Goal: Information Seeking & Learning: Learn about a topic

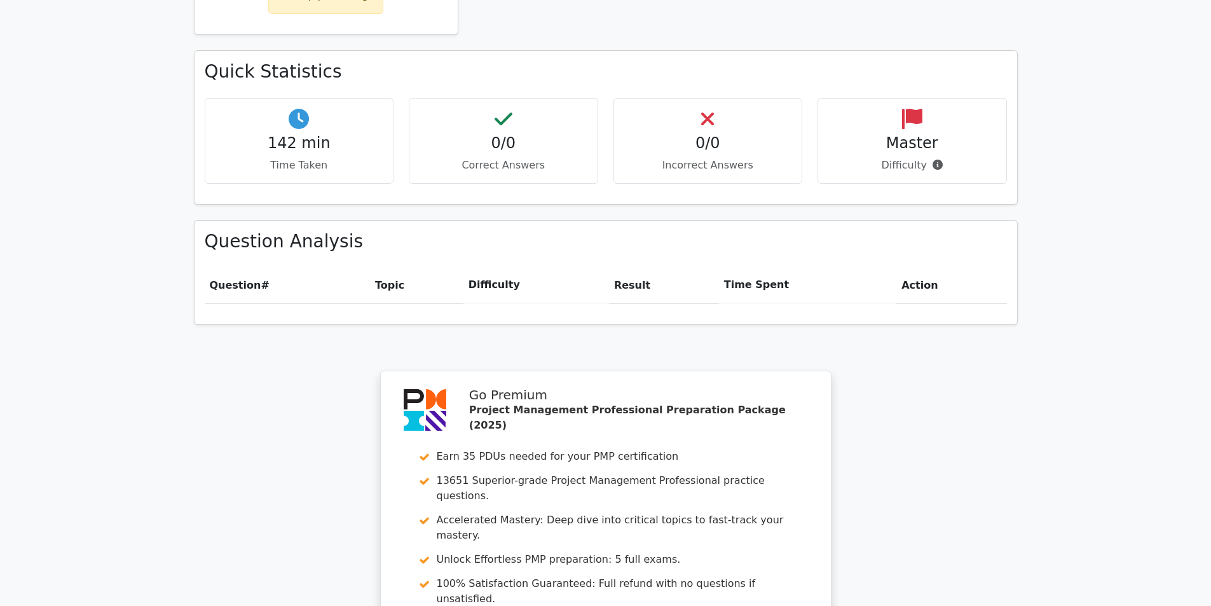
scroll to position [957, 0]
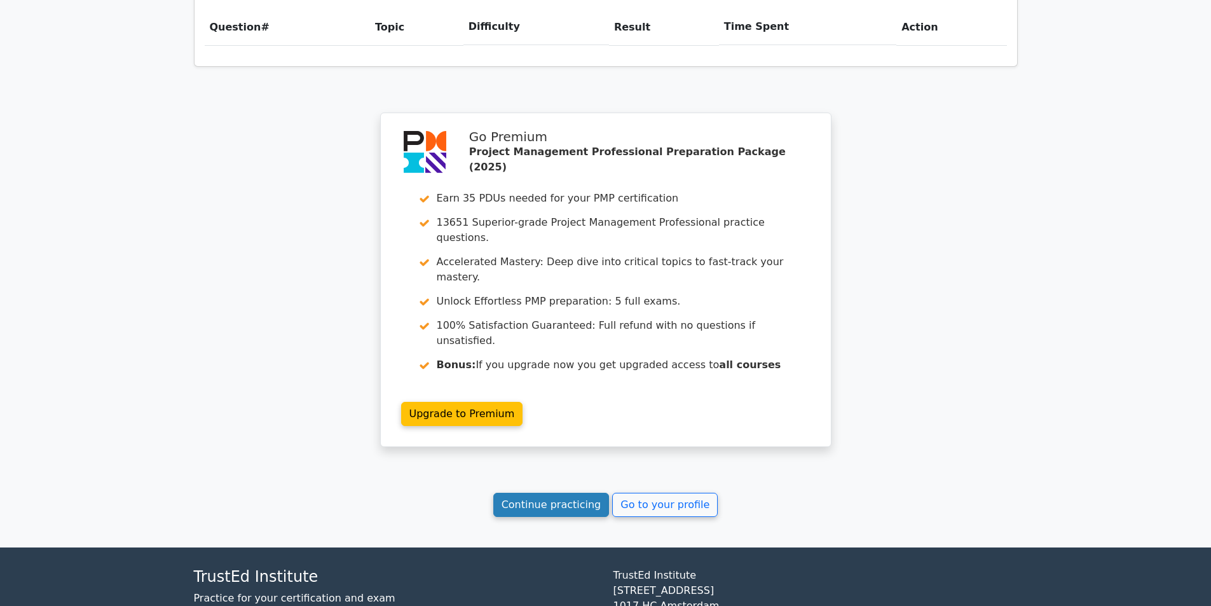
click at [580, 492] on link "Continue practicing" at bounding box center [551, 504] width 116 height 24
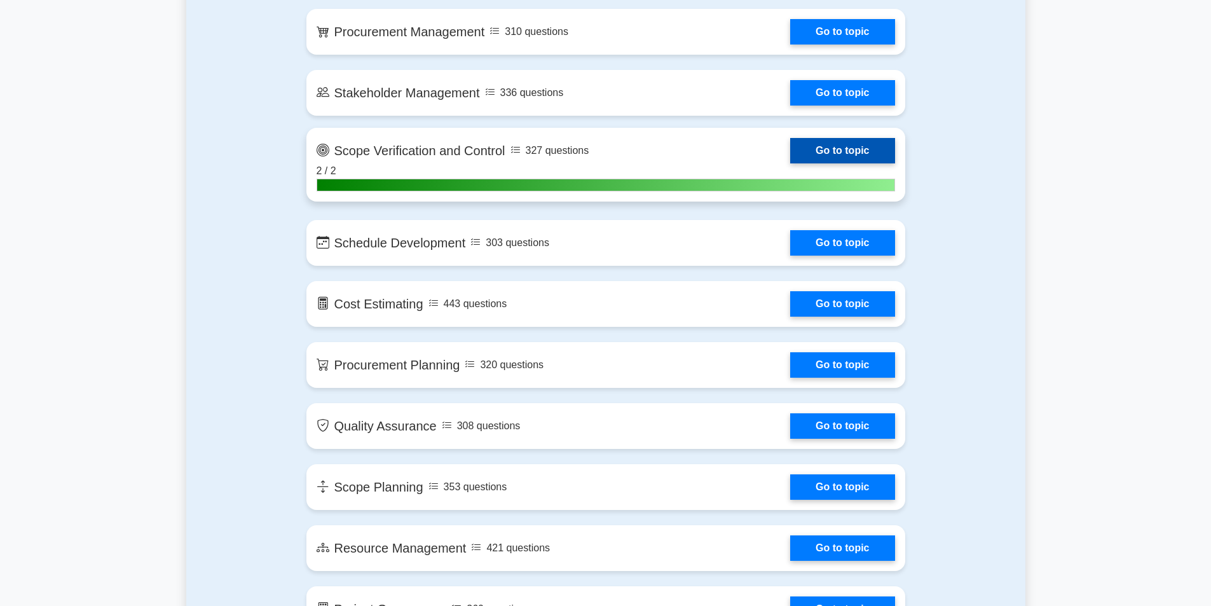
scroll to position [1462, 0]
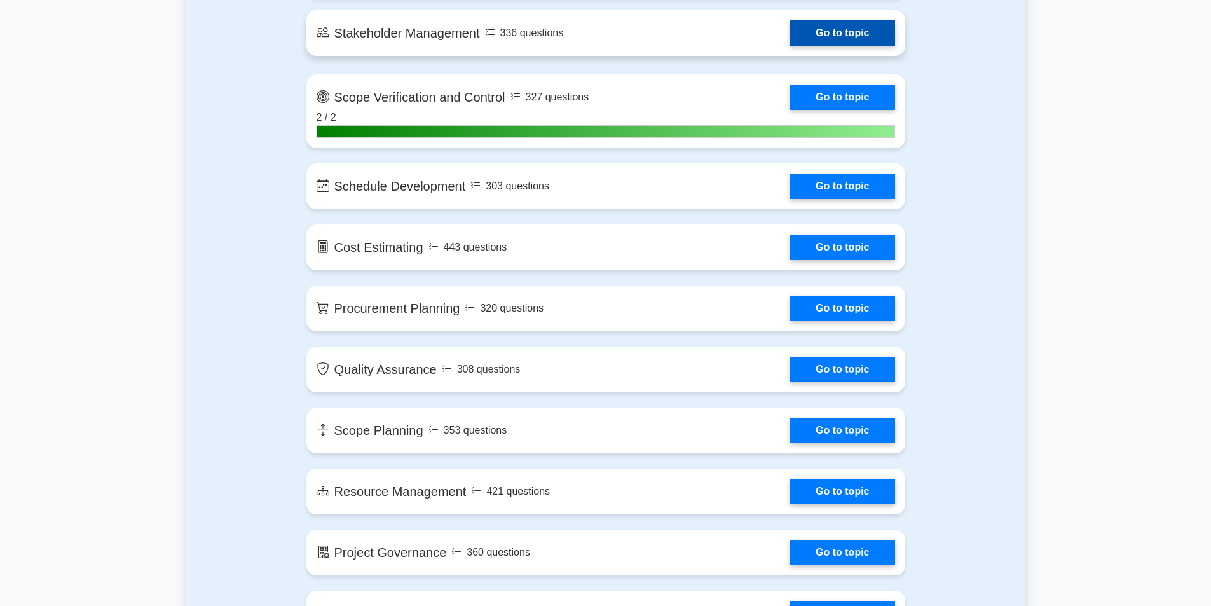
click at [790, 46] on link "Go to topic" at bounding box center [842, 32] width 104 height 25
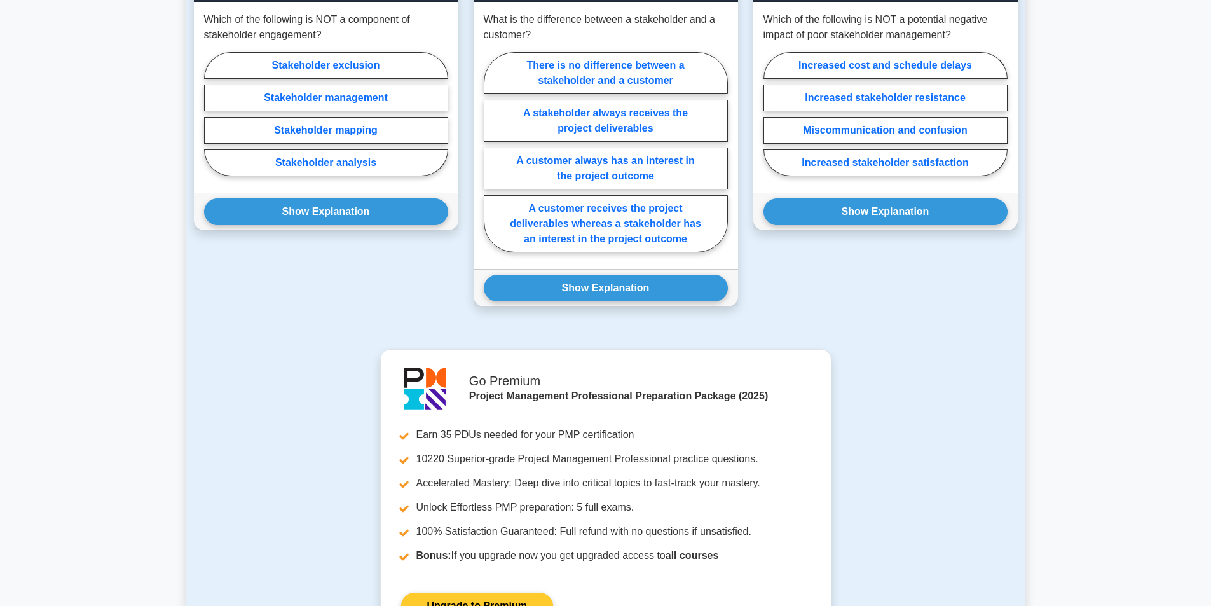
scroll to position [1271, 0]
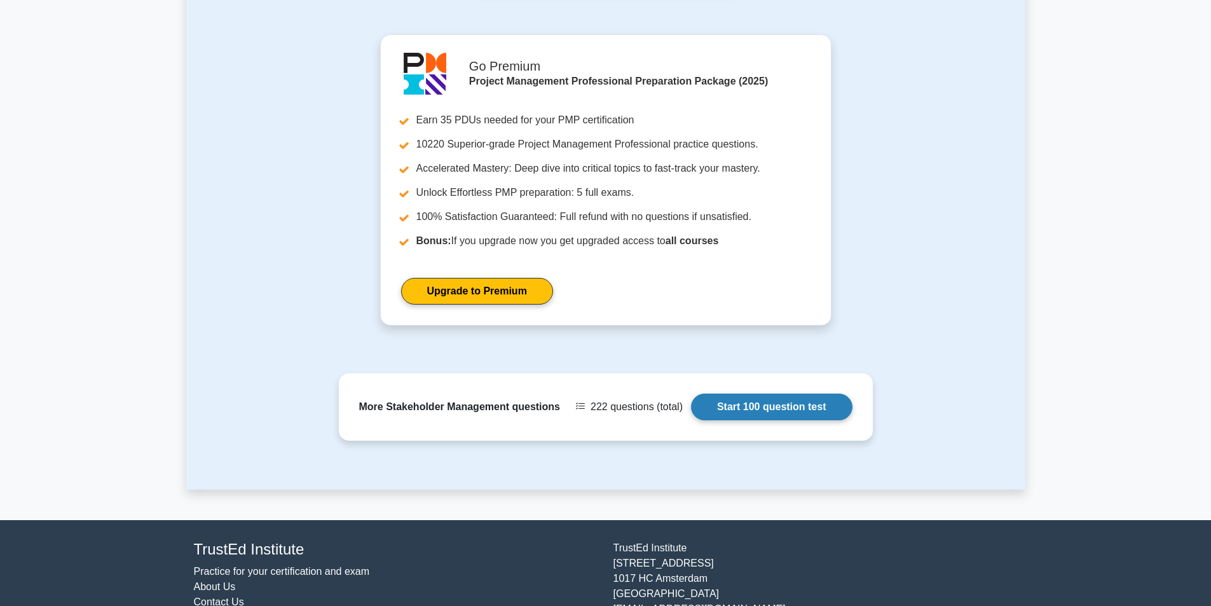
click at [763, 405] on link "Start 100 question test" at bounding box center [771, 406] width 161 height 27
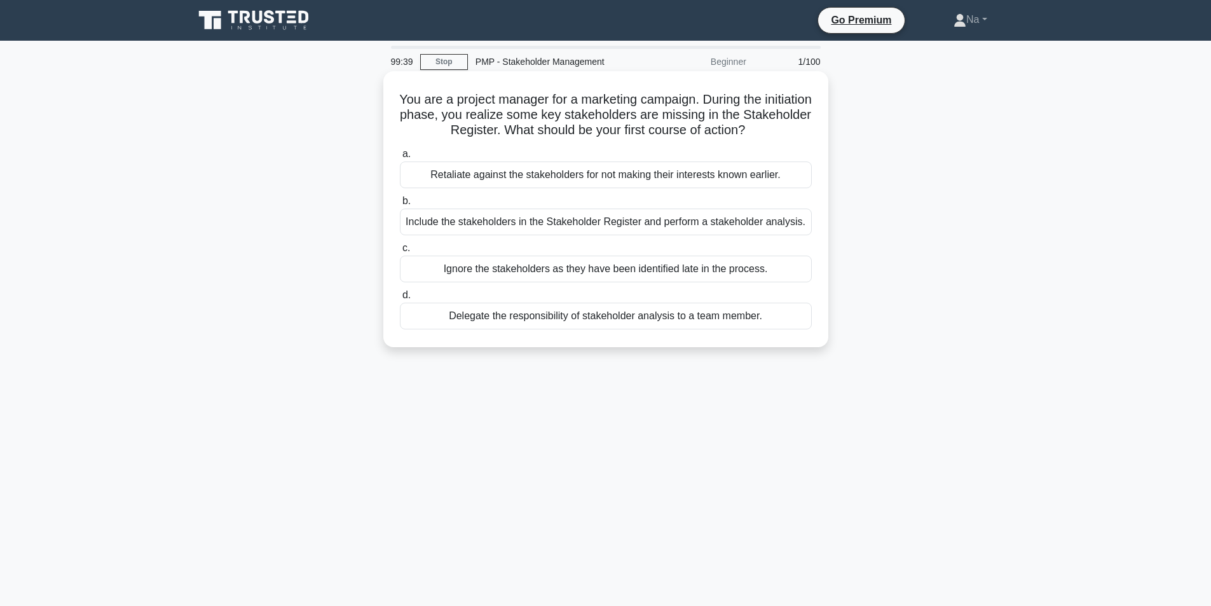
click at [582, 219] on div "Include the stakeholders in the Stakeholder Register and perform a stakeholder …" at bounding box center [606, 221] width 412 height 27
click at [400, 205] on input "b. Include the stakeholders in the Stakeholder Register and perform a stakehold…" at bounding box center [400, 201] width 0 height 8
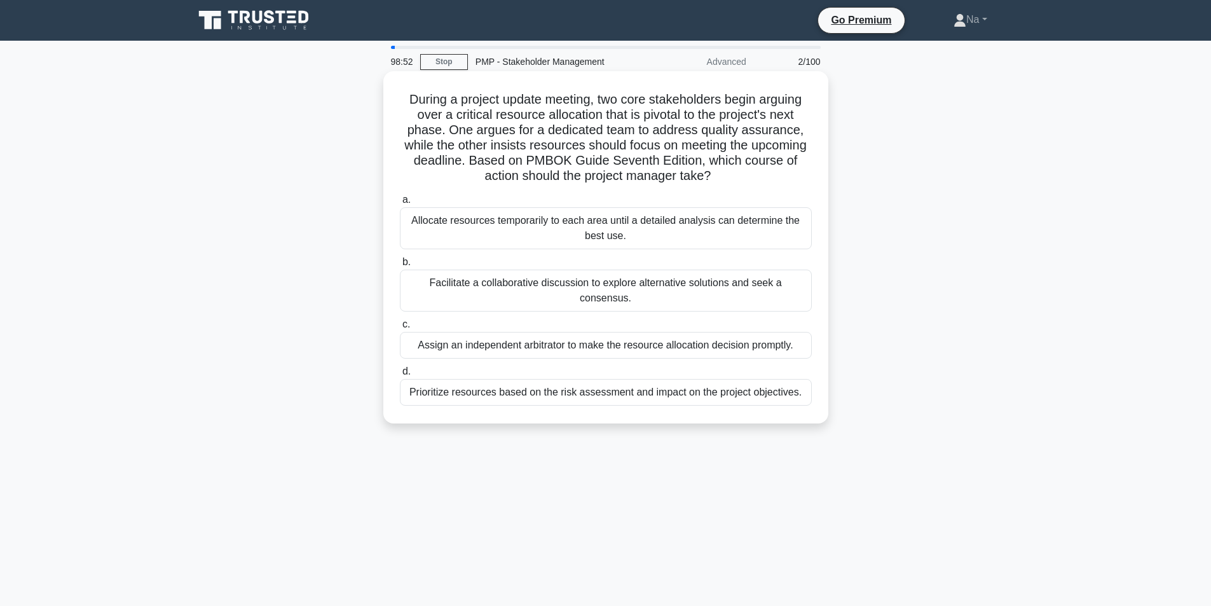
click at [632, 272] on div "Facilitate a collaborative discussion to explore alternative solutions and seek…" at bounding box center [606, 290] width 412 height 42
click at [400, 266] on input "b. Facilitate a collaborative discussion to explore alternative solutions and s…" at bounding box center [400, 262] width 0 height 8
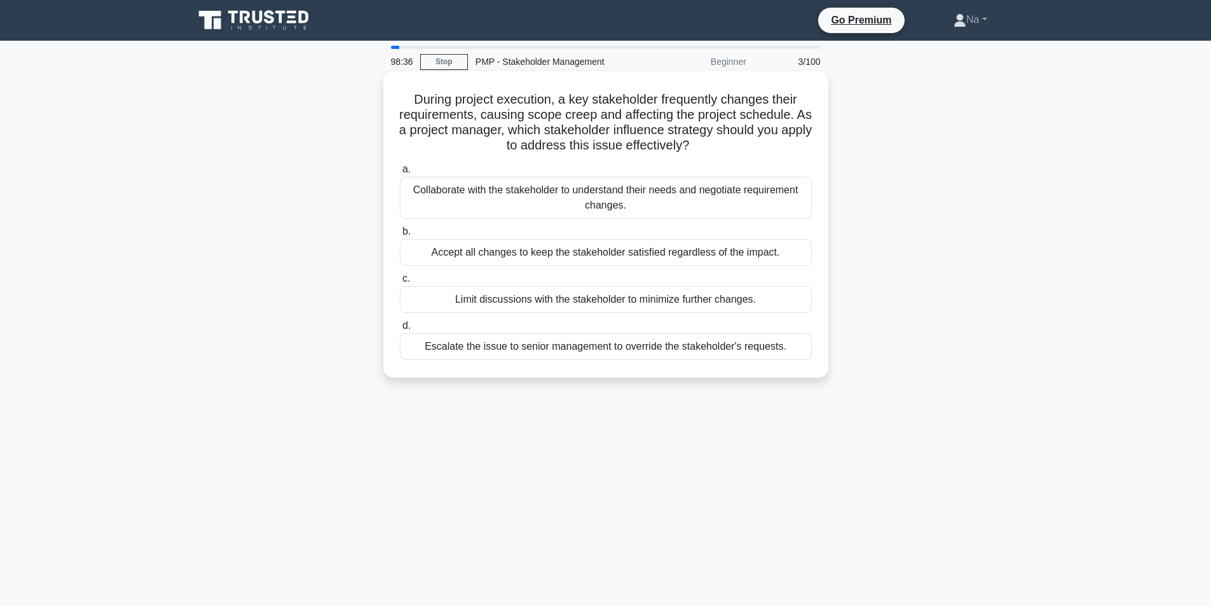
click at [657, 191] on div "Collaborate with the stakeholder to understand their needs and negotiate requir…" at bounding box center [606, 198] width 412 height 42
click at [400, 173] on input "a. Collaborate with the stakeholder to understand their needs and negotiate req…" at bounding box center [400, 169] width 0 height 8
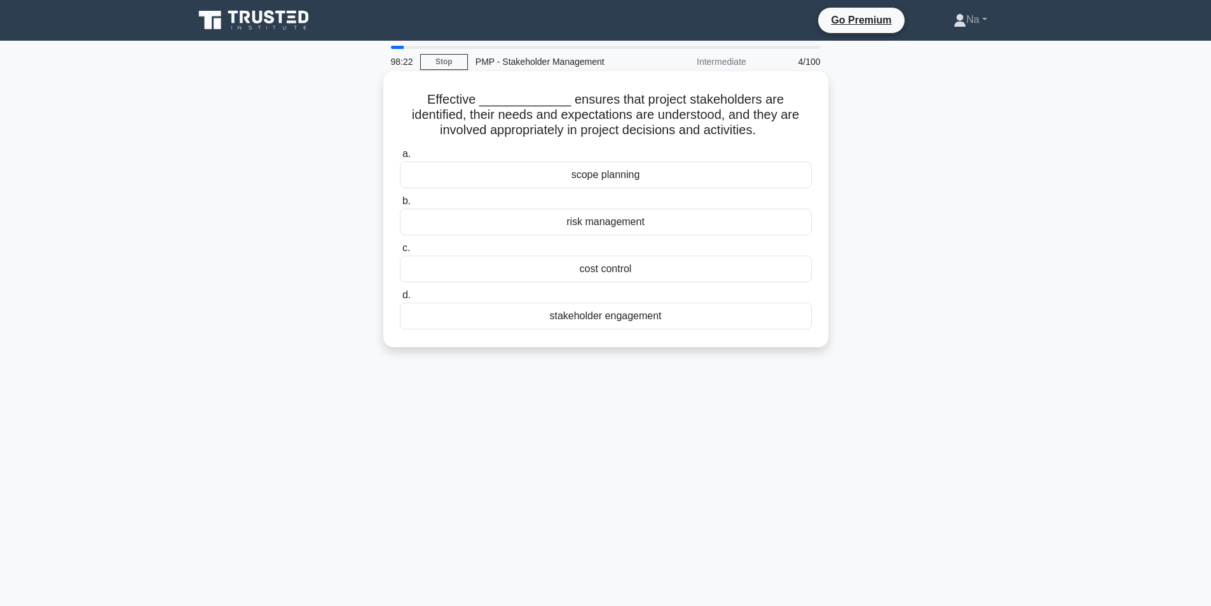
click at [656, 322] on div "stakeholder engagement" at bounding box center [606, 315] width 412 height 27
click at [400, 299] on input "d. stakeholder engagement" at bounding box center [400, 295] width 0 height 8
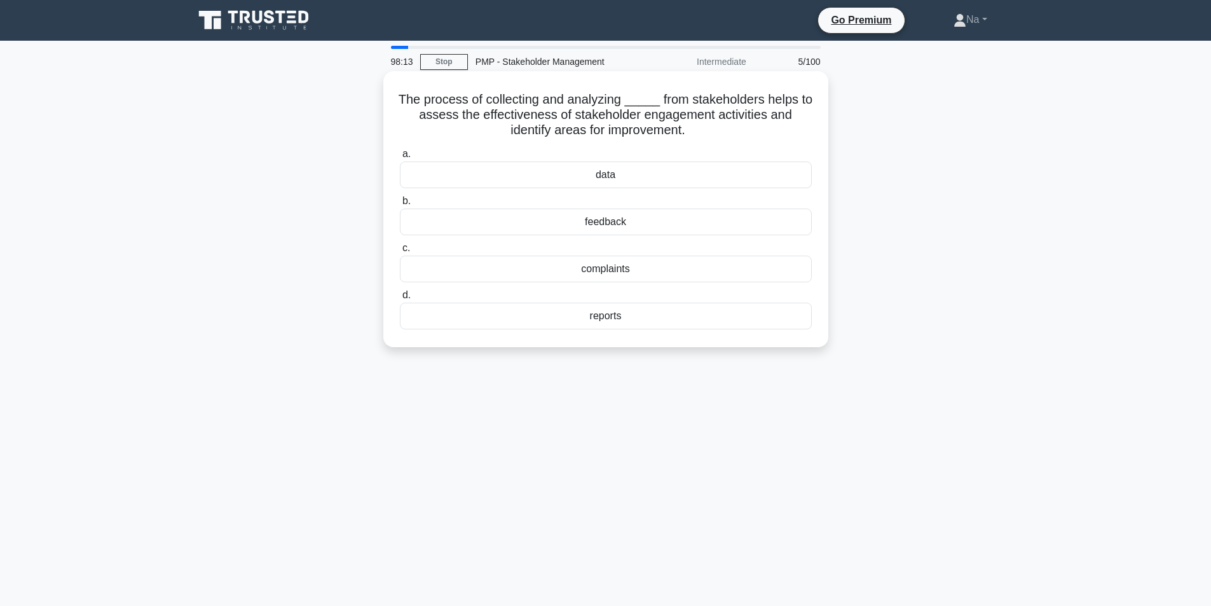
click at [636, 215] on div "feedback" at bounding box center [606, 221] width 412 height 27
click at [400, 205] on input "b. feedback" at bounding box center [400, 201] width 0 height 8
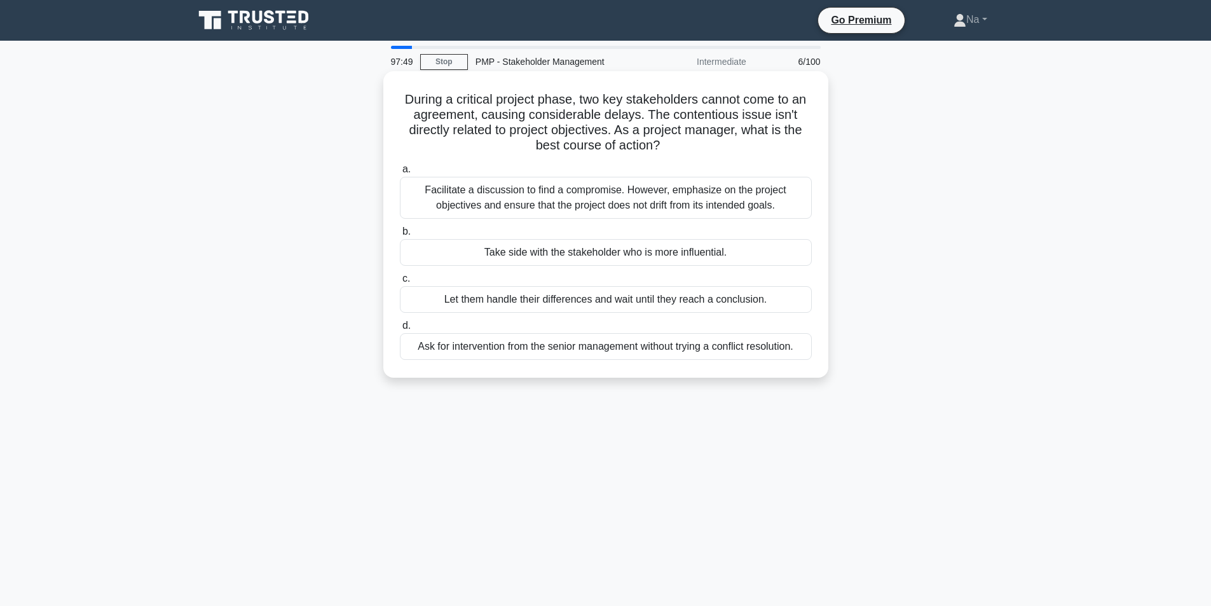
click at [736, 215] on div "Facilitate a discussion to find a compromise. However, emphasize on the project…" at bounding box center [606, 198] width 412 height 42
click at [400, 173] on input "a. Facilitate a discussion to find a compromise. However, emphasize on the proj…" at bounding box center [400, 169] width 0 height 8
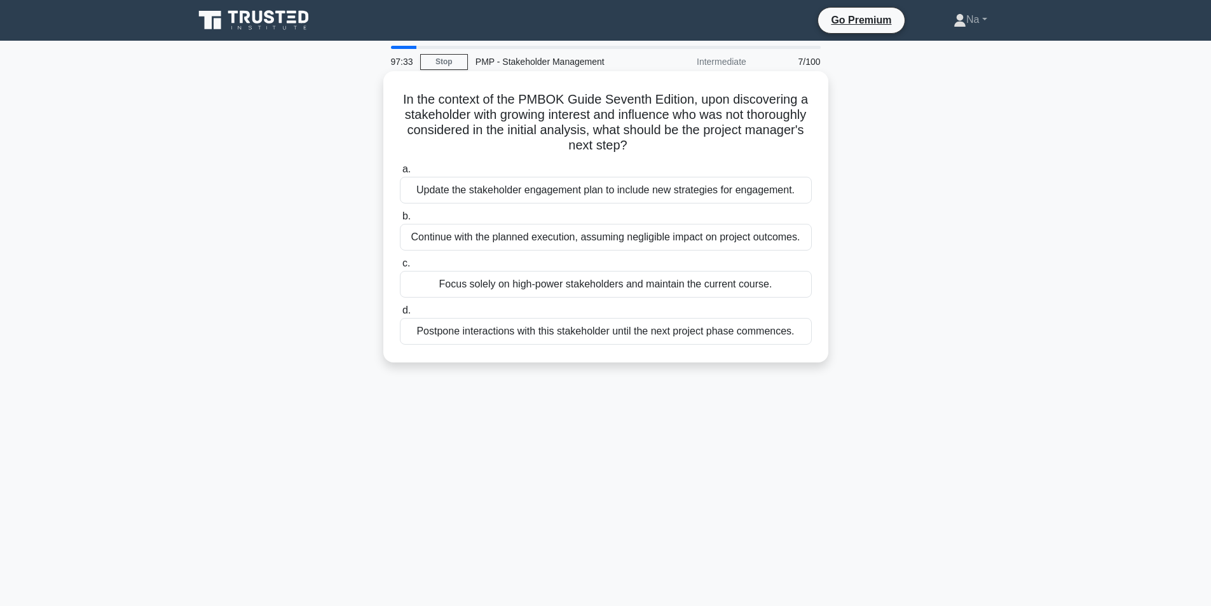
click at [772, 210] on label "b. Continue with the planned execution, assuming negligible impact on project o…" at bounding box center [606, 229] width 412 height 42
click at [400, 212] on input "b. Continue with the planned execution, assuming negligible impact on project o…" at bounding box center [400, 216] width 0 height 8
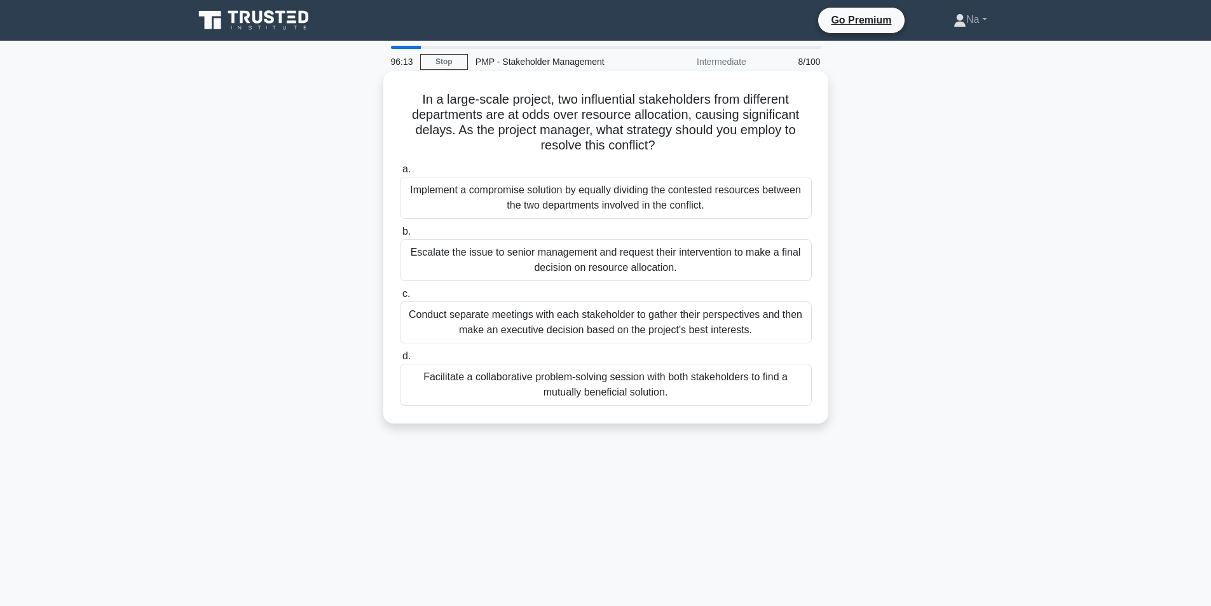
click at [569, 389] on div "Facilitate a collaborative problem-solving session with both stakeholders to fi…" at bounding box center [606, 384] width 412 height 42
click at [400, 360] on input "d. Facilitate a collaborative problem-solving session with both stakeholders to…" at bounding box center [400, 356] width 0 height 8
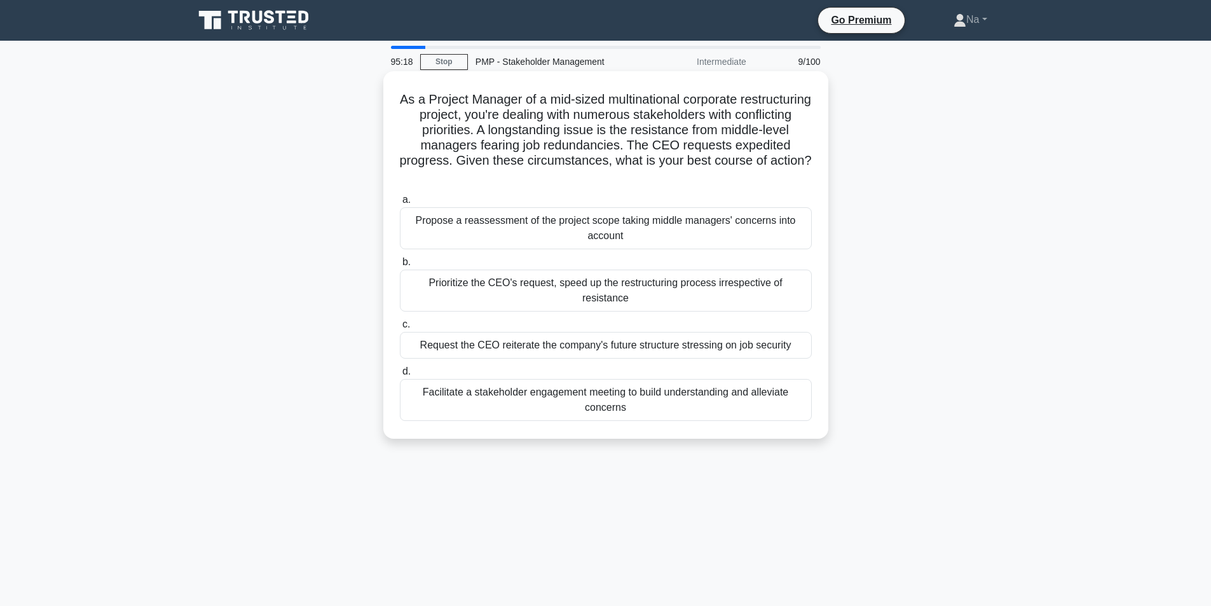
click at [698, 386] on div "Facilitate a stakeholder engagement meeting to build understanding and alleviat…" at bounding box center [606, 400] width 412 height 42
click at [645, 379] on div "Facilitate a stakeholder engagement meeting to build understanding and alleviat…" at bounding box center [606, 400] width 412 height 42
click at [400, 376] on input "d. Facilitate a stakeholder engagement meeting to build understanding and allev…" at bounding box center [400, 371] width 0 height 8
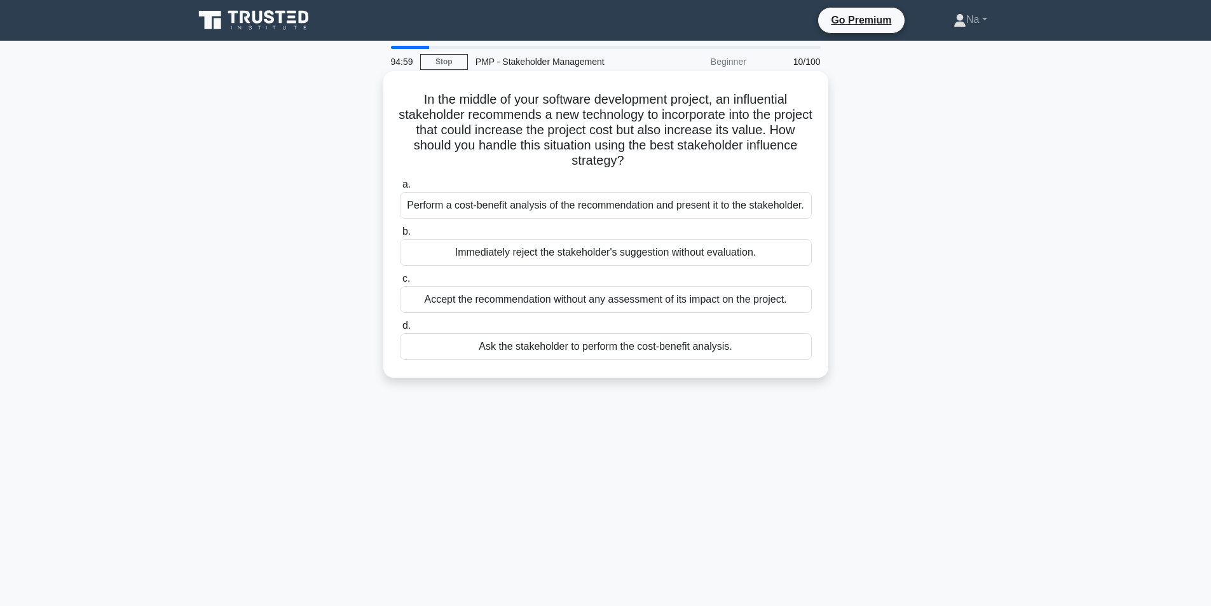
click at [760, 210] on div "Perform a cost-benefit analysis of the recommendation and present it to the sta…" at bounding box center [606, 205] width 412 height 27
click at [400, 189] on input "a. Perform a cost-benefit analysis of the recommendation and present it to the …" at bounding box center [400, 184] width 0 height 8
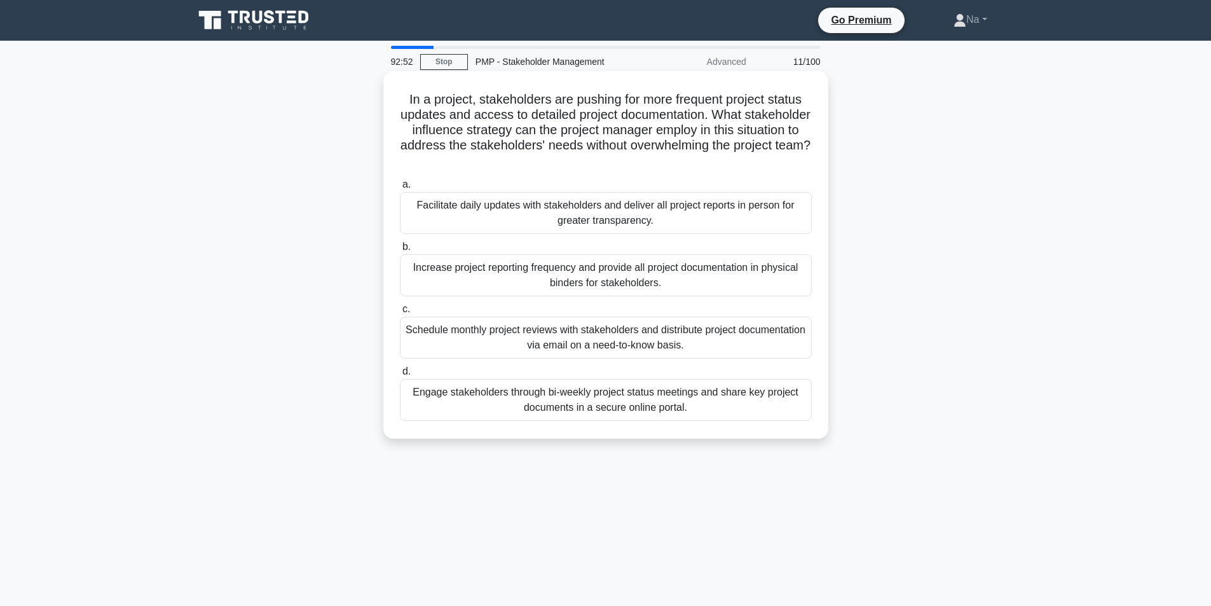
click at [693, 395] on div "Engage stakeholders through bi-weekly project status meetings and share key pro…" at bounding box center [606, 400] width 412 height 42
click at [400, 376] on input "d. Engage stakeholders through bi-weekly project status meetings and share key …" at bounding box center [400, 371] width 0 height 8
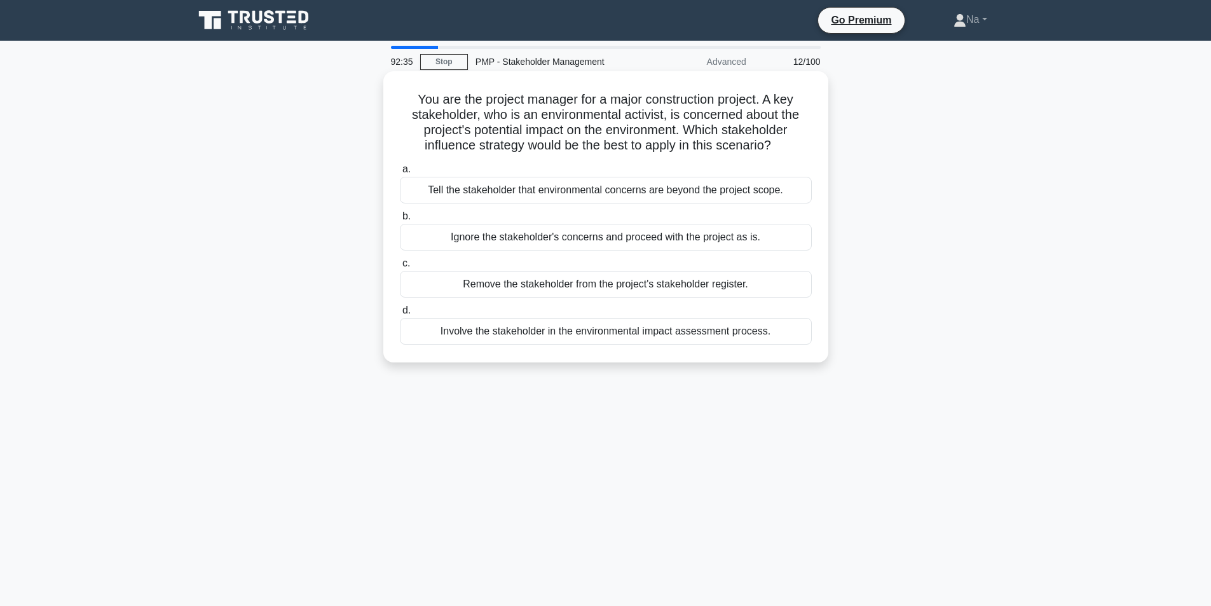
click at [663, 327] on div "Involve the stakeholder in the environmental impact assessment process." at bounding box center [606, 331] width 412 height 27
click at [400, 315] on input "d. Involve the stakeholder in the environmental impact assessment process." at bounding box center [400, 310] width 0 height 8
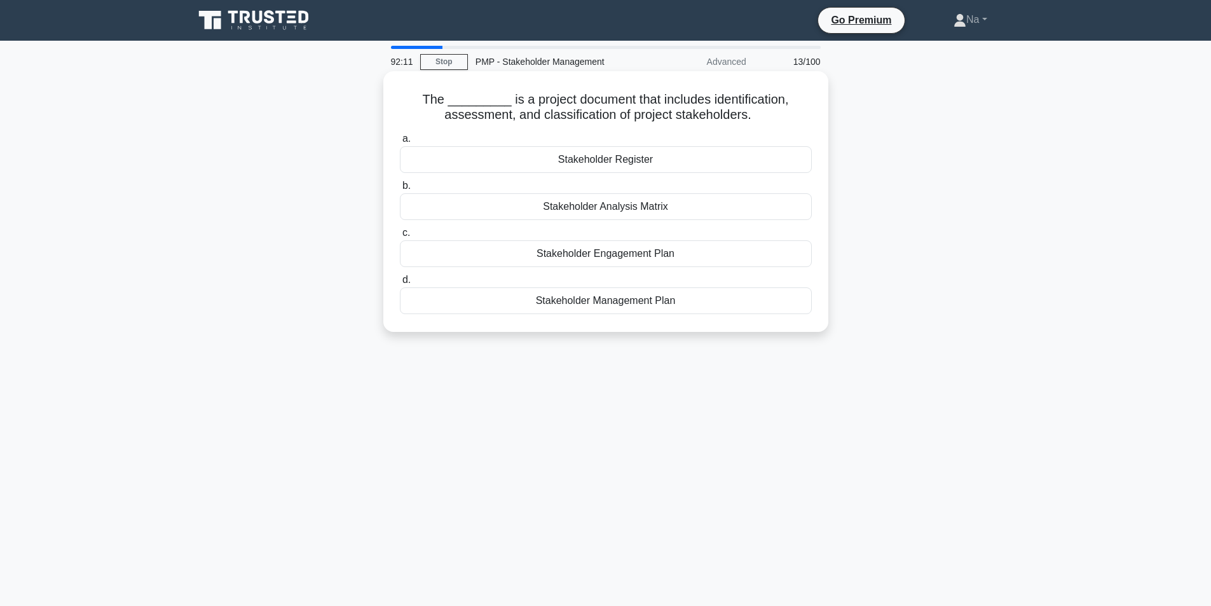
click at [698, 174] on div "a. Stakeholder Register b. Stakeholder Analysis Matrix c. d." at bounding box center [605, 222] width 427 height 188
click at [655, 154] on div "Stakeholder Register" at bounding box center [606, 159] width 412 height 27
click at [400, 143] on input "a. Stakeholder Register" at bounding box center [400, 139] width 0 height 8
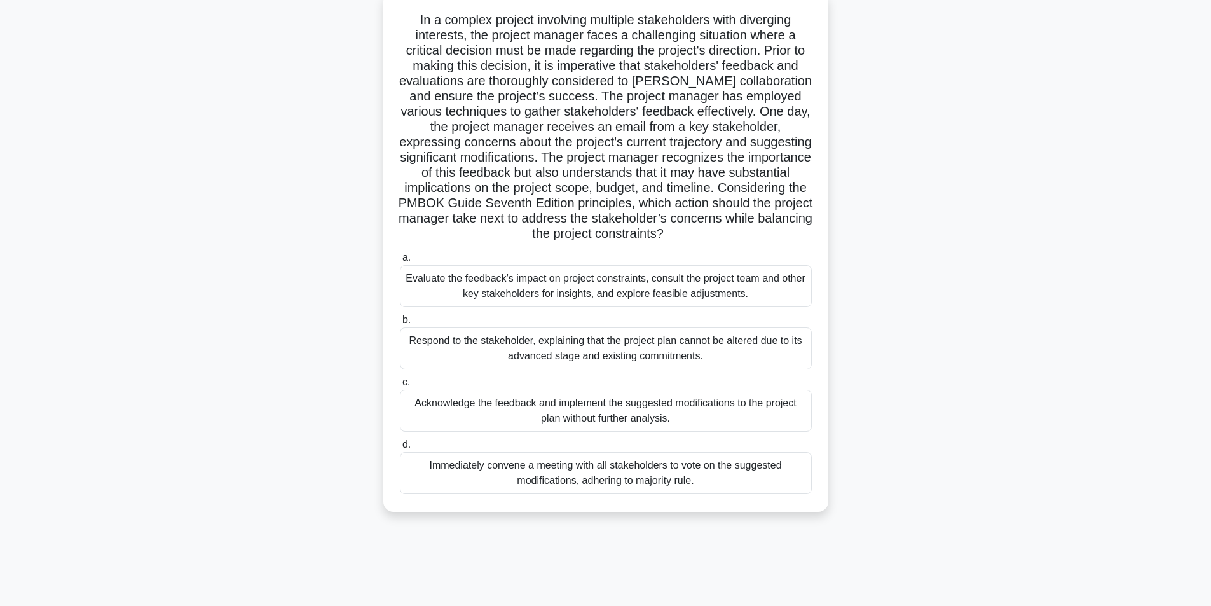
scroll to position [81, 0]
click at [616, 283] on div "Evaluate the feedback’s impact on project constraints, consult the project team…" at bounding box center [606, 285] width 412 height 42
click at [400, 261] on input "a. Evaluate the feedback’s impact on project constraints, consult the project t…" at bounding box center [400, 256] width 0 height 8
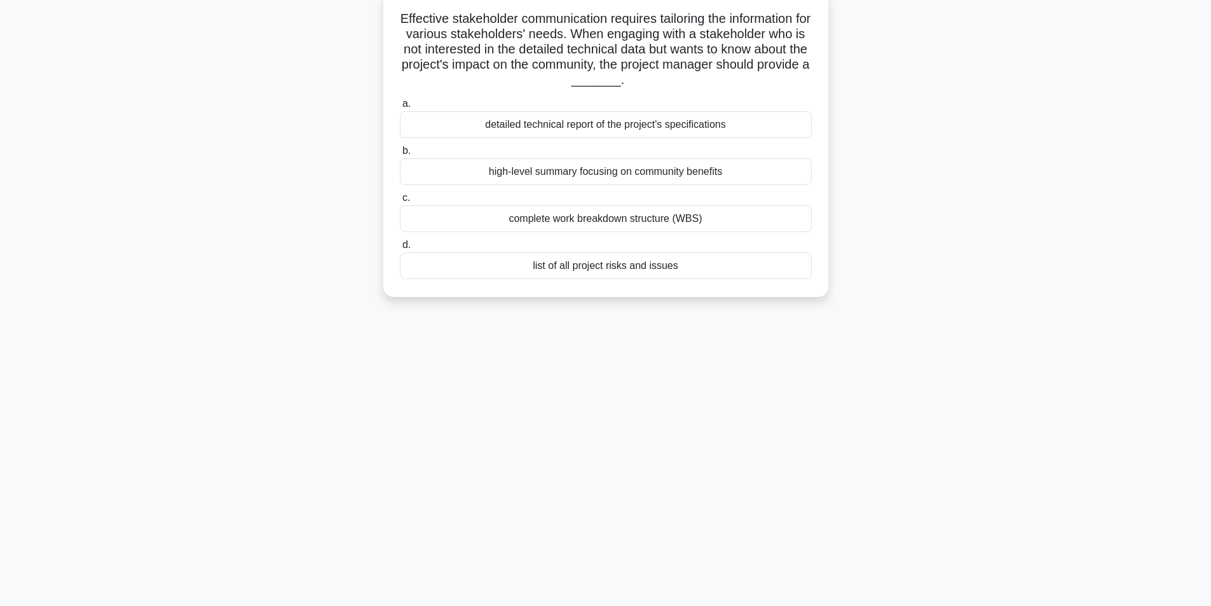
scroll to position [0, 0]
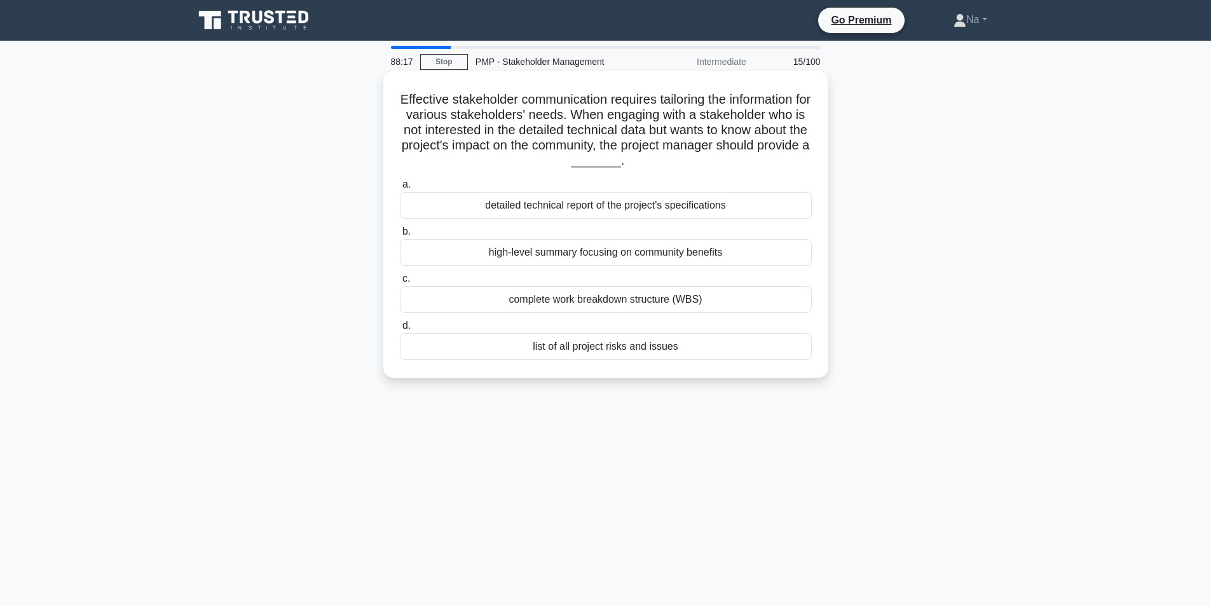
click at [667, 245] on div "high-level summary focusing on community benefits" at bounding box center [606, 252] width 412 height 27
click at [400, 236] on input "b. high-level summary focusing on community benefits" at bounding box center [400, 231] width 0 height 8
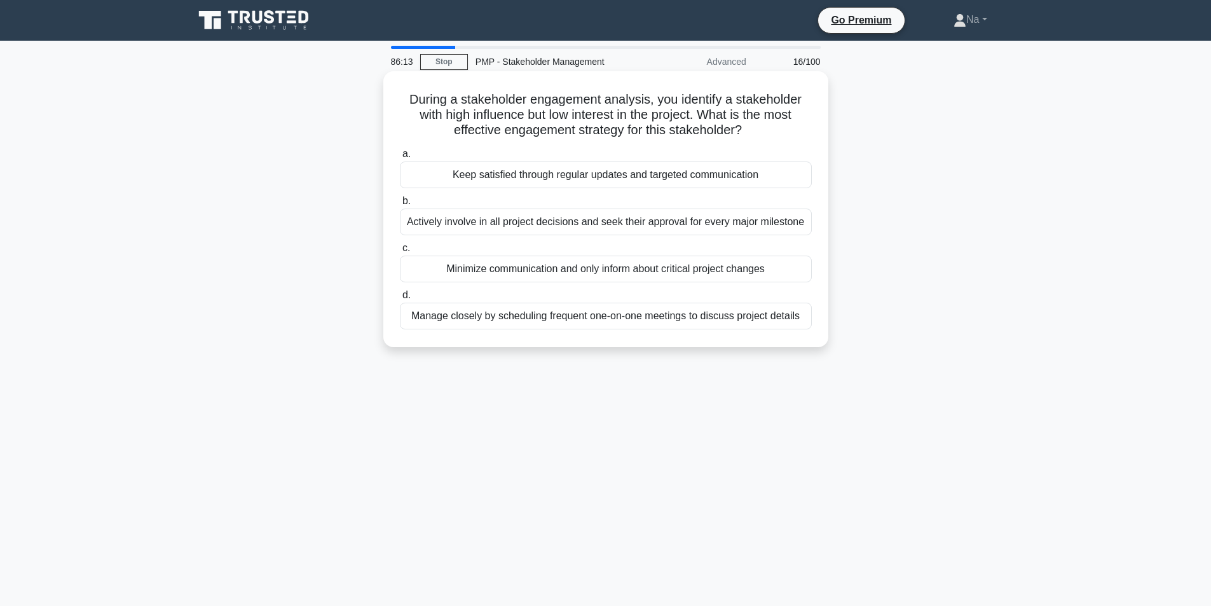
click at [527, 177] on div "Keep satisfied through regular updates and targeted communication" at bounding box center [606, 174] width 412 height 27
click at [400, 158] on input "a. Keep satisfied through regular updates and targeted communication" at bounding box center [400, 154] width 0 height 8
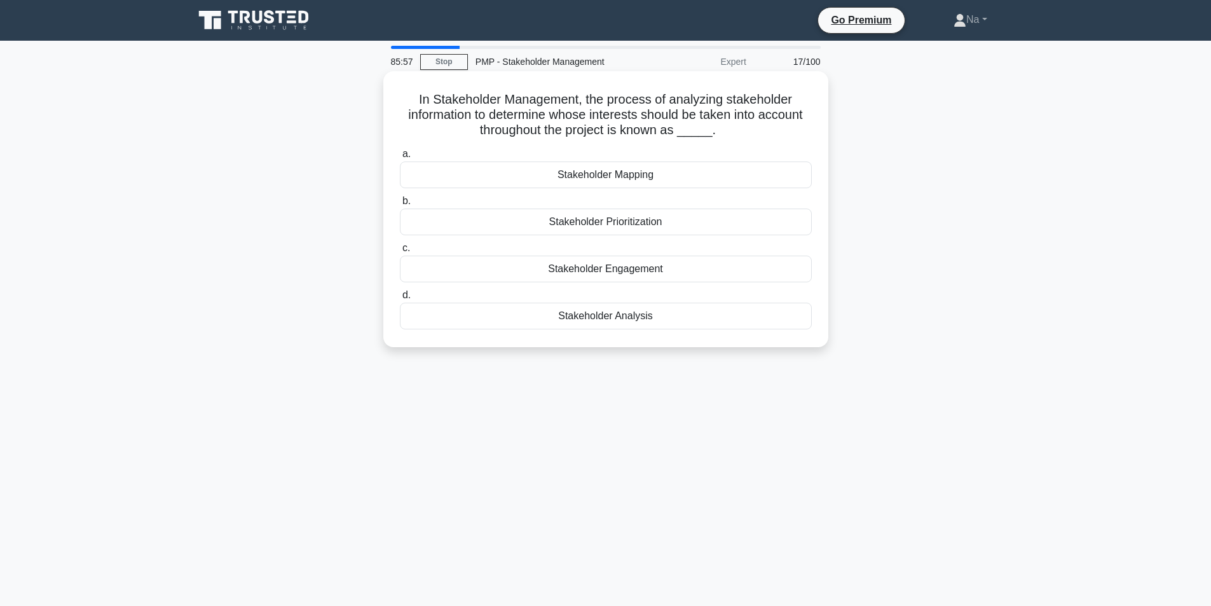
click at [640, 311] on div "Stakeholder Analysis" at bounding box center [606, 315] width 412 height 27
click at [400, 299] on input "d. Stakeholder Analysis" at bounding box center [400, 295] width 0 height 8
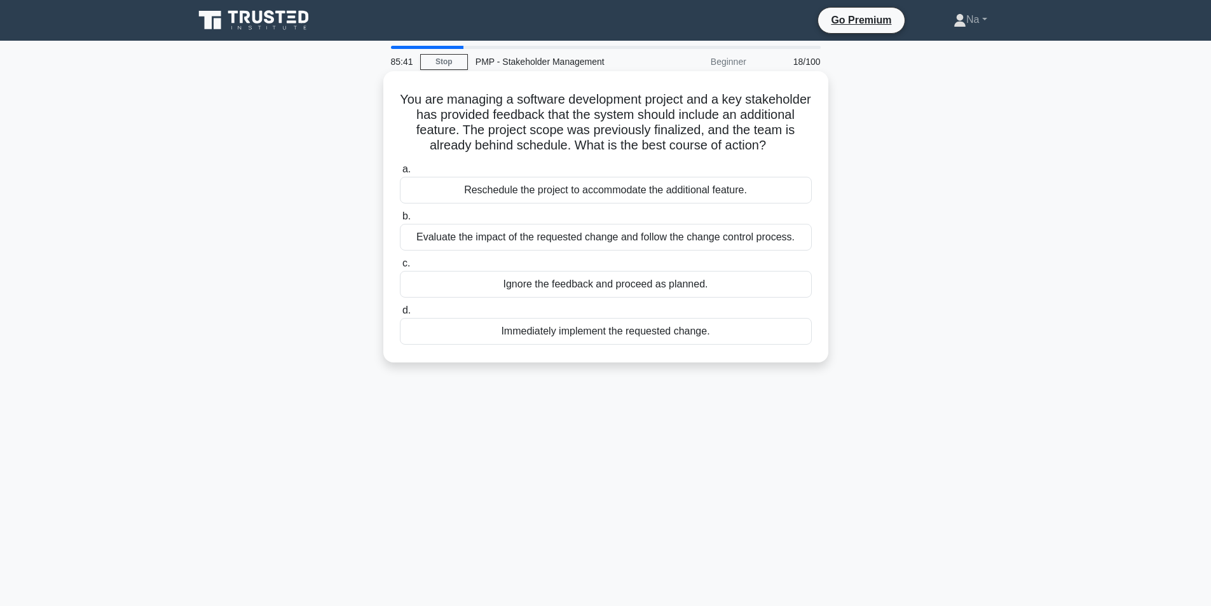
click at [731, 245] on div "Evaluate the impact of the requested change and follow the change control proce…" at bounding box center [606, 237] width 412 height 27
click at [400, 220] on input "b. Evaluate the impact of the requested change and follow the change control pr…" at bounding box center [400, 216] width 0 height 8
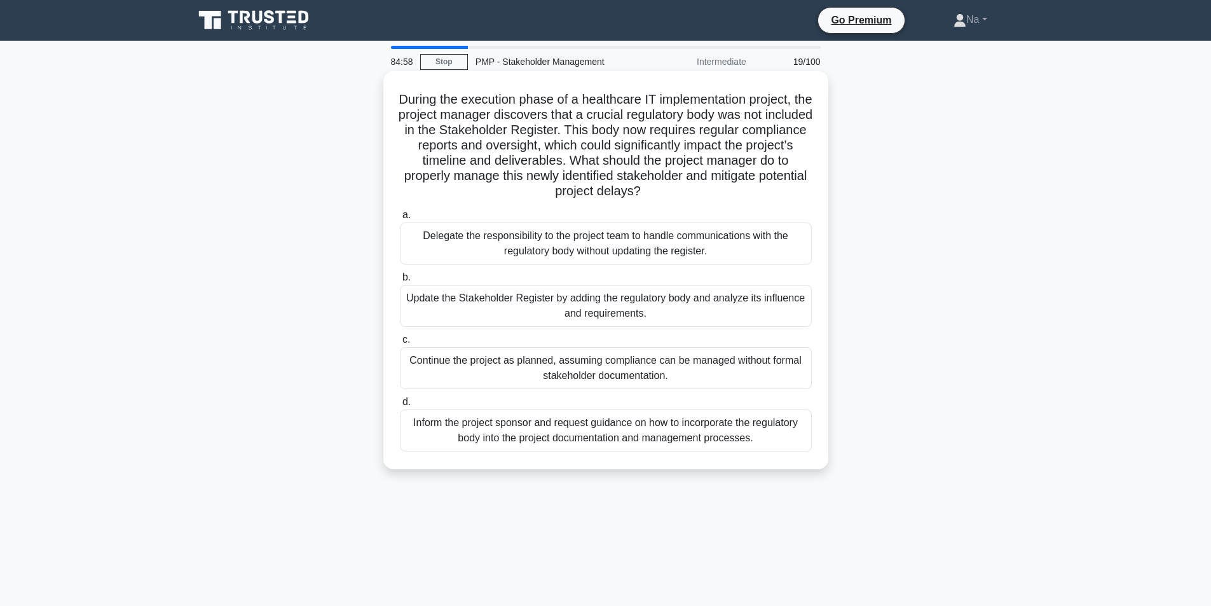
click at [661, 285] on label "b. Update the Stakeholder Register by adding the regulatory body and analyze it…" at bounding box center [606, 297] width 412 height 57
click at [400, 281] on input "b. Update the Stakeholder Register by adding the regulatory body and analyze it…" at bounding box center [400, 277] width 0 height 8
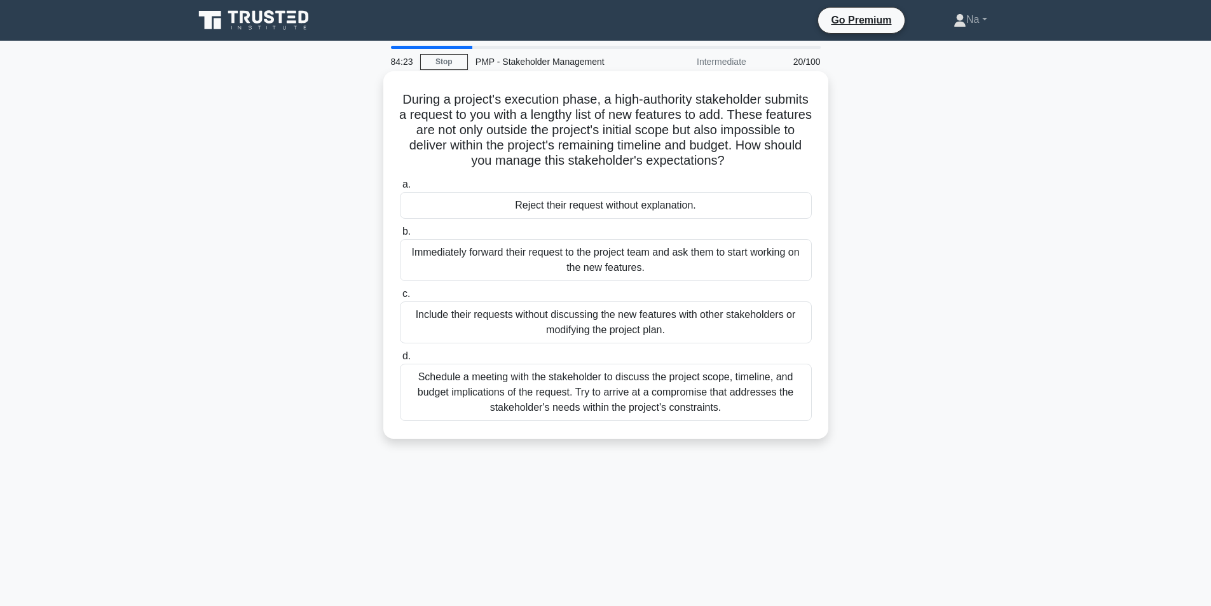
click at [476, 374] on div "Schedule a meeting with the stakeholder to discuss the project scope, timeline,…" at bounding box center [606, 391] width 412 height 57
click at [400, 360] on input "d. Schedule a meeting with the stakeholder to discuss the project scope, timeli…" at bounding box center [400, 356] width 0 height 8
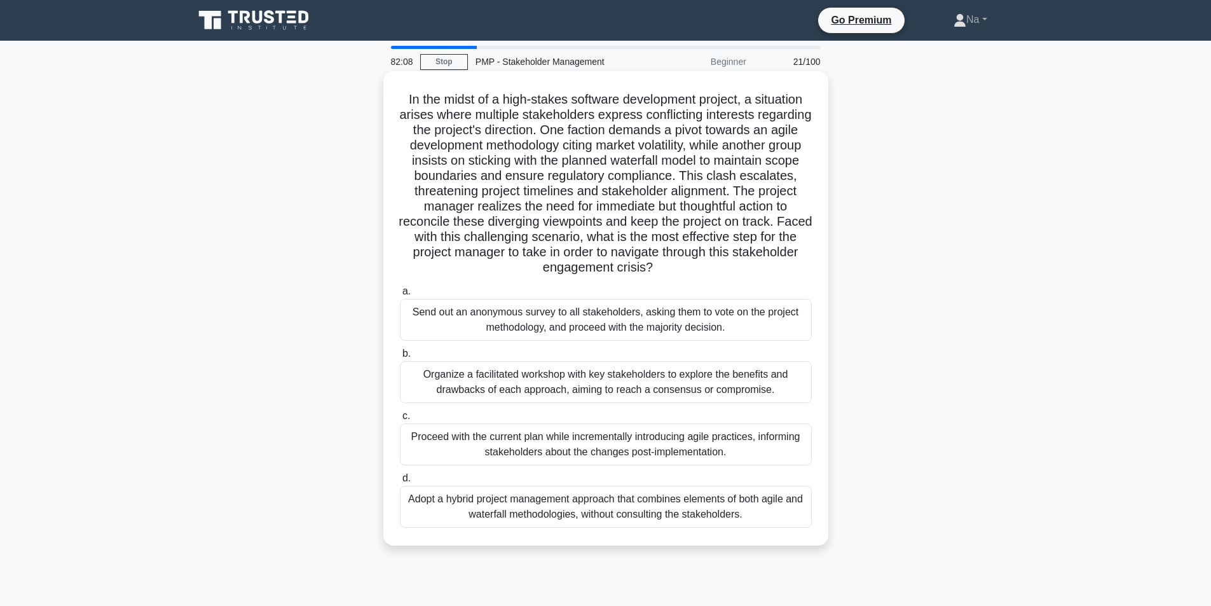
click at [638, 395] on div "Organize a facilitated workshop with key stakeholders to explore the benefits a…" at bounding box center [606, 382] width 412 height 42
click at [400, 358] on input "b. Organize a facilitated workshop with key stakeholders to explore the benefit…" at bounding box center [400, 353] width 0 height 8
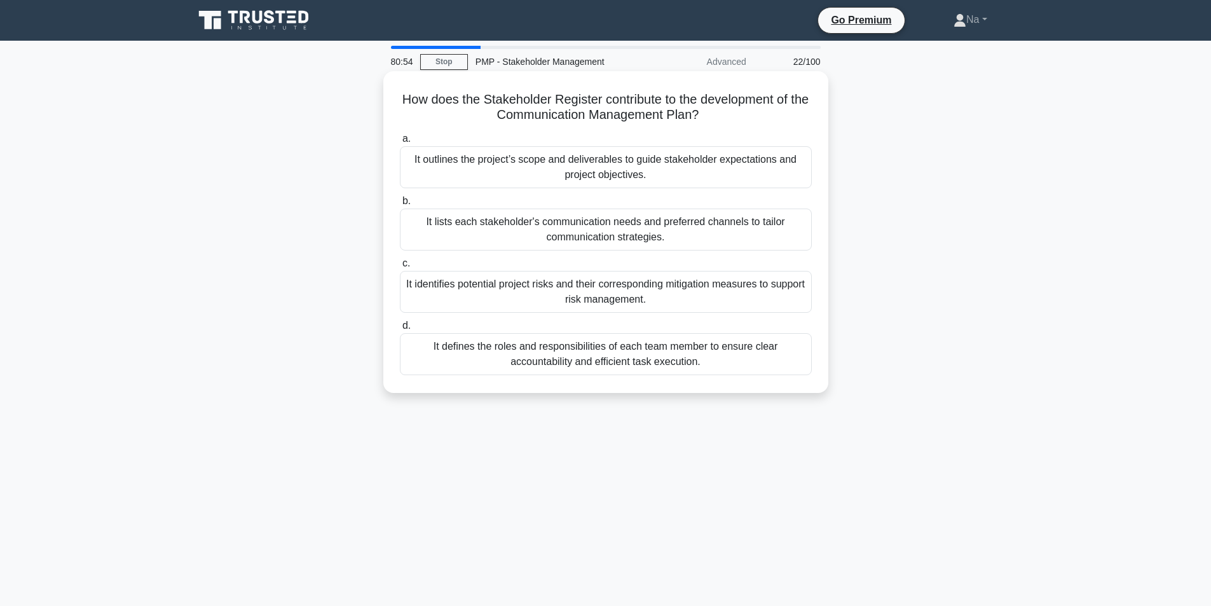
click at [424, 216] on div "It lists each stakeholder's communication needs and preferred channels to tailo…" at bounding box center [606, 229] width 412 height 42
click at [400, 205] on input "b. It lists each stakeholder's communication needs and preferred channels to ta…" at bounding box center [400, 201] width 0 height 8
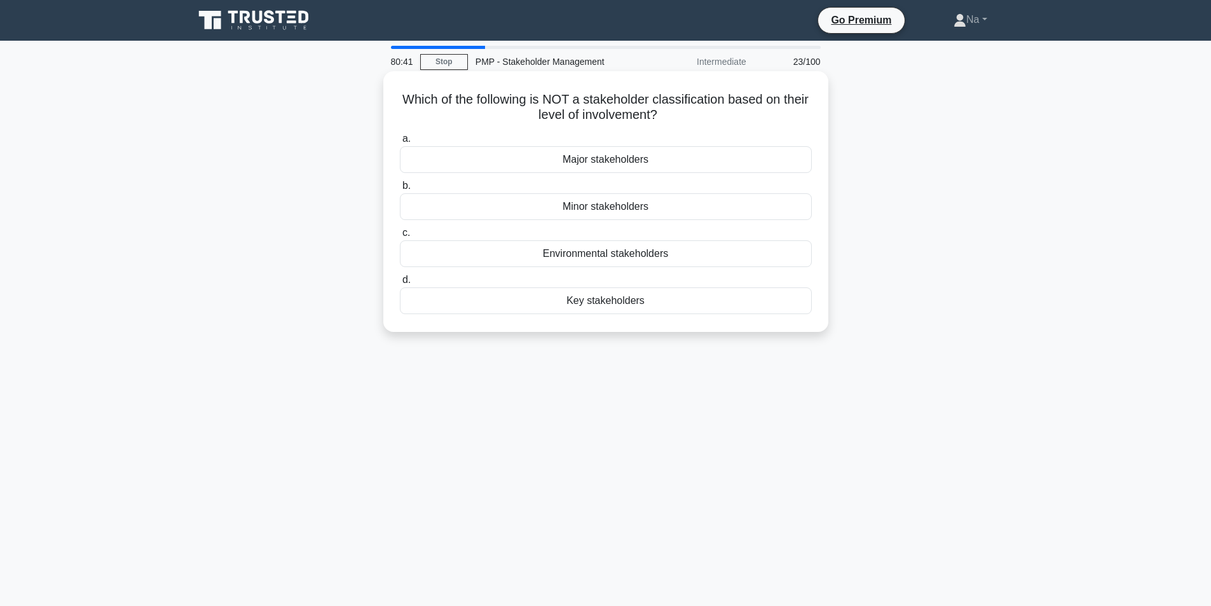
click at [504, 260] on div "Environmental stakeholders" at bounding box center [606, 253] width 412 height 27
click at [400, 237] on input "c. Environmental stakeholders" at bounding box center [400, 233] width 0 height 8
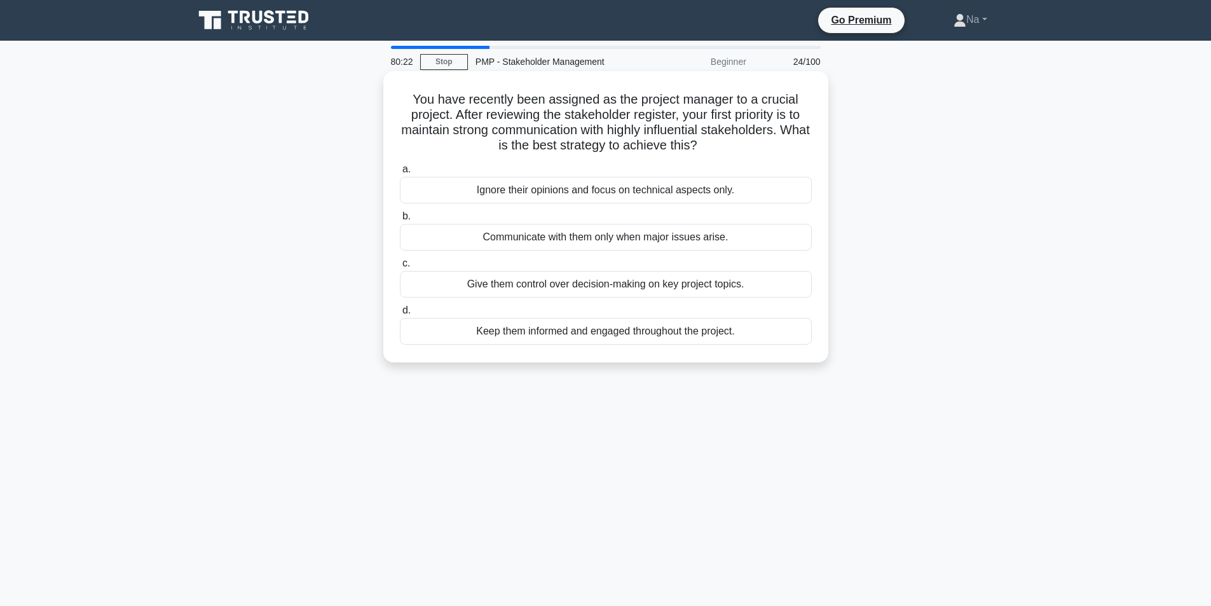
click at [481, 331] on div "Keep them informed and engaged throughout the project." at bounding box center [606, 331] width 412 height 27
click at [400, 315] on input "d. Keep them informed and engaged throughout the project." at bounding box center [400, 310] width 0 height 8
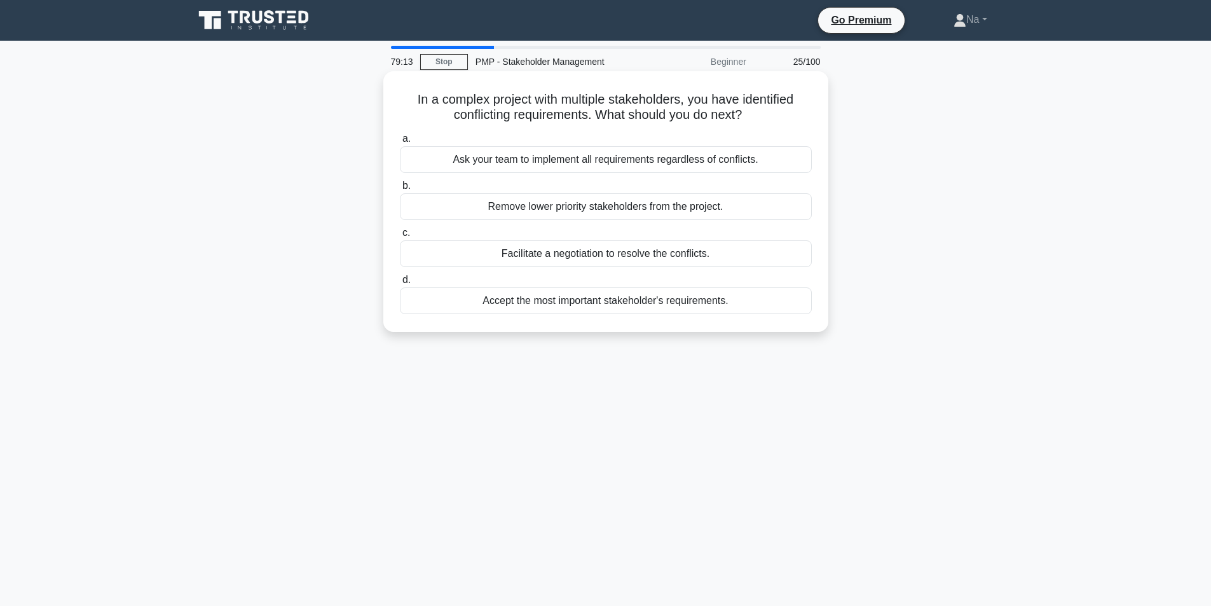
click at [719, 254] on div "Facilitate a negotiation to resolve the conflicts." at bounding box center [606, 253] width 412 height 27
click at [400, 237] on input "c. Facilitate a negotiation to resolve the conflicts." at bounding box center [400, 233] width 0 height 8
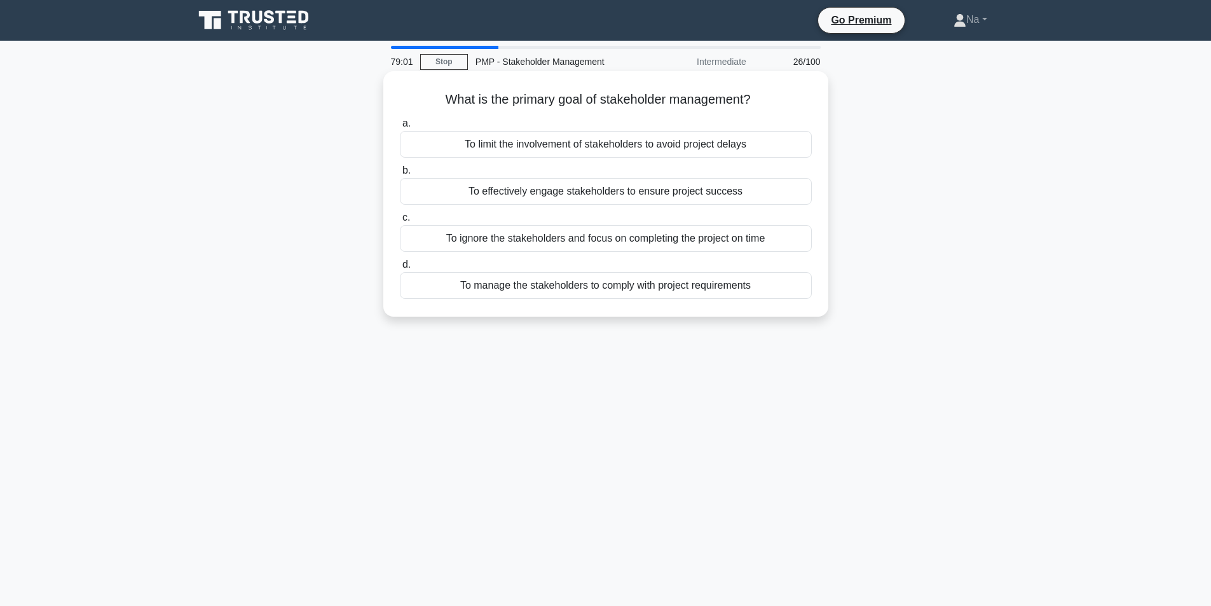
click at [669, 187] on div "To effectively engage stakeholders to ensure project success" at bounding box center [606, 191] width 412 height 27
click at [400, 175] on input "b. To effectively engage stakeholders to ensure project success" at bounding box center [400, 170] width 0 height 8
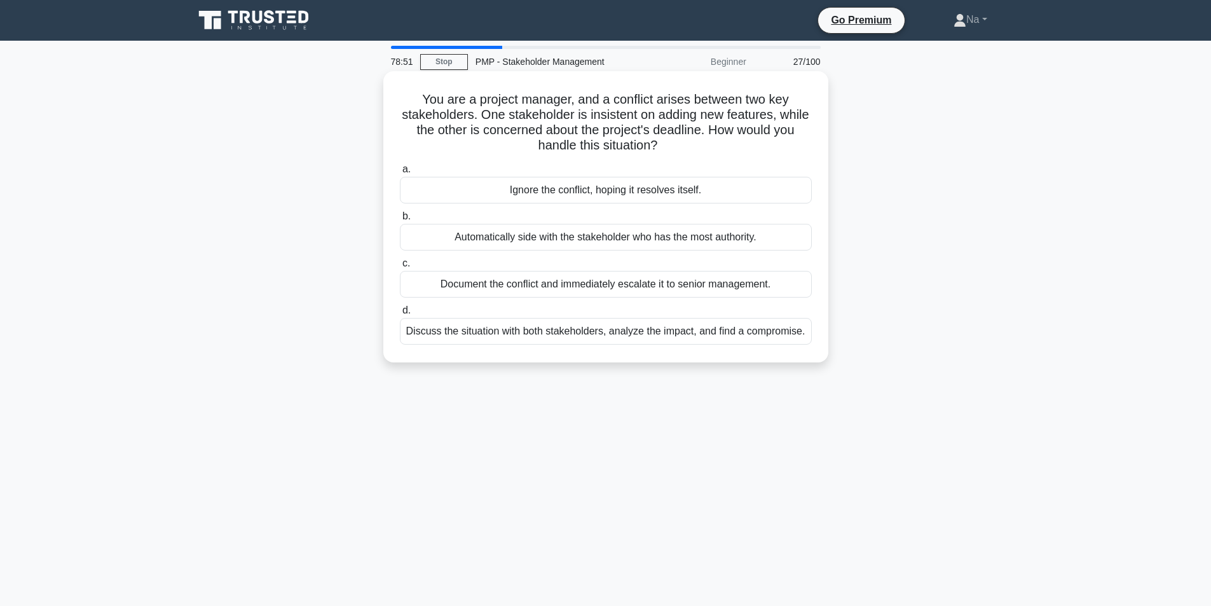
click at [669, 337] on div "Discuss the situation with both stakeholders, analyze the impact, and find a co…" at bounding box center [606, 331] width 412 height 27
click at [400, 315] on input "d. Discuss the situation with both stakeholders, analyze the impact, and find a…" at bounding box center [400, 310] width 0 height 8
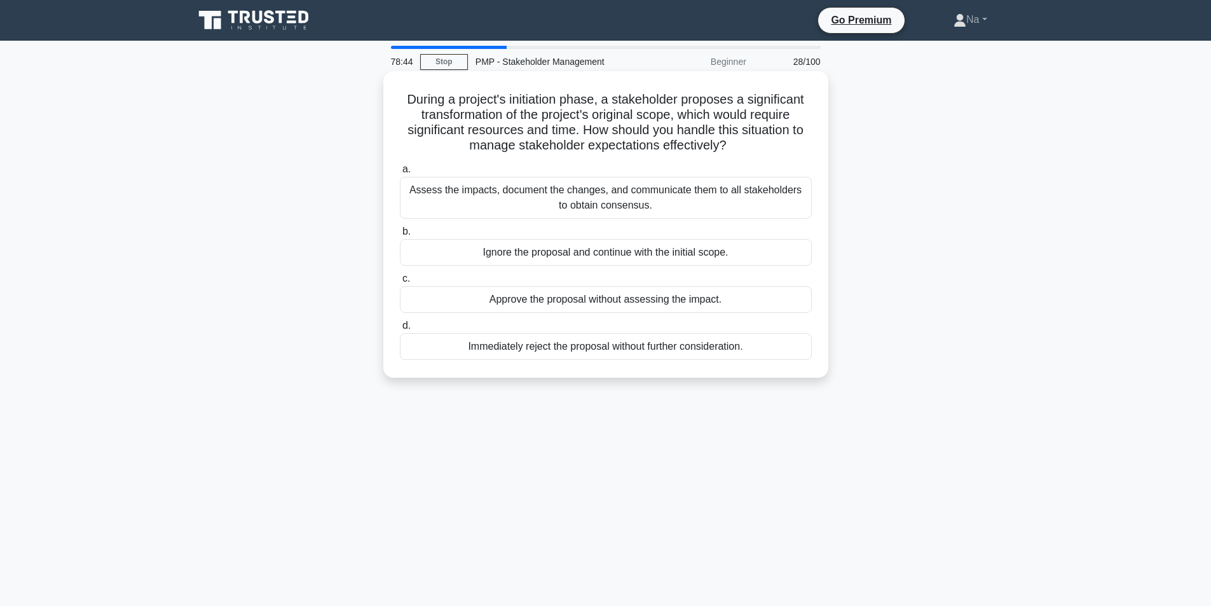
click at [596, 203] on div "Assess the impacts, document the changes, and communicate them to all stakehold…" at bounding box center [606, 198] width 412 height 42
click at [400, 173] on input "a. Assess the impacts, document the changes, and communicate them to all stakeh…" at bounding box center [400, 169] width 0 height 8
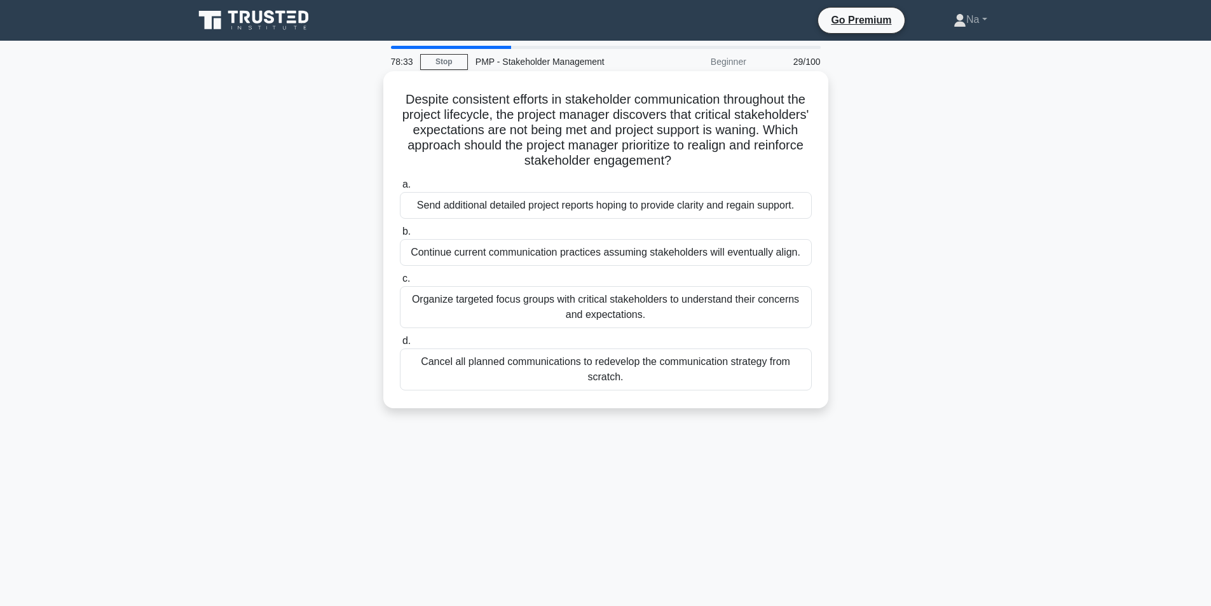
click at [544, 306] on div "Organize targeted focus groups with critical stakeholders to understand their c…" at bounding box center [606, 307] width 412 height 42
click at [400, 283] on input "c. Organize targeted focus groups with critical stakeholders to understand thei…" at bounding box center [400, 279] width 0 height 8
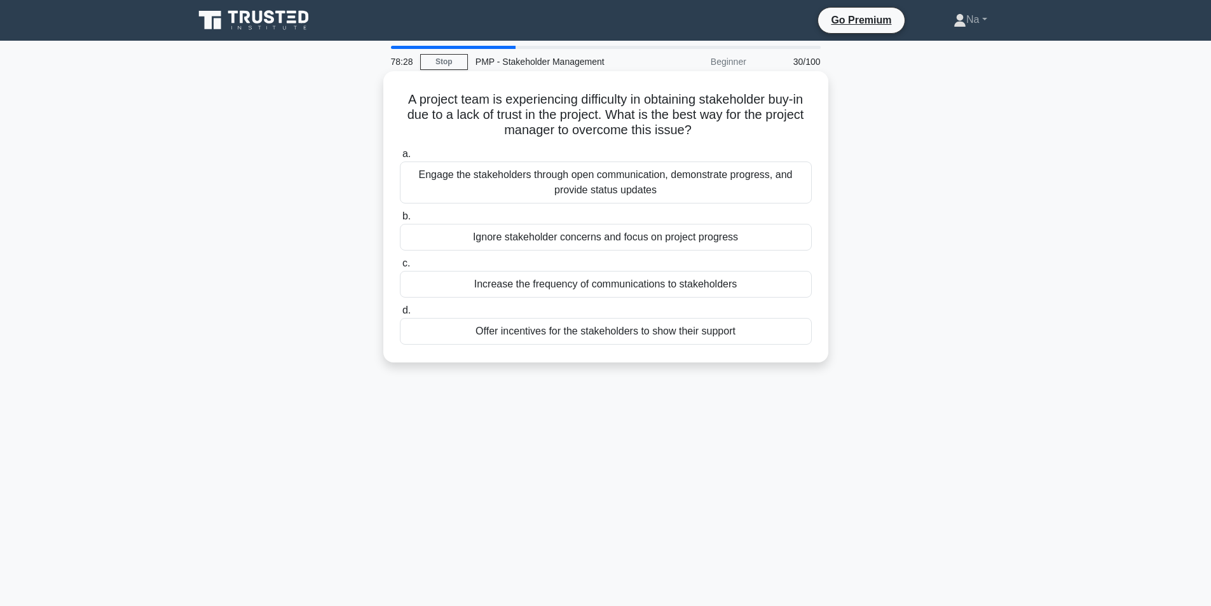
click at [688, 188] on div "Engage the stakeholders through open communication, demonstrate progress, and p…" at bounding box center [606, 182] width 412 height 42
click at [400, 158] on input "a. Engage the stakeholders through open communication, demonstrate progress, an…" at bounding box center [400, 154] width 0 height 8
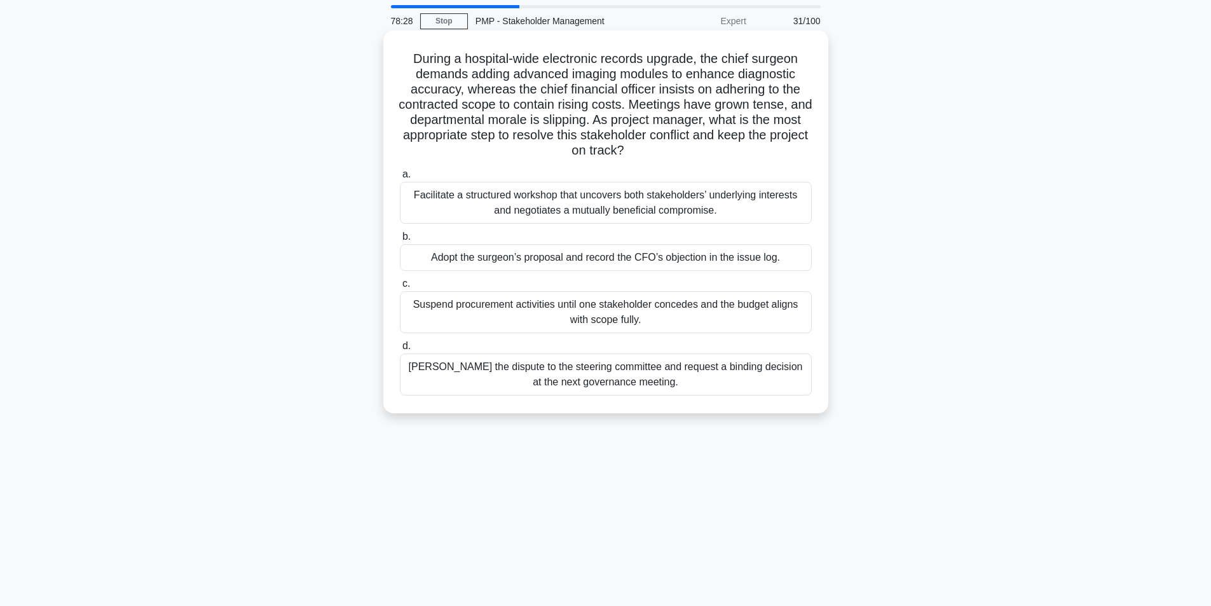
scroll to position [64, 0]
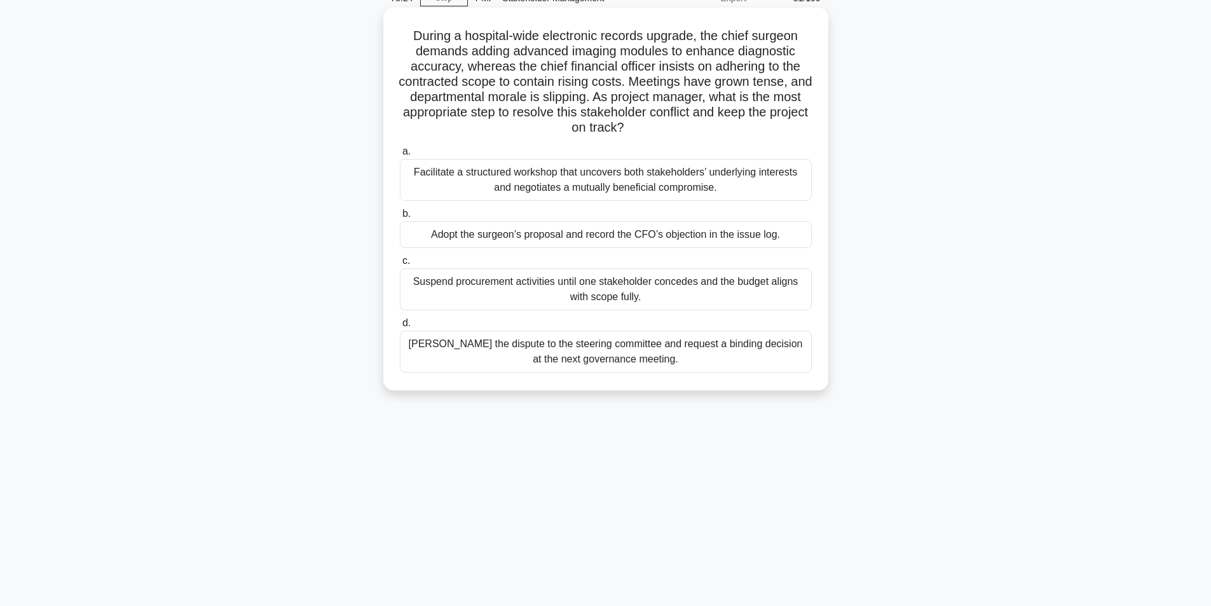
click at [634, 177] on div "Facilitate a structured workshop that uncovers both stakeholders’ underlying in…" at bounding box center [606, 180] width 412 height 42
click at [400, 156] on input "a. Facilitate a structured workshop that uncovers both stakeholders’ underlying…" at bounding box center [400, 151] width 0 height 8
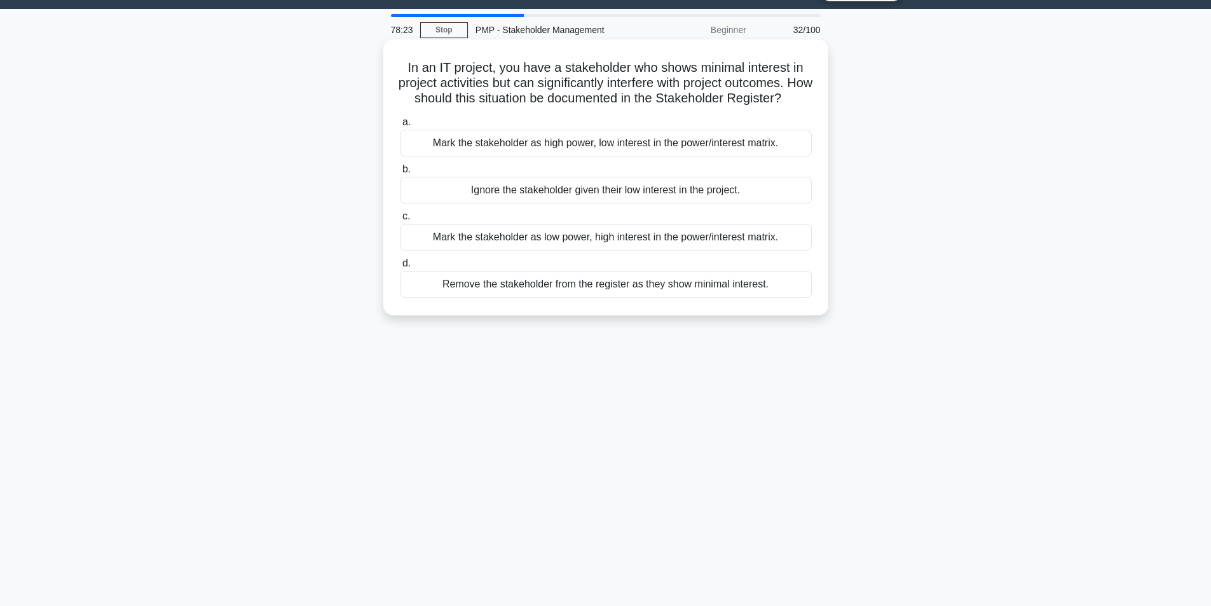
scroll to position [0, 0]
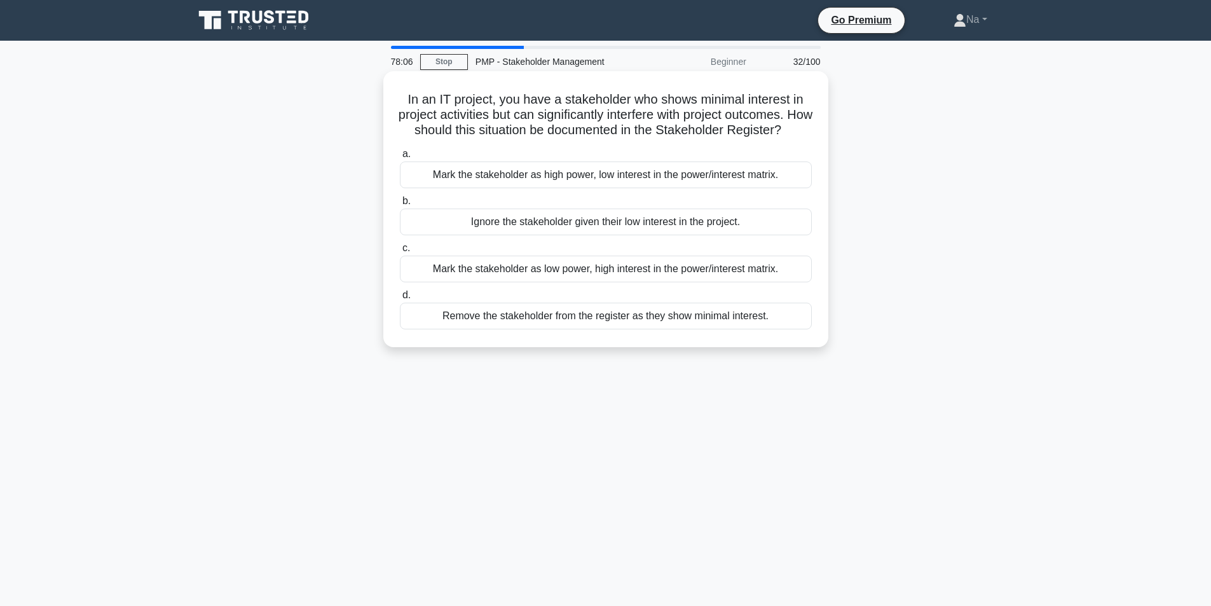
click at [701, 187] on div "Mark the stakeholder as high power, low interest in the power/interest matrix." at bounding box center [606, 174] width 412 height 27
click at [400, 158] on input "a. Mark the stakeholder as high power, low interest in the power/interest matri…" at bounding box center [400, 154] width 0 height 8
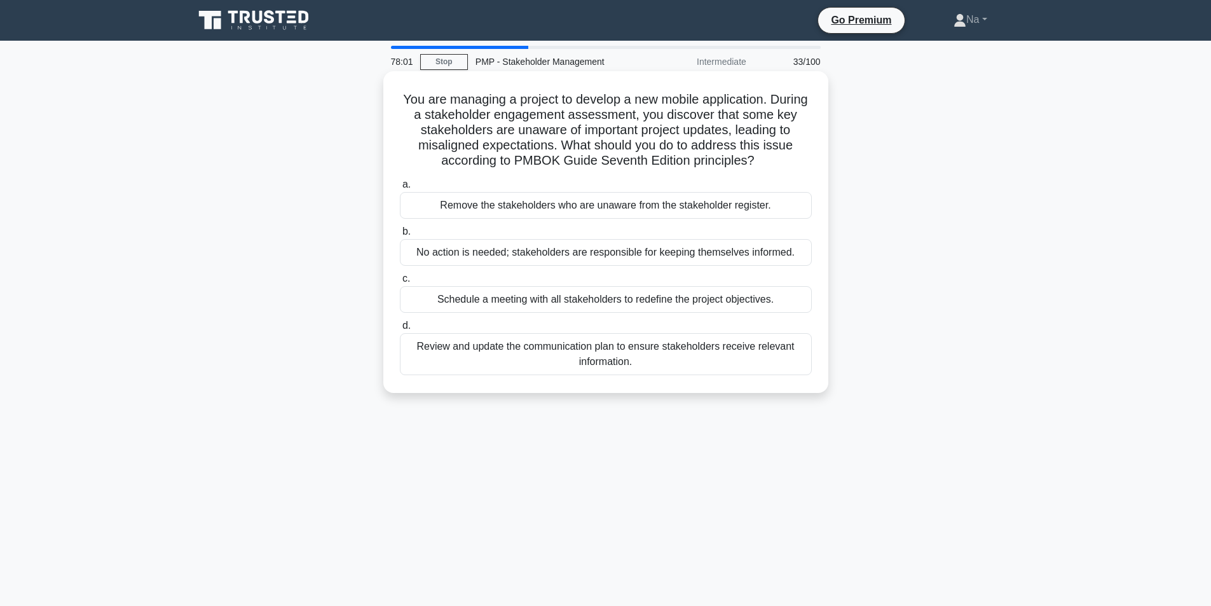
click at [680, 362] on div "Review and update the communication plan to ensure stakeholders receive relevan…" at bounding box center [606, 354] width 412 height 42
click at [400, 330] on input "d. Review and update the communication plan to ensure stakeholders receive rele…" at bounding box center [400, 326] width 0 height 8
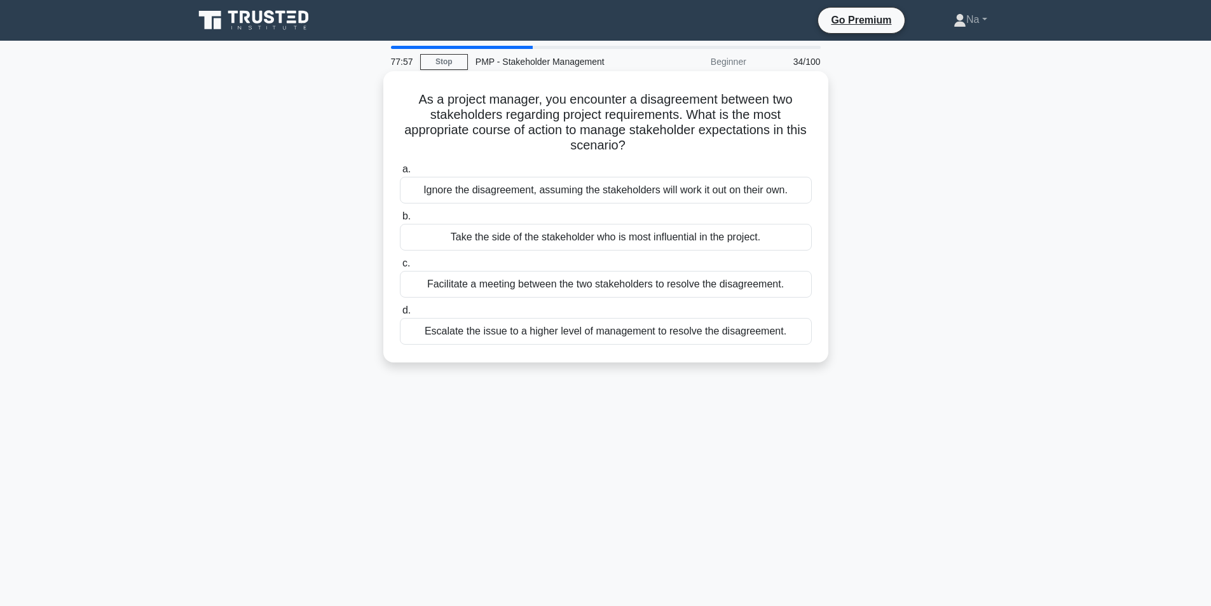
click at [611, 283] on div "Facilitate a meeting between the two stakeholders to resolve the disagreement." at bounding box center [606, 284] width 412 height 27
click at [400, 268] on input "c. Facilitate a meeting between the two stakeholders to resolve the disagreemen…" at bounding box center [400, 263] width 0 height 8
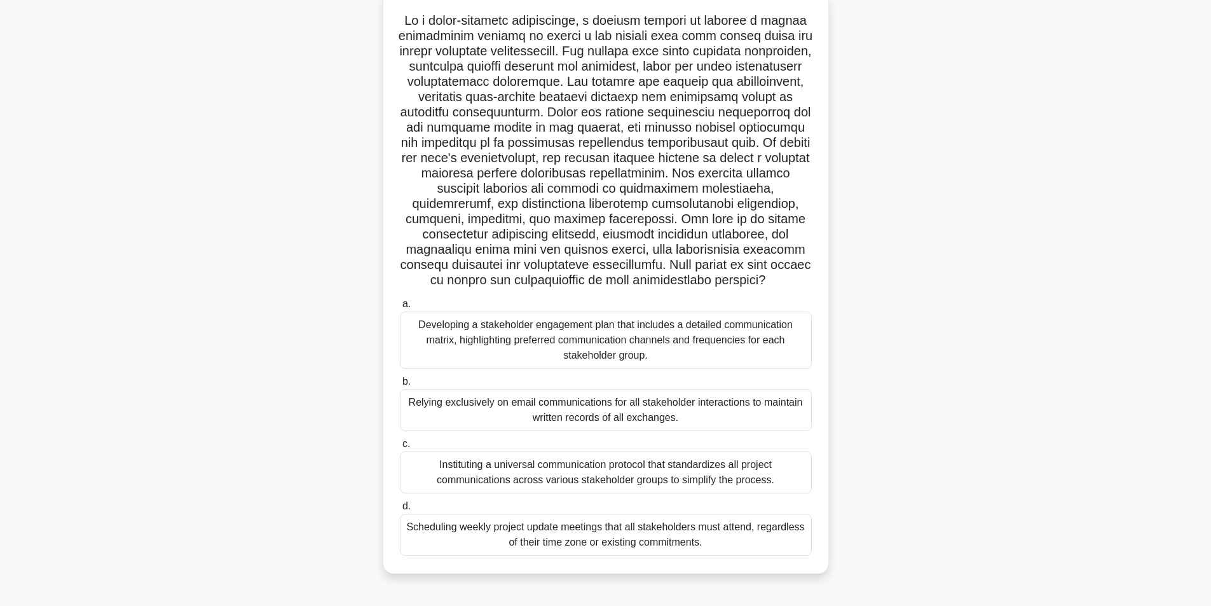
scroll to position [81, 0]
click at [626, 339] on div "Developing a stakeholder engagement plan that includes a detailed communication…" at bounding box center [606, 337] width 412 height 57
click at [400, 306] on input "a. Developing a stakeholder engagement plan that includes a detailed communicat…" at bounding box center [400, 302] width 0 height 8
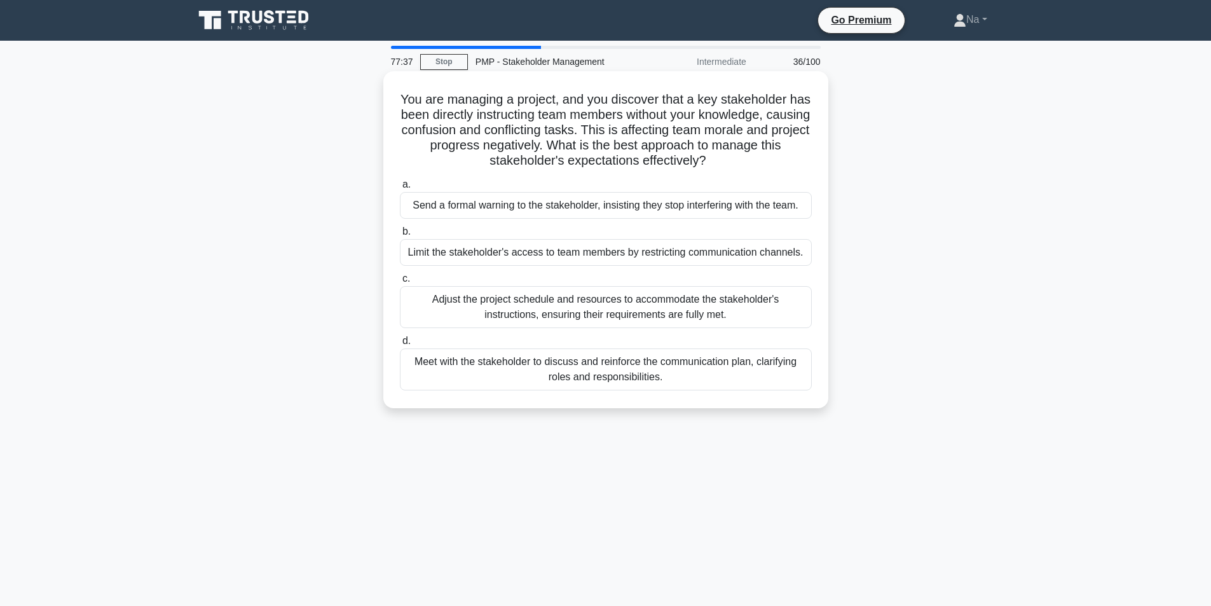
scroll to position [64, 0]
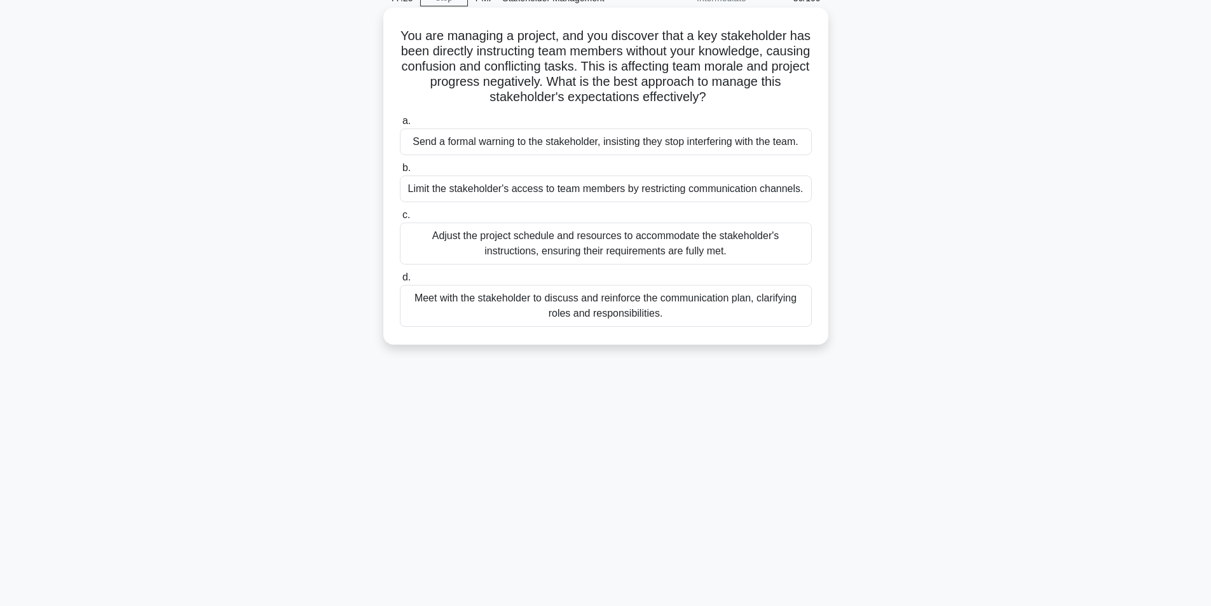
click at [718, 309] on div "Meet with the stakeholder to discuss and reinforce the communication plan, clar…" at bounding box center [606, 306] width 412 height 42
click at [400, 281] on input "d. Meet with the stakeholder to discuss and reinforce the communication plan, c…" at bounding box center [400, 277] width 0 height 8
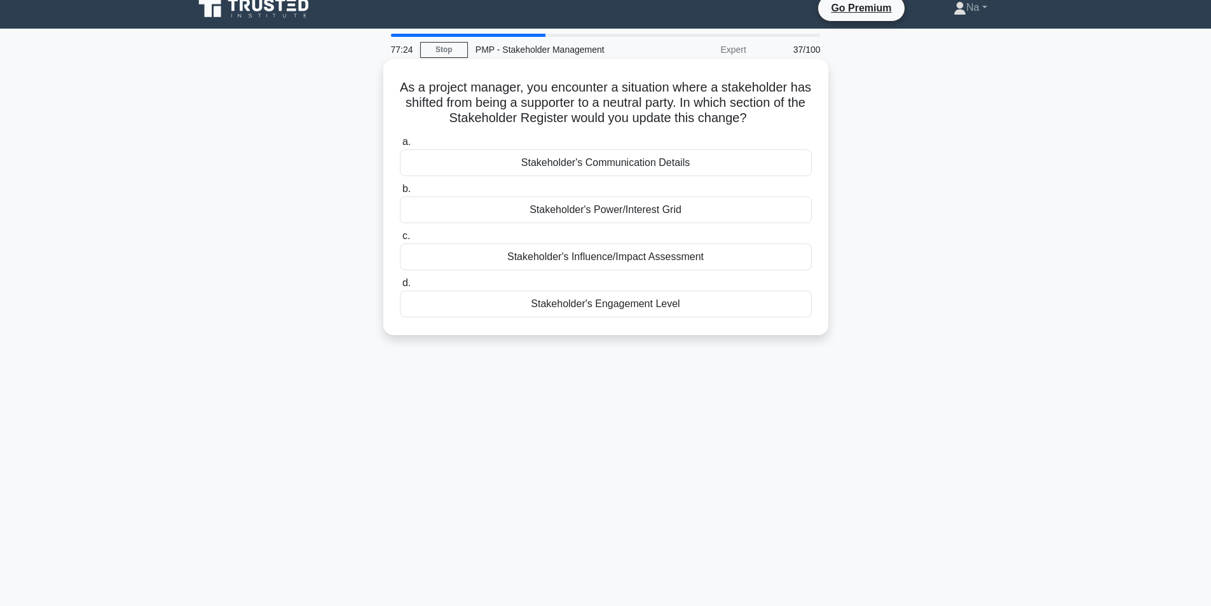
scroll to position [0, 0]
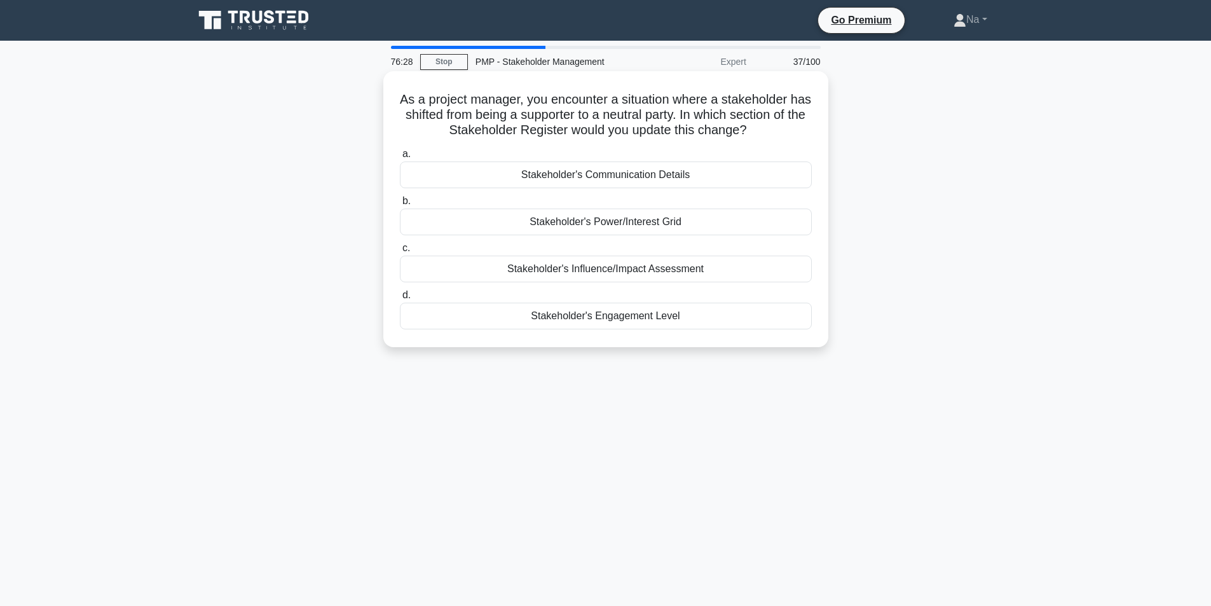
click at [664, 224] on div "Stakeholder's Power/Interest Grid" at bounding box center [606, 221] width 412 height 27
click at [400, 205] on input "b. Stakeholder's Power/Interest Grid" at bounding box center [400, 201] width 0 height 8
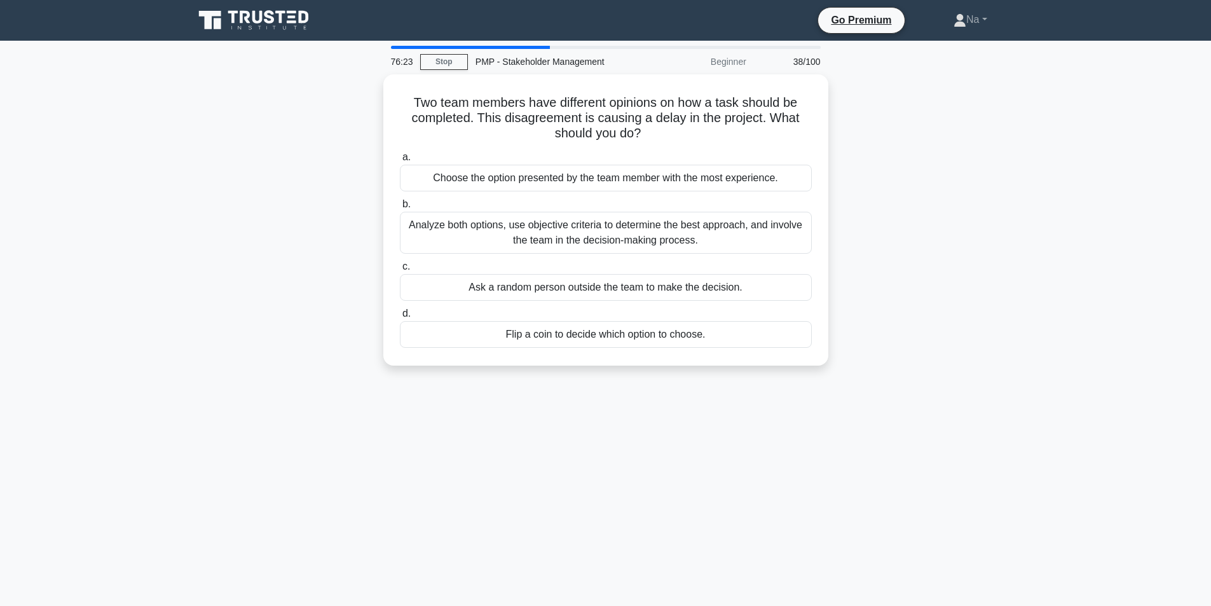
click at [664, 224] on div "Analyze both options, use objective criteria to determine the best approach, an…" at bounding box center [606, 233] width 412 height 42
click at [400, 208] on input "b. Analyze both options, use objective criteria to determine the best approach,…" at bounding box center [400, 204] width 0 height 8
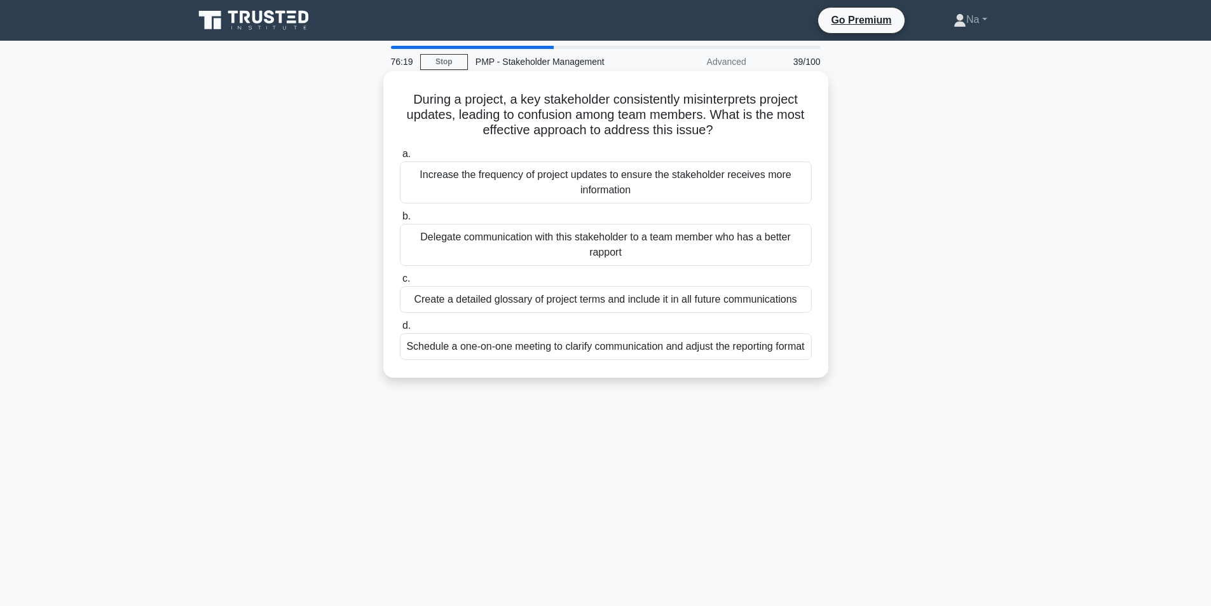
click at [655, 358] on div "Schedule a one-on-one meeting to clarify communication and adjust the reporting…" at bounding box center [606, 346] width 412 height 27
click at [400, 330] on input "d. Schedule a one-on-one meeting to clarify communication and adjust the report…" at bounding box center [400, 326] width 0 height 8
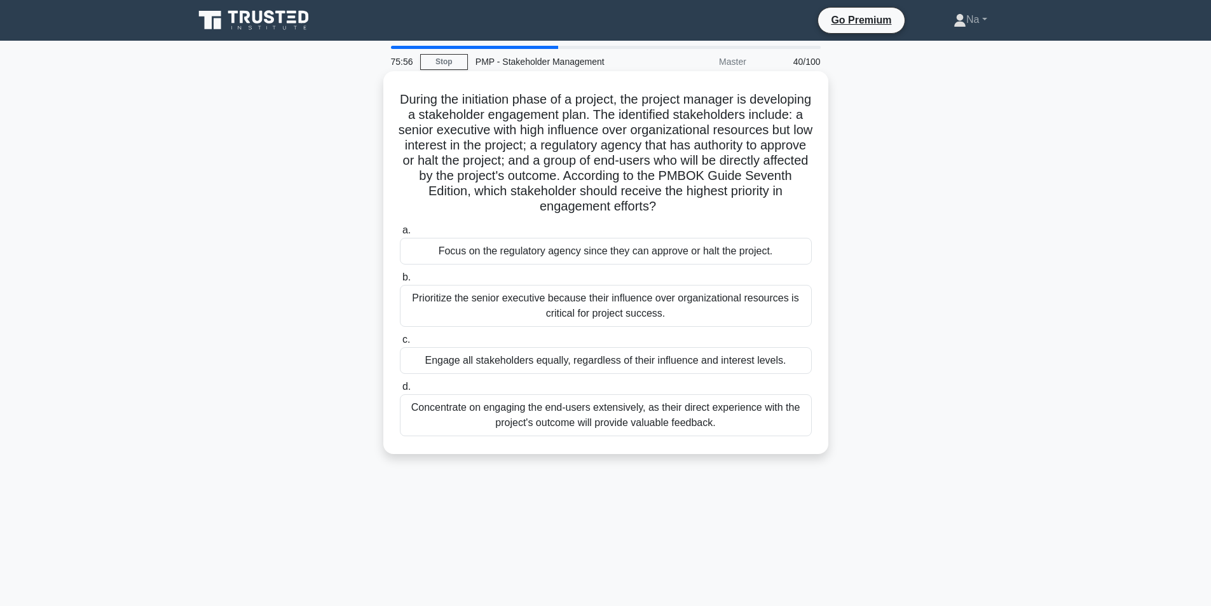
click at [689, 315] on div "Prioritize the senior executive because their influence over organizational res…" at bounding box center [606, 306] width 412 height 42
click at [400, 281] on input "b. Prioritize the senior executive because their influence over organizational …" at bounding box center [400, 277] width 0 height 8
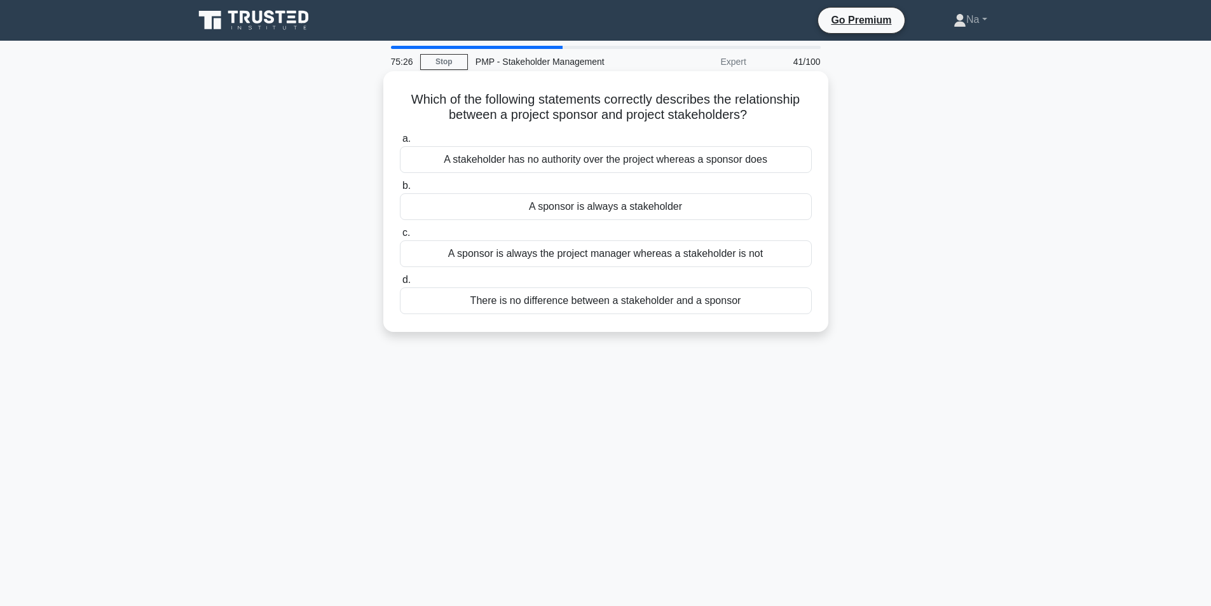
click at [644, 252] on div "A sponsor is always the project manager whereas a stakeholder is not" at bounding box center [606, 253] width 412 height 27
click at [400, 237] on input "c. A sponsor is always the project manager whereas a stakeholder is not" at bounding box center [400, 233] width 0 height 8
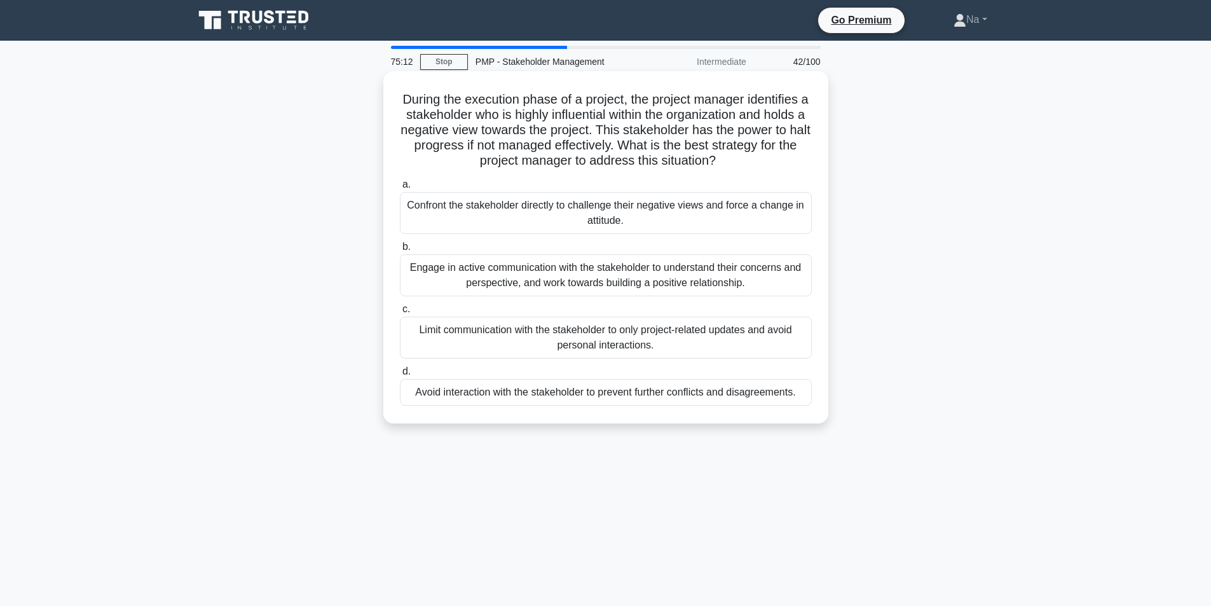
click at [640, 278] on div "Engage in active communication with the stakeholder to understand their concern…" at bounding box center [606, 275] width 412 height 42
click at [400, 251] on input "b. Engage in active communication with the stakeholder to understand their conc…" at bounding box center [400, 247] width 0 height 8
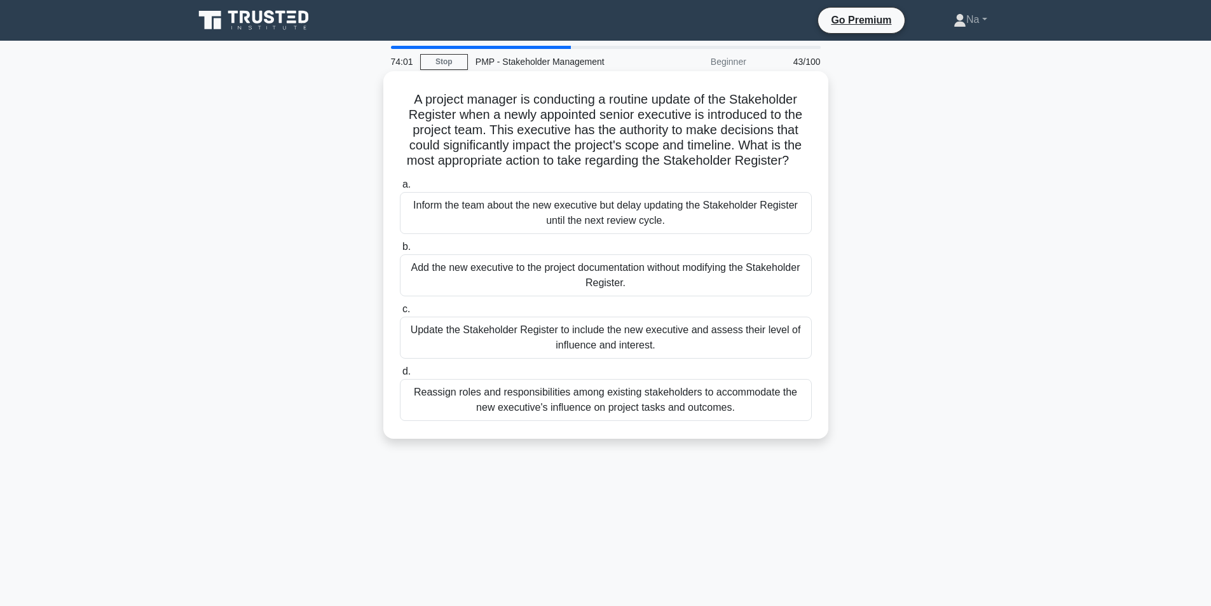
click at [768, 337] on div "Update the Stakeholder Register to include the new executive and assess their l…" at bounding box center [606, 337] width 412 height 42
click at [400, 313] on input "c. Update the Stakeholder Register to include the new executive and assess thei…" at bounding box center [400, 309] width 0 height 8
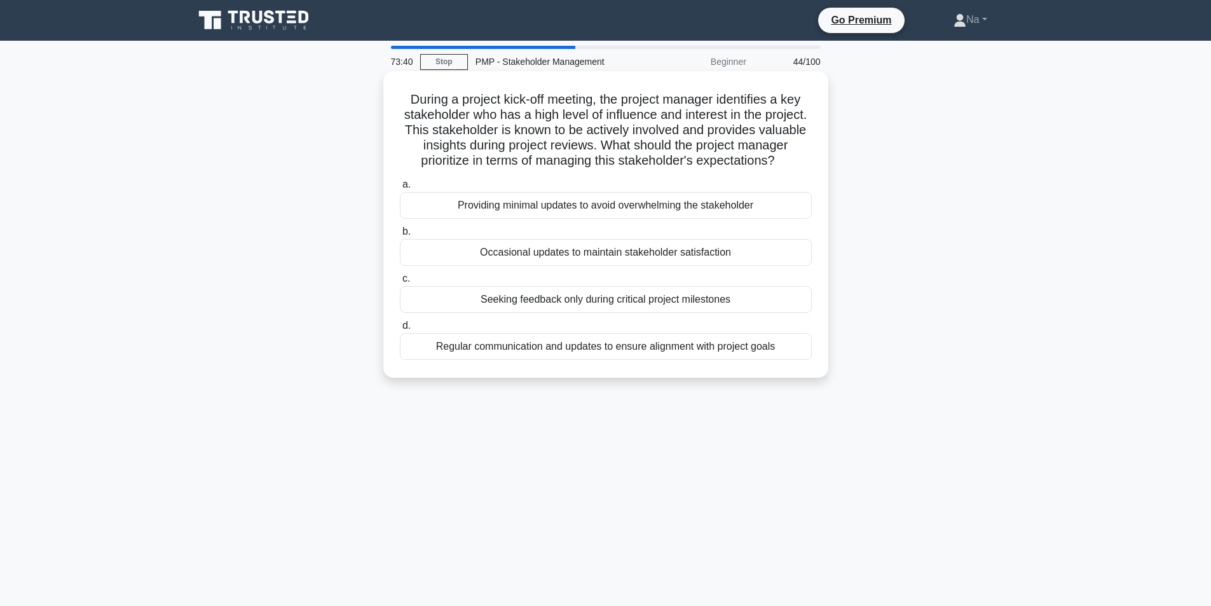
click at [752, 360] on div "Regular communication and updates to ensure alignment with project goals" at bounding box center [606, 346] width 412 height 27
click at [400, 330] on input "d. Regular communication and updates to ensure alignment with project goals" at bounding box center [400, 326] width 0 height 8
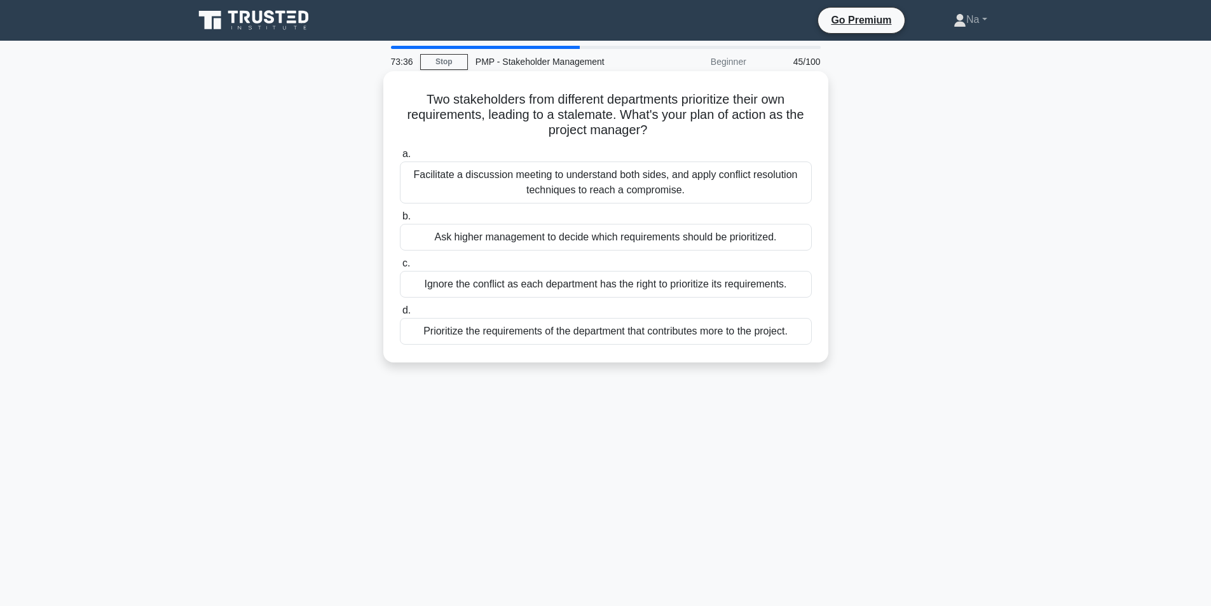
click at [554, 182] on div "Facilitate a discussion meeting to understand both sides, and apply conflict re…" at bounding box center [606, 182] width 412 height 42
click at [400, 158] on input "a. Facilitate a discussion meeting to understand both sides, and apply conflict…" at bounding box center [400, 154] width 0 height 8
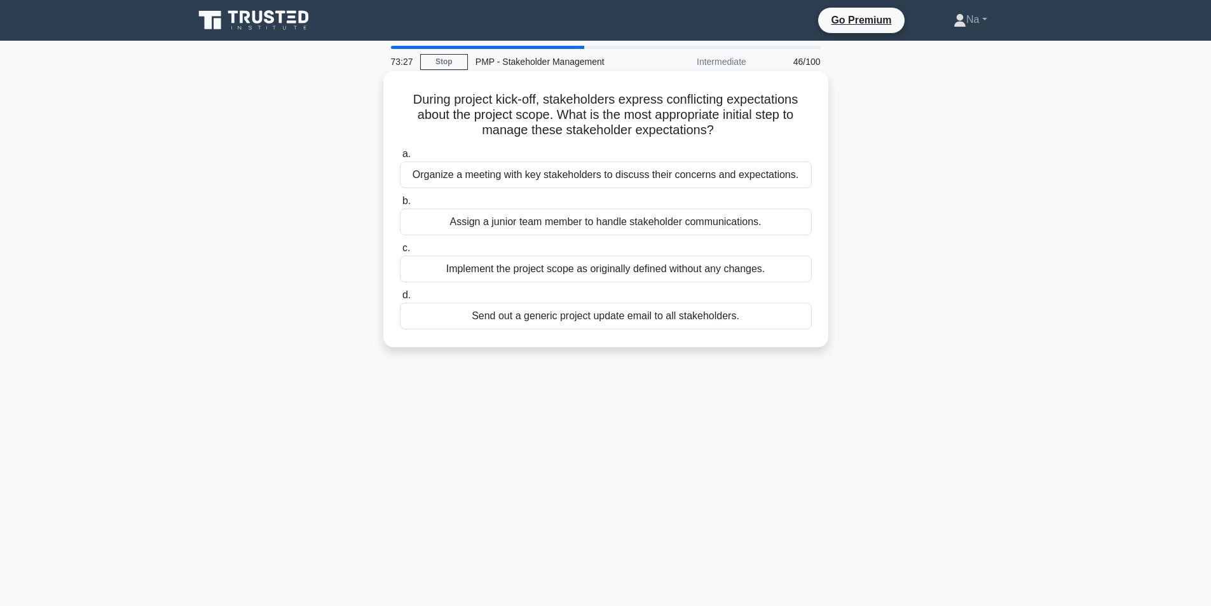
click at [620, 171] on div "Organize a meeting with key stakeholders to discuss their concerns and expectat…" at bounding box center [606, 174] width 412 height 27
click at [400, 158] on input "a. Organize a meeting with key stakeholders to discuss their concerns and expec…" at bounding box center [400, 154] width 0 height 8
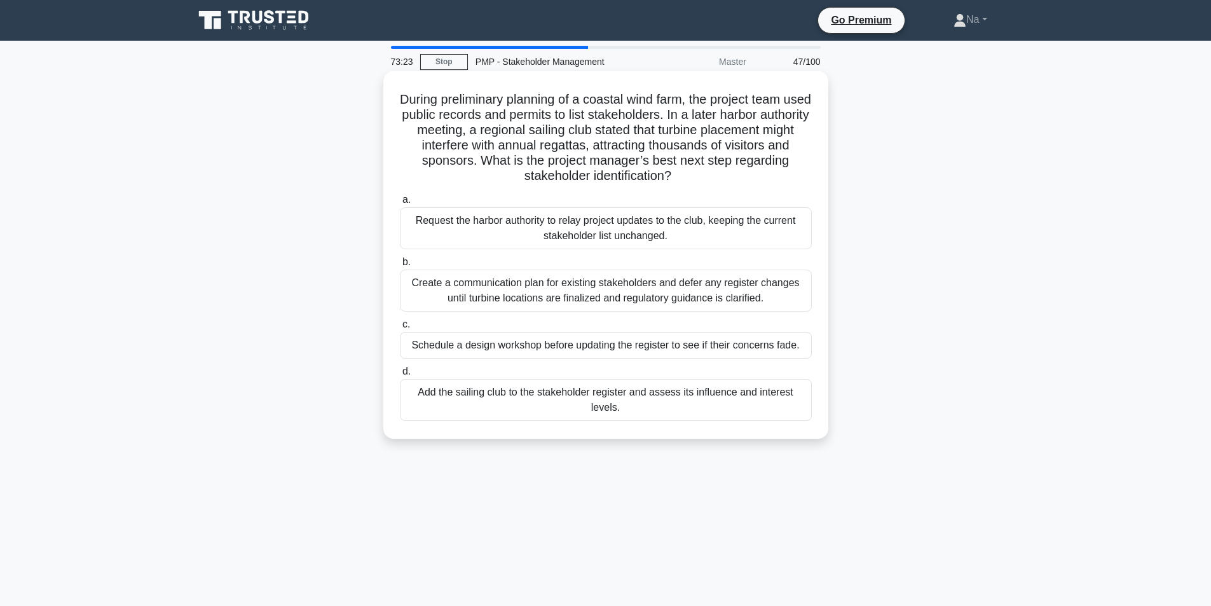
click at [663, 286] on div "Create a communication plan for existing stakeholders and defer any register ch…" at bounding box center [606, 290] width 412 height 42
click at [400, 266] on input "b. Create a communication plan for existing stakeholders and defer any register…" at bounding box center [400, 262] width 0 height 8
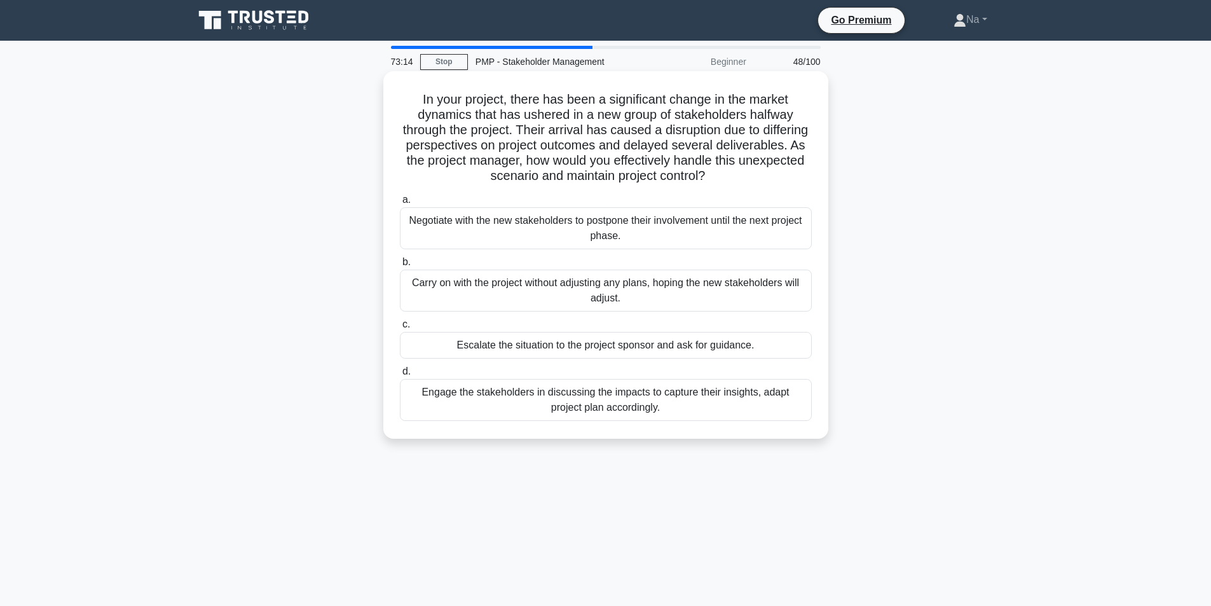
click at [701, 410] on div "Engage the stakeholders in discussing the impacts to capture their insights, ad…" at bounding box center [606, 400] width 412 height 42
click at [400, 376] on input "d. Engage the stakeholders in discussing the impacts to capture their insights,…" at bounding box center [400, 371] width 0 height 8
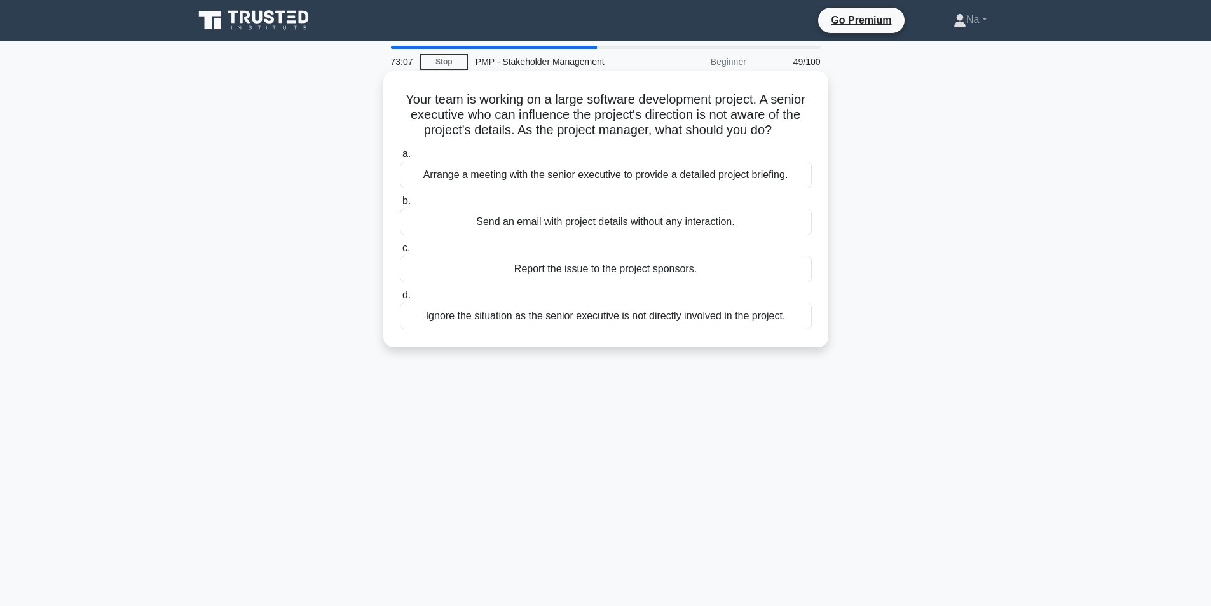
click at [622, 172] on div "Arrange a meeting with the senior executive to provide a detailed project brief…" at bounding box center [606, 174] width 412 height 27
click at [400, 158] on input "a. Arrange a meeting with the senior executive to provide a detailed project br…" at bounding box center [400, 154] width 0 height 8
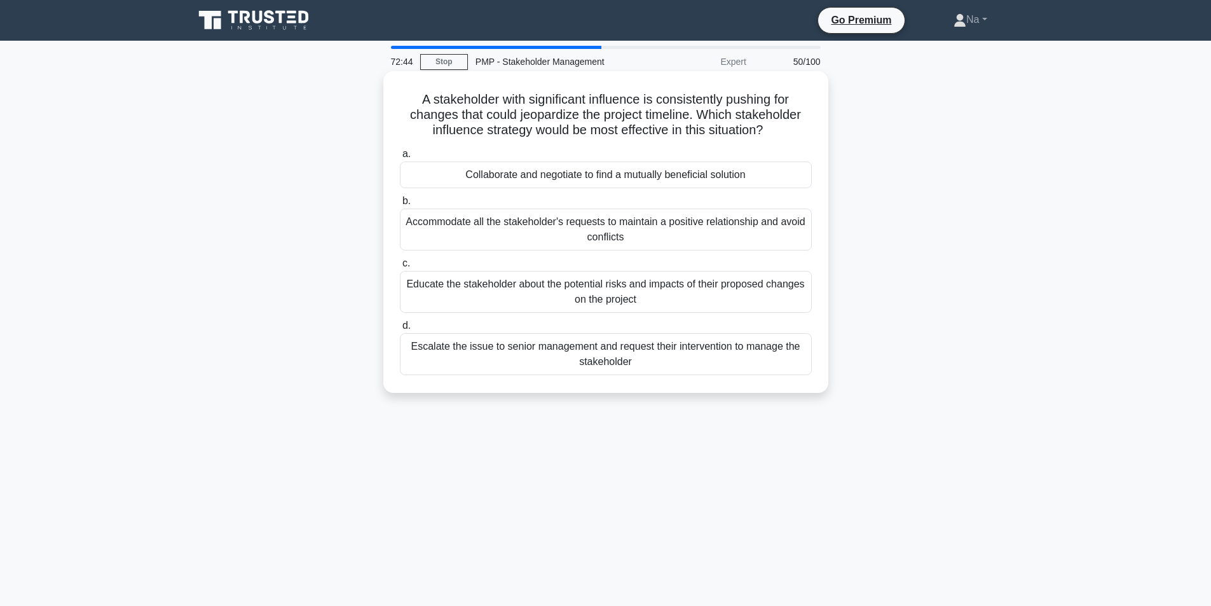
click at [738, 177] on div "Collaborate and negotiate to find a mutually beneficial solution" at bounding box center [606, 174] width 412 height 27
click at [400, 158] on input "a. Collaborate and negotiate to find a mutually beneficial solution" at bounding box center [400, 154] width 0 height 8
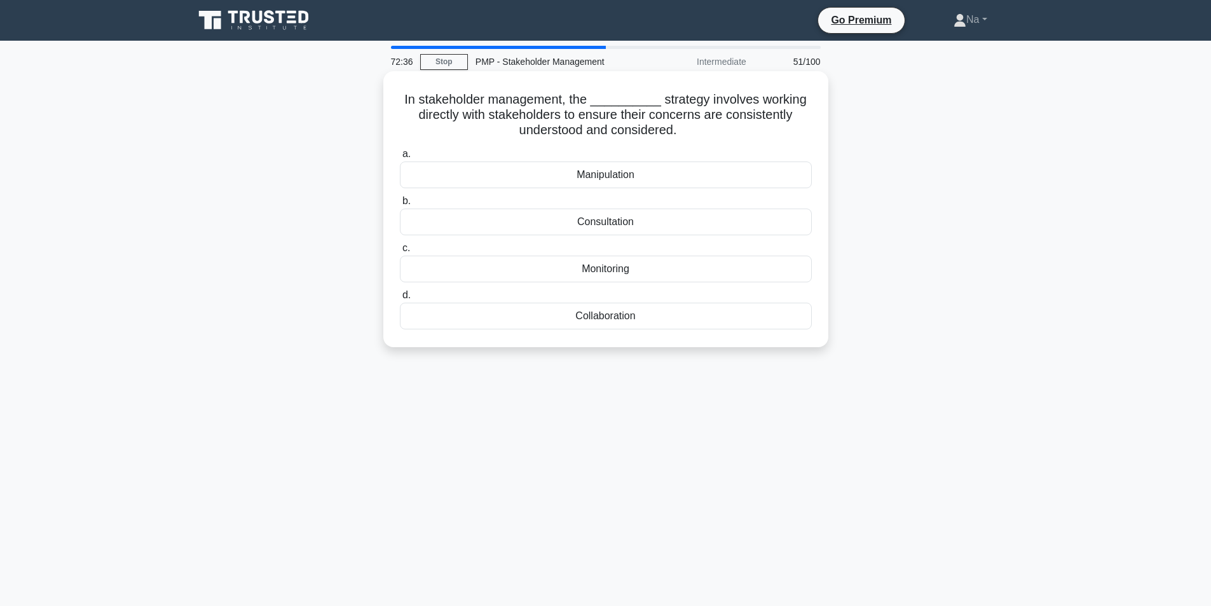
click at [637, 309] on div "Collaboration" at bounding box center [606, 315] width 412 height 27
click at [400, 299] on input "d. Collaboration" at bounding box center [400, 295] width 0 height 8
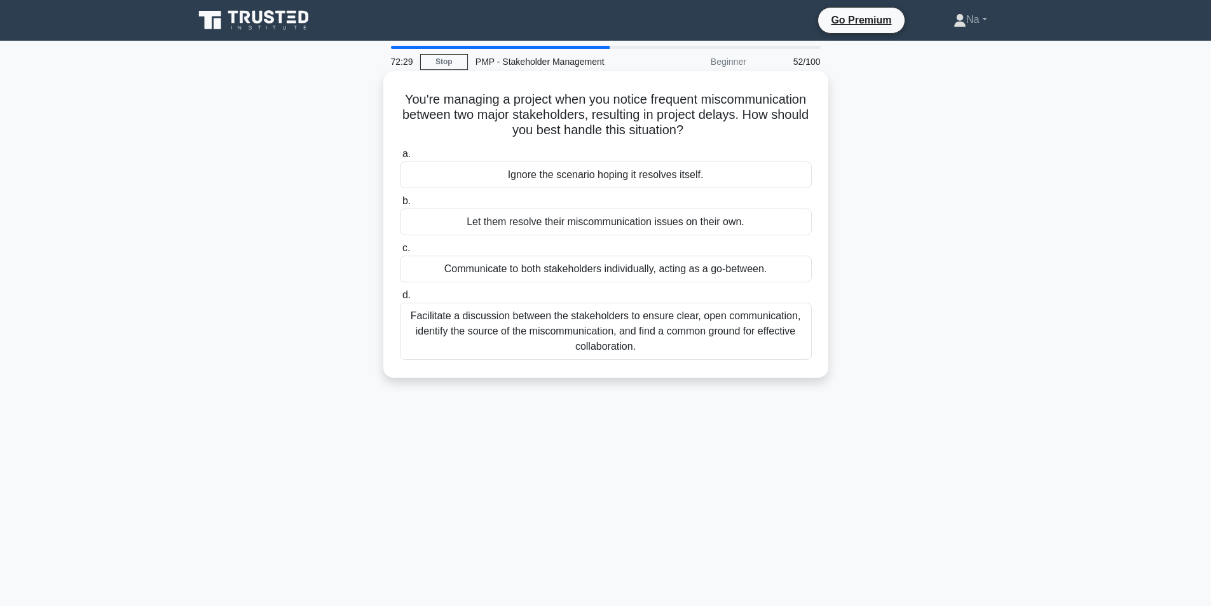
click at [741, 336] on div "Facilitate a discussion between the stakeholders to ensure clear, open communic…" at bounding box center [606, 330] width 412 height 57
click at [400, 299] on input "d. Facilitate a discussion between the stakeholders to ensure clear, open commu…" at bounding box center [400, 295] width 0 height 8
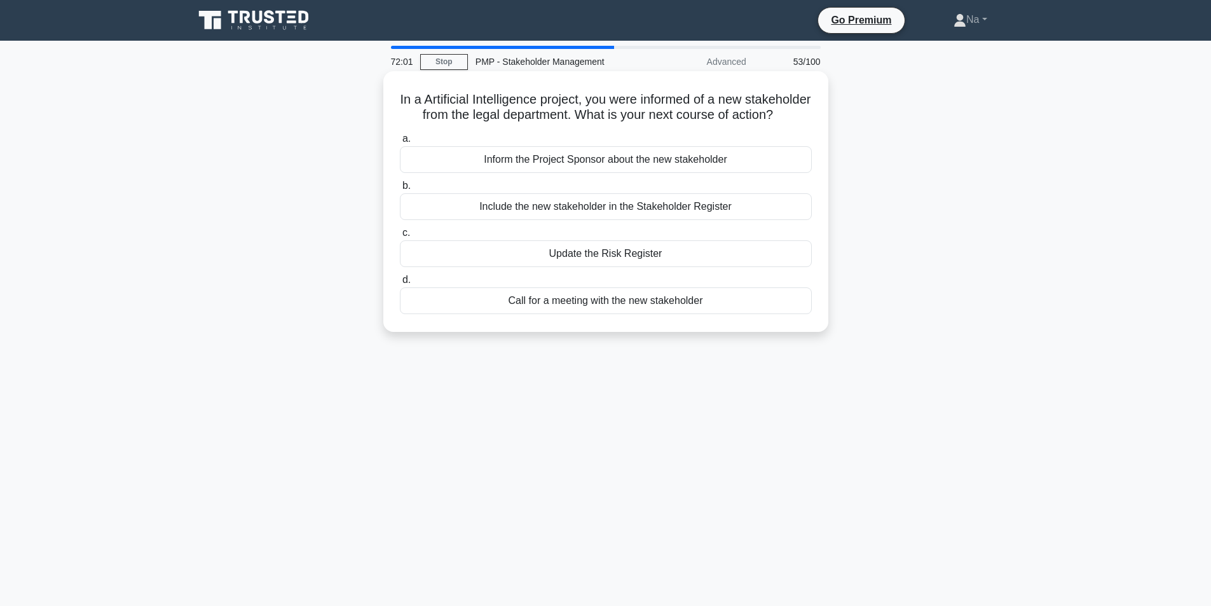
click at [615, 220] on div "Include the new stakeholder in the Stakeholder Register" at bounding box center [606, 206] width 412 height 27
click at [400, 190] on input "b. Include the new stakeholder in the Stakeholder Register" at bounding box center [400, 186] width 0 height 8
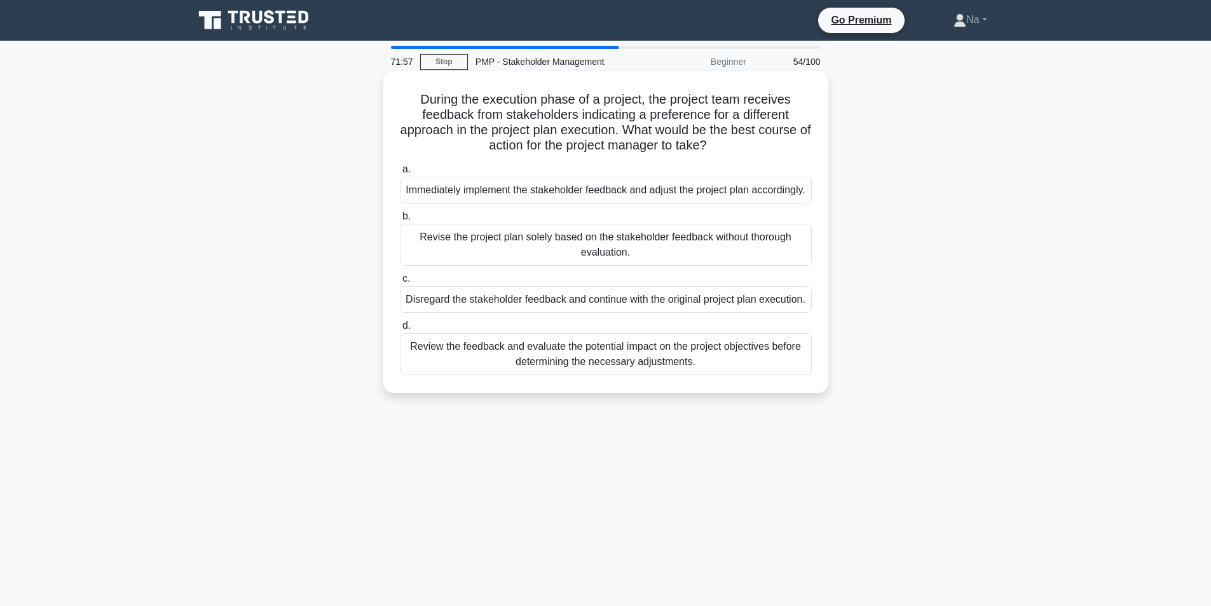
click at [685, 375] on div "Review the feedback and evaluate the potential impact on the project objectives…" at bounding box center [606, 354] width 412 height 42
click at [400, 330] on input "d. Review the feedback and evaluate the potential impact on the project objecti…" at bounding box center [400, 326] width 0 height 8
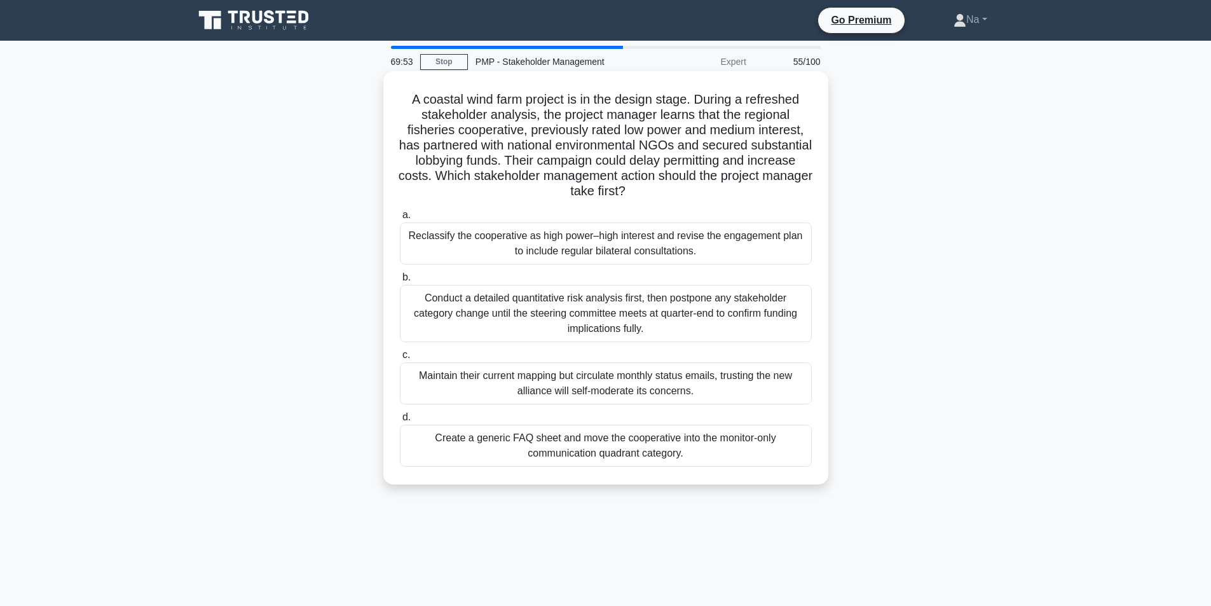
click at [477, 325] on div "Conduct a detailed quantitative risk analysis first, then postpone any stakehol…" at bounding box center [606, 313] width 412 height 57
click at [400, 281] on input "b. Conduct a detailed quantitative risk analysis first, then postpone any stake…" at bounding box center [400, 277] width 0 height 8
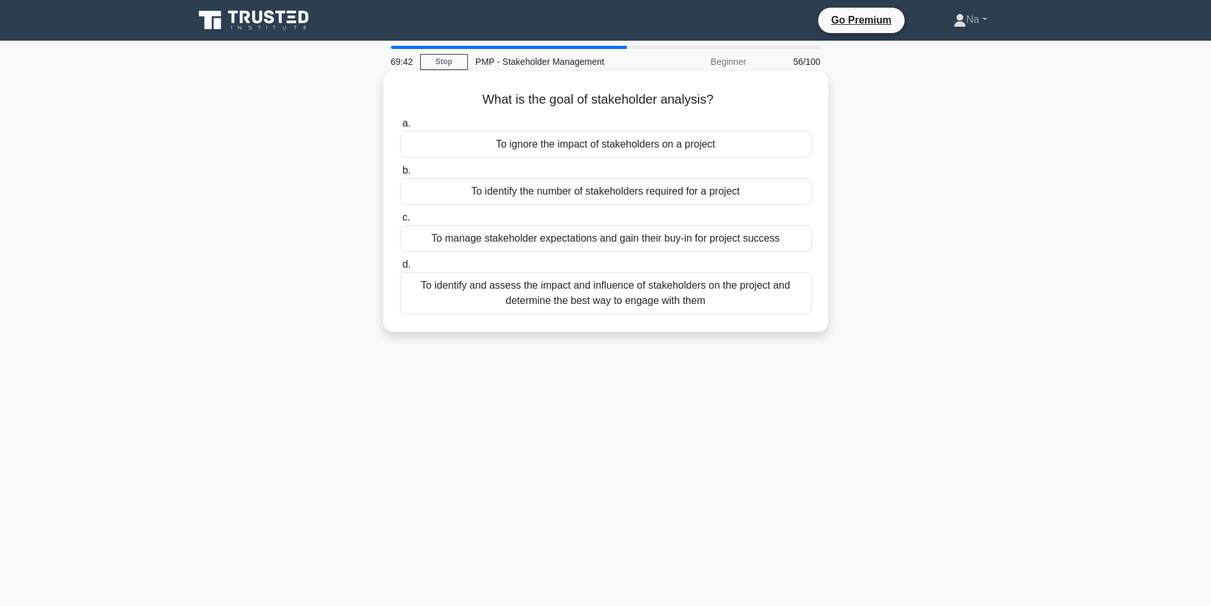
click at [543, 292] on div "To identify and assess the impact and influence of stakeholders on the project …" at bounding box center [606, 293] width 412 height 42
click at [400, 269] on input "d. To identify and assess the impact and influence of stakeholders on the proje…" at bounding box center [400, 265] width 0 height 8
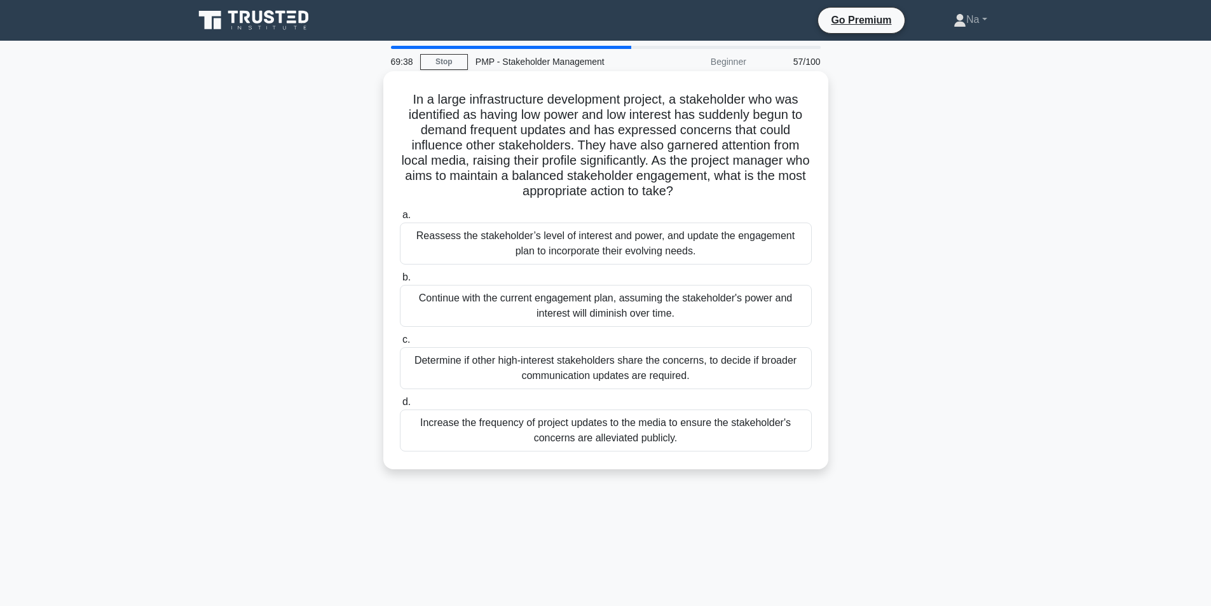
click at [650, 247] on div "Reassess the stakeholder’s level of interest and power, and update the engageme…" at bounding box center [606, 243] width 412 height 42
click at [400, 219] on input "a. Reassess the stakeholder’s level of interest and power, and update the engag…" at bounding box center [400, 215] width 0 height 8
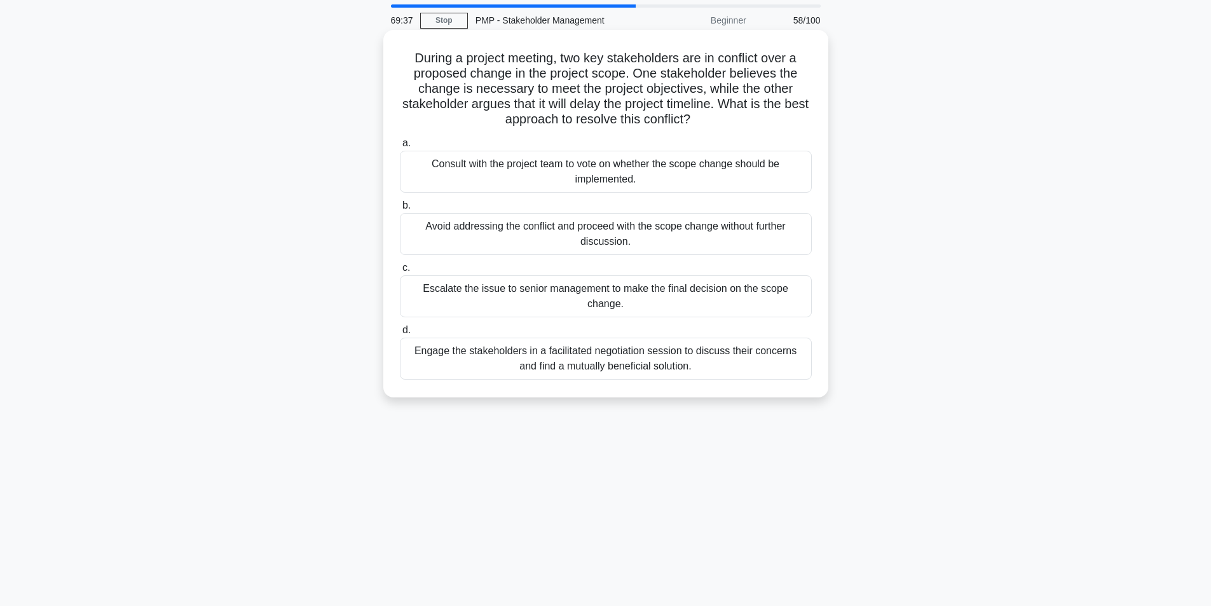
scroll to position [64, 0]
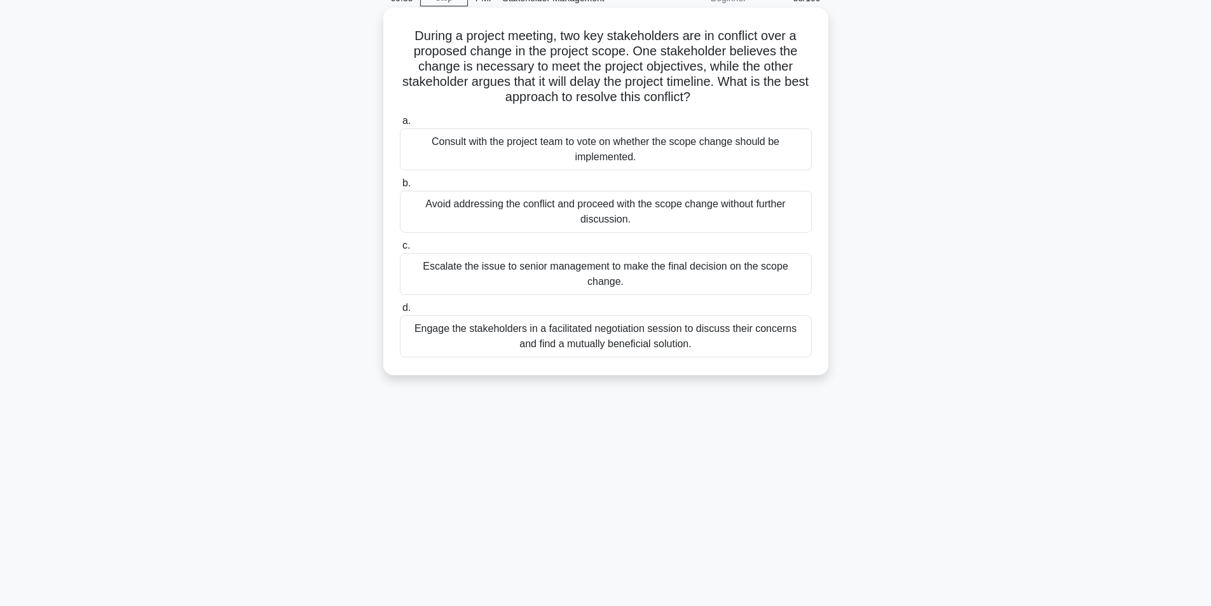
click at [621, 322] on div "Engage the stakeholders in a facilitated negotiation session to discuss their c…" at bounding box center [606, 336] width 412 height 42
click at [400, 312] on input "d. Engage the stakeholders in a facilitated negotiation session to discuss thei…" at bounding box center [400, 308] width 0 height 8
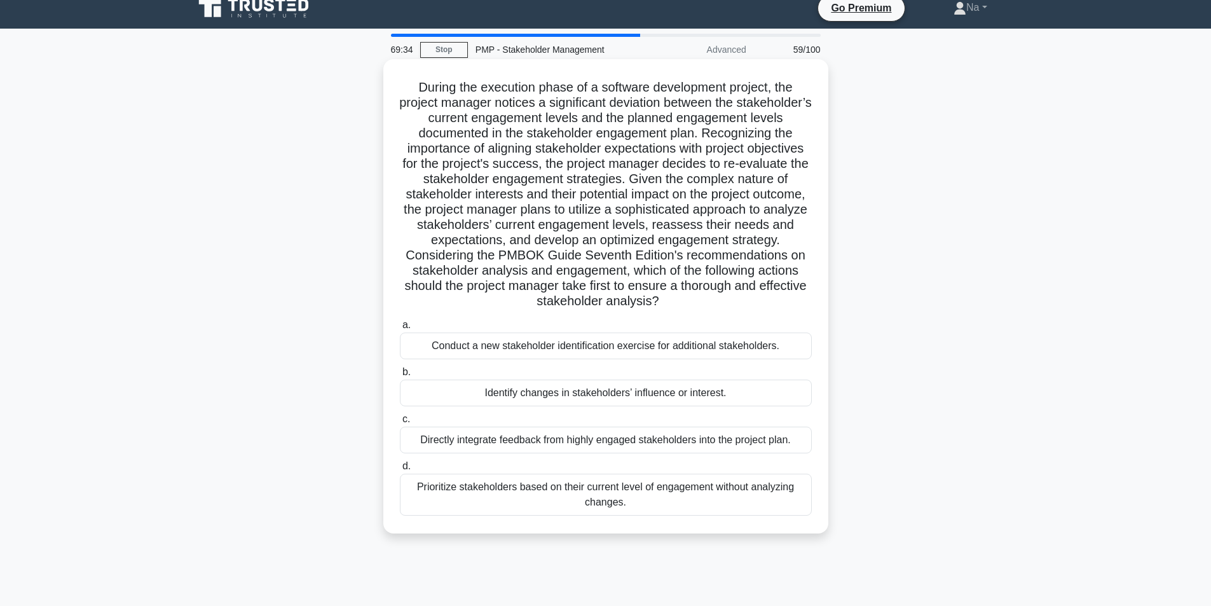
scroll to position [0, 0]
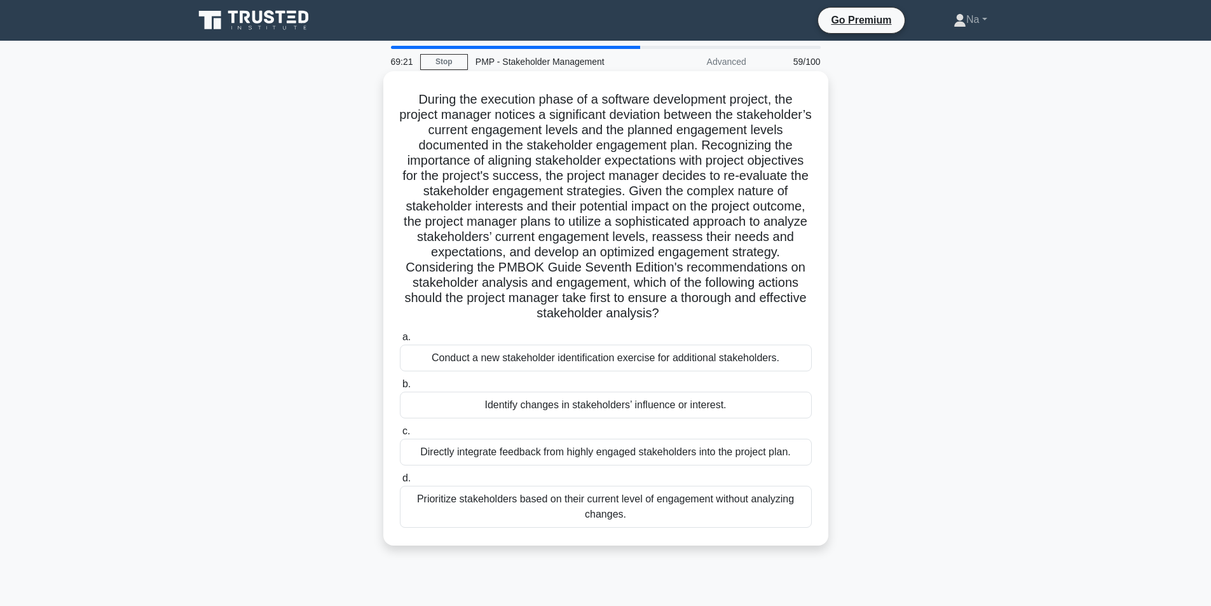
click at [577, 409] on div "Identify changes in stakeholders’ influence or interest." at bounding box center [606, 404] width 412 height 27
click at [400, 388] on input "b. Identify changes in stakeholders’ influence or interest." at bounding box center [400, 384] width 0 height 8
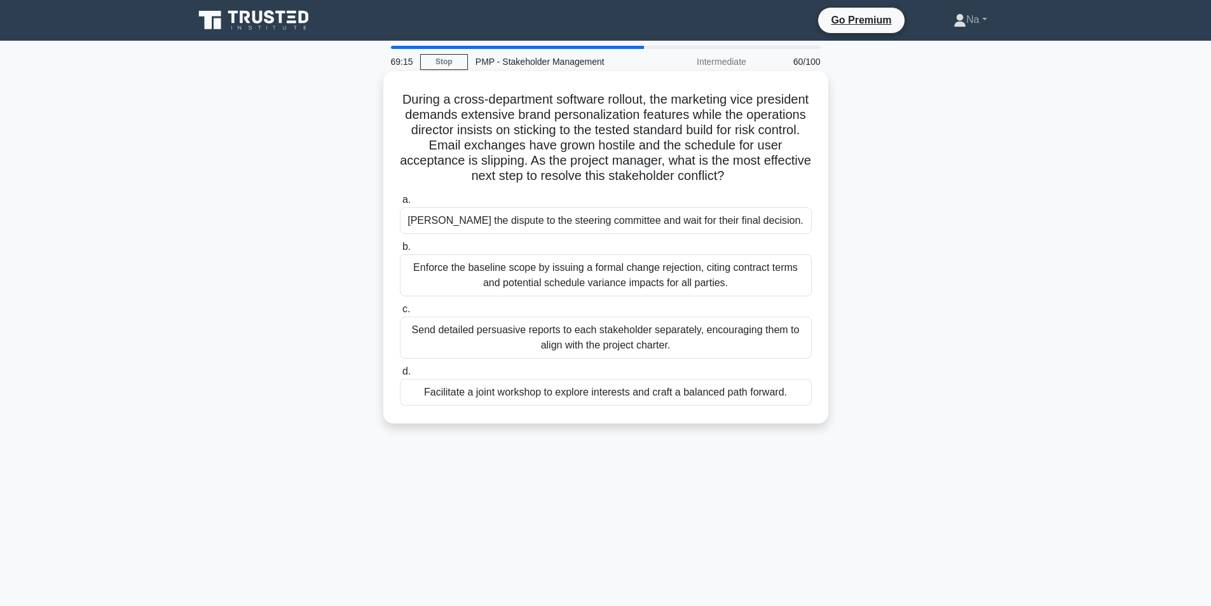
click at [574, 393] on div "Facilitate a joint workshop to explore interests and craft a balanced path forw…" at bounding box center [606, 392] width 412 height 27
click at [400, 376] on input "d. Facilitate a joint workshop to explore interests and craft a balanced path f…" at bounding box center [400, 371] width 0 height 8
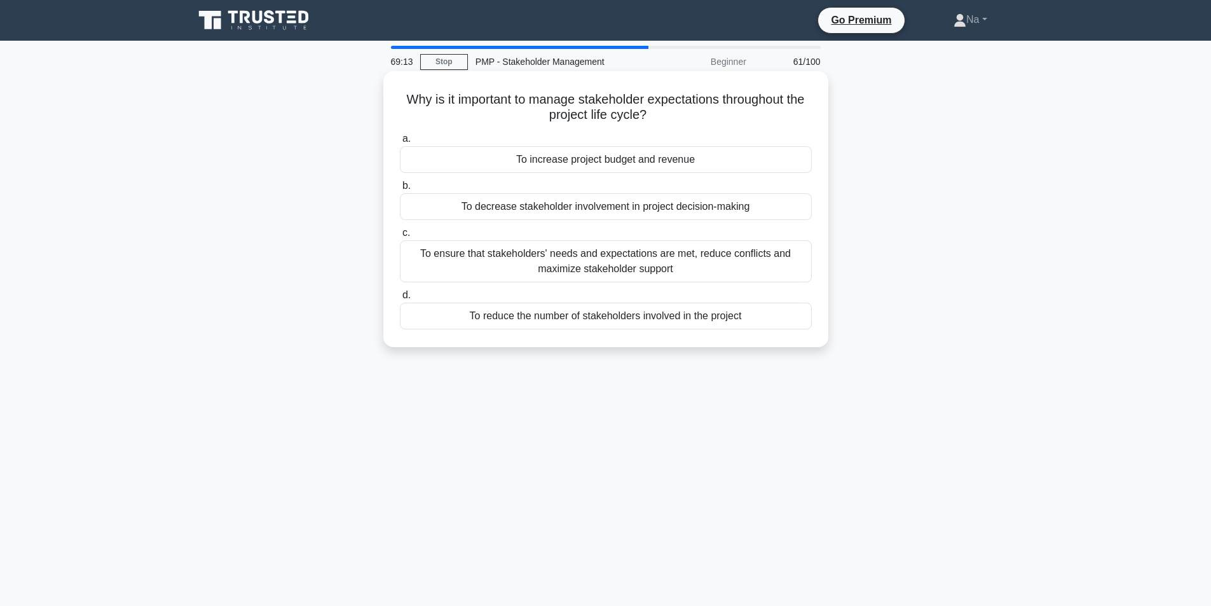
click at [600, 268] on div "To ensure that stakeholders' needs and expectations are met, reduce conflicts a…" at bounding box center [606, 261] width 412 height 42
click at [400, 237] on input "c. To ensure that stakeholders' needs and expectations are met, reduce conflict…" at bounding box center [400, 233] width 0 height 8
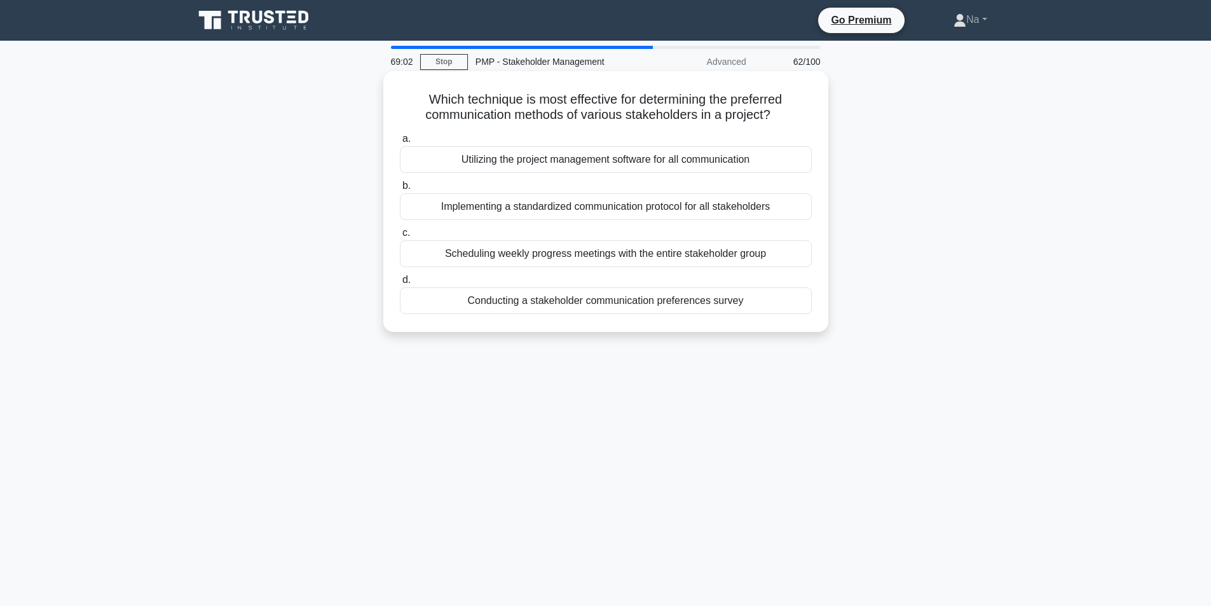
click at [566, 304] on div "Conducting a stakeholder communication preferences survey" at bounding box center [606, 300] width 412 height 27
click at [400, 284] on input "d. Conducting a stakeholder communication preferences survey" at bounding box center [400, 280] width 0 height 8
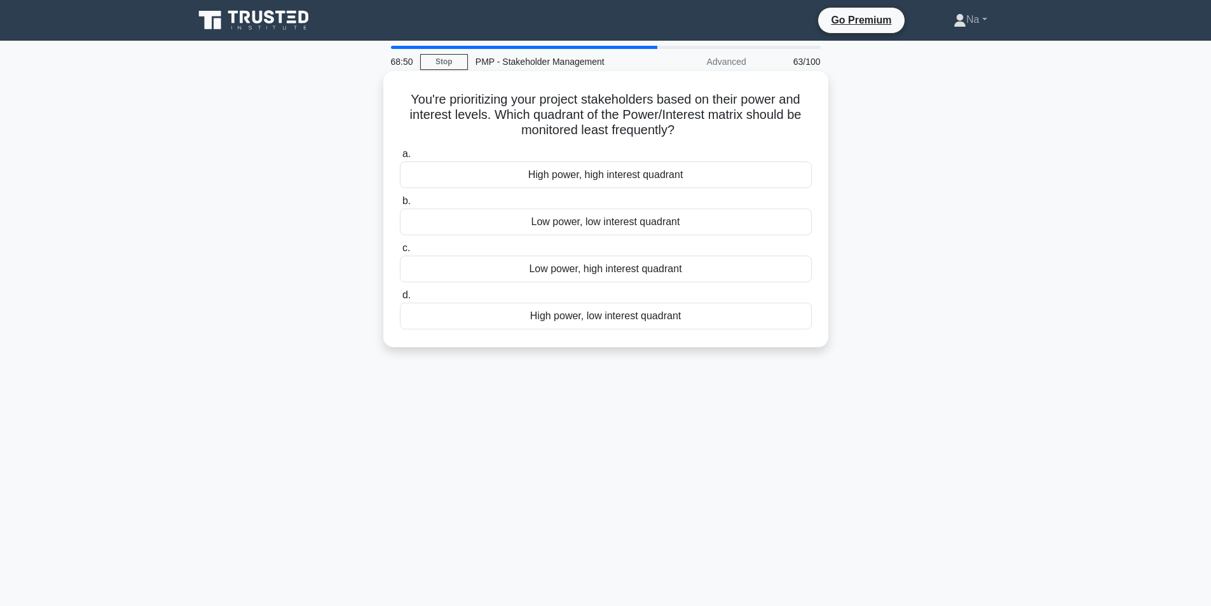
click at [611, 220] on div "Low power, low interest quadrant" at bounding box center [606, 221] width 412 height 27
click at [400, 205] on input "b. Low power, low interest quadrant" at bounding box center [400, 201] width 0 height 8
click at [646, 226] on div "Keep Satisfied" at bounding box center [606, 221] width 412 height 27
click at [400, 205] on input "b. Keep Satisfied" at bounding box center [400, 201] width 0 height 8
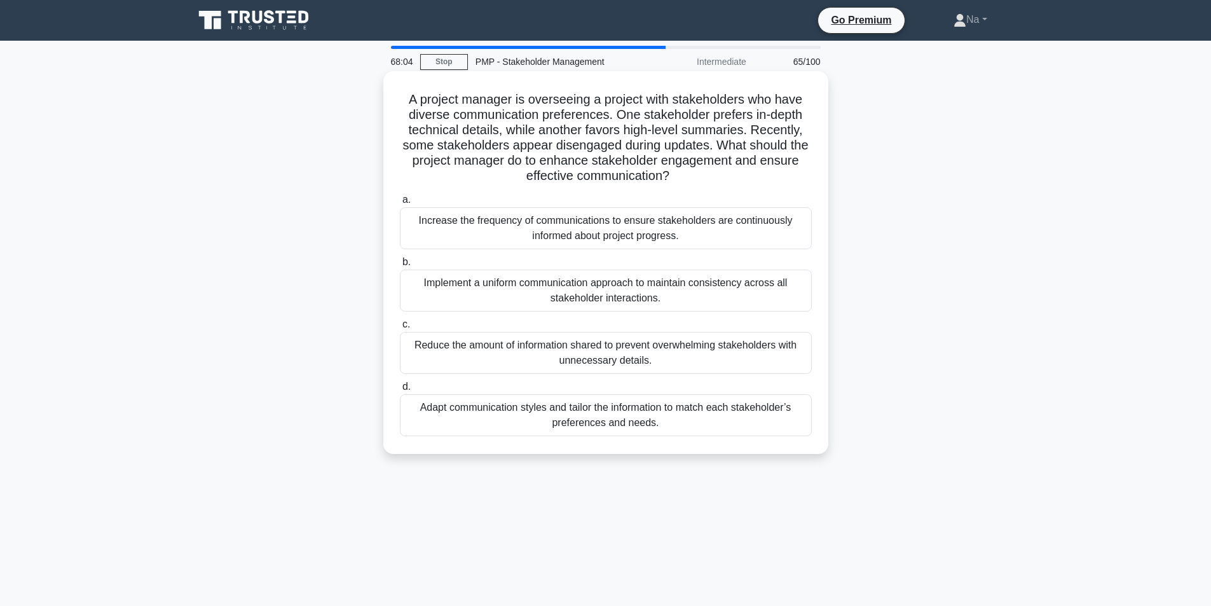
click at [671, 412] on div "Adapt communication styles and tailor the information to match each stakeholder…" at bounding box center [606, 415] width 412 height 42
click at [400, 391] on input "d. Adapt communication styles and tailor the information to match each stakehol…" at bounding box center [400, 387] width 0 height 8
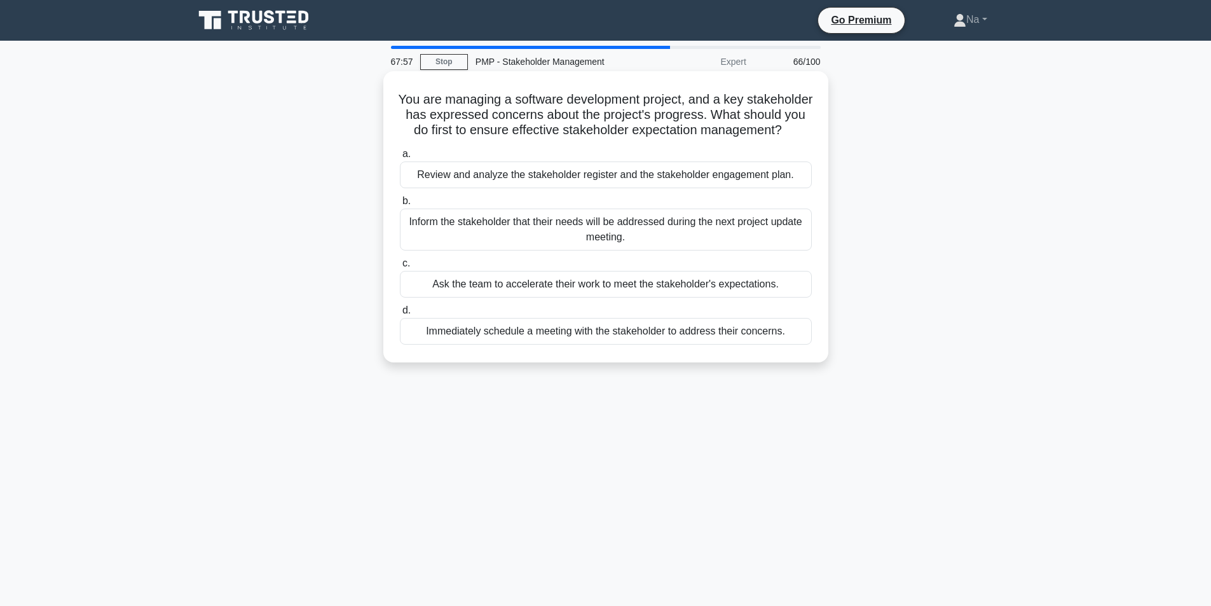
click at [692, 184] on div "Review and analyze the stakeholder register and the stakeholder engagement plan." at bounding box center [606, 174] width 412 height 27
click at [400, 158] on input "a. Review and analyze the stakeholder register and the stakeholder engagement p…" at bounding box center [400, 154] width 0 height 8
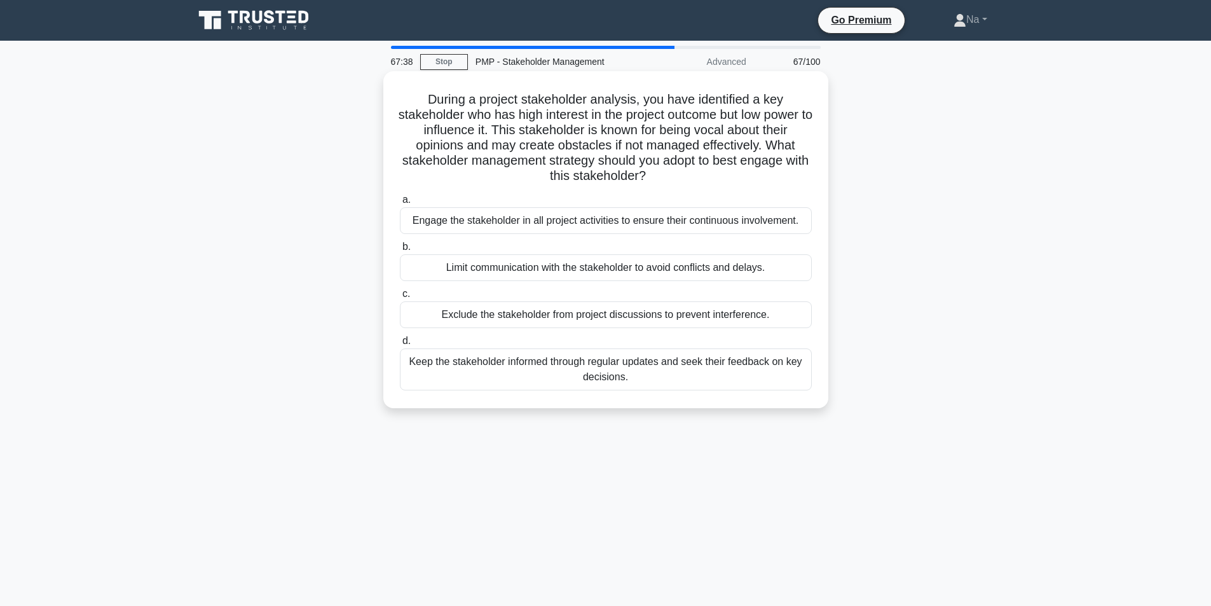
click at [637, 372] on div "Keep the stakeholder informed through regular updates and seek their feedback o…" at bounding box center [606, 369] width 412 height 42
click at [400, 345] on input "d. Keep the stakeholder informed through regular updates and seek their feedbac…" at bounding box center [400, 341] width 0 height 8
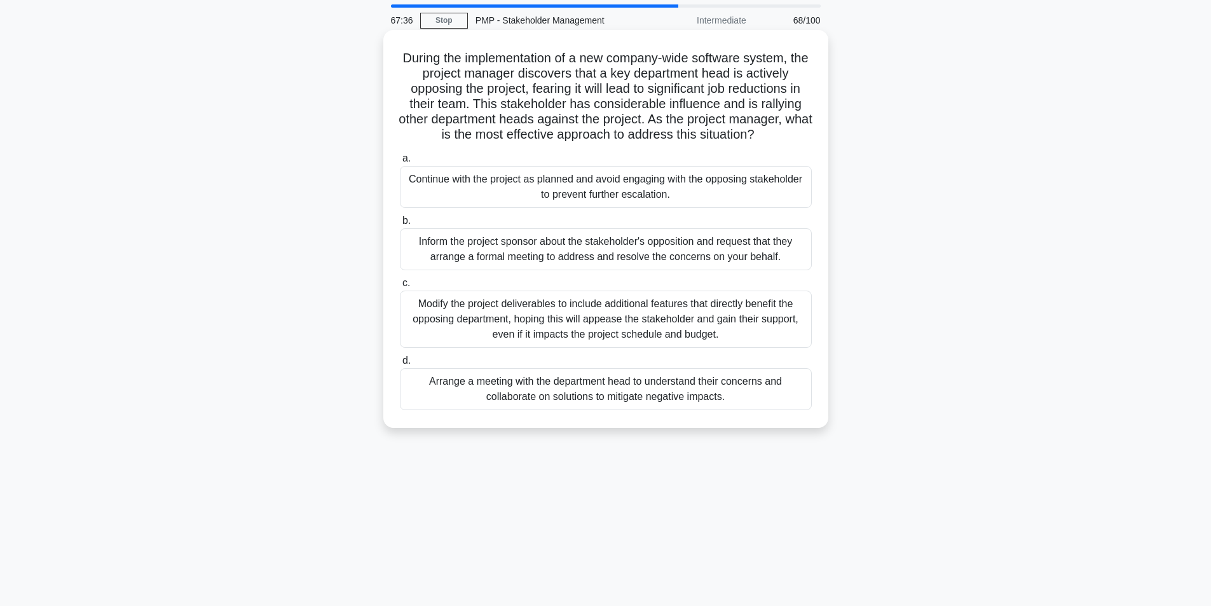
scroll to position [64, 0]
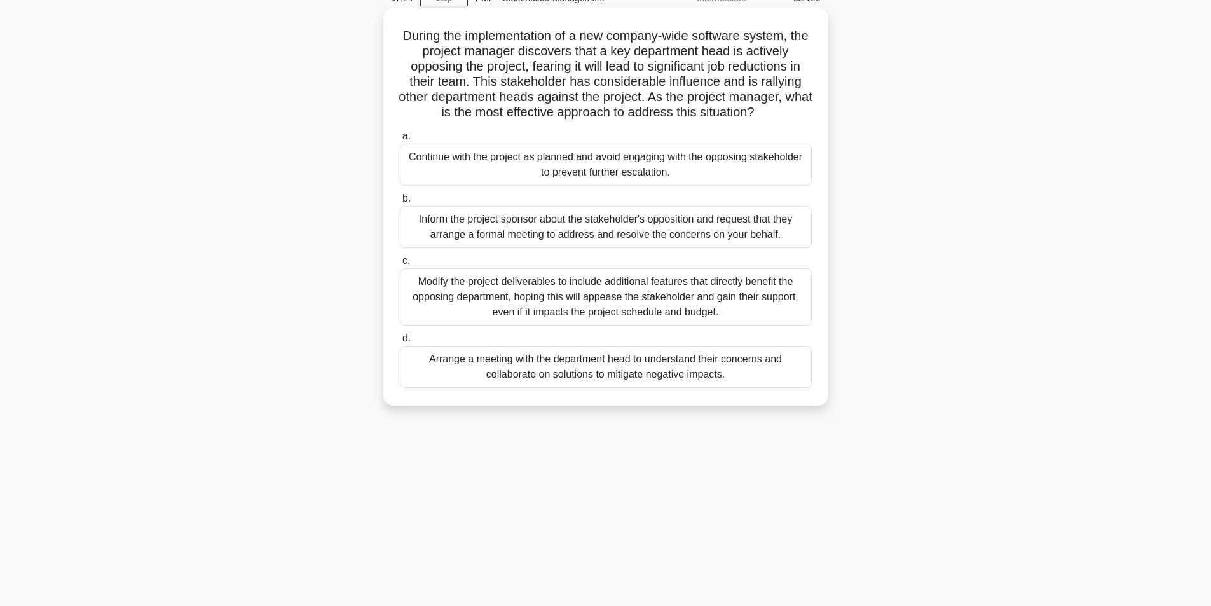
click at [630, 358] on div "Arrange a meeting with the department head to understand their concerns and col…" at bounding box center [606, 367] width 412 height 42
click at [400, 343] on input "d. Arrange a meeting with the department head to understand their concerns and …" at bounding box center [400, 338] width 0 height 8
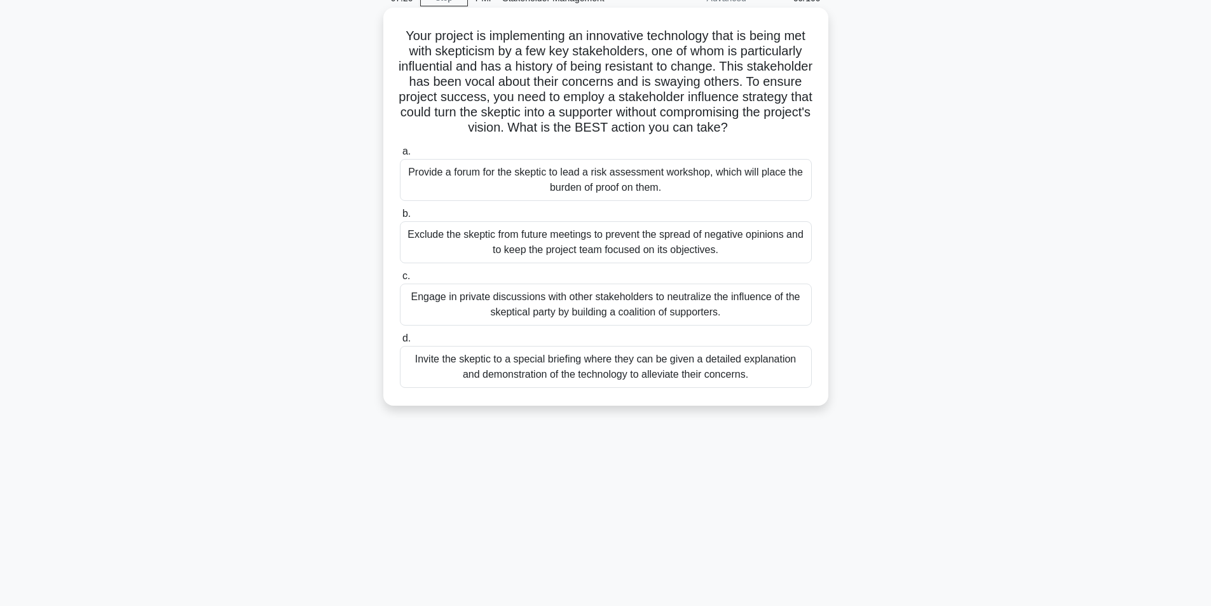
click at [620, 325] on div "Engage in private discussions with other stakeholders to neutralize the influen…" at bounding box center [606, 304] width 412 height 42
click at [400, 280] on input "c. Engage in private discussions with other stakeholders to neutralize the infl…" at bounding box center [400, 276] width 0 height 8
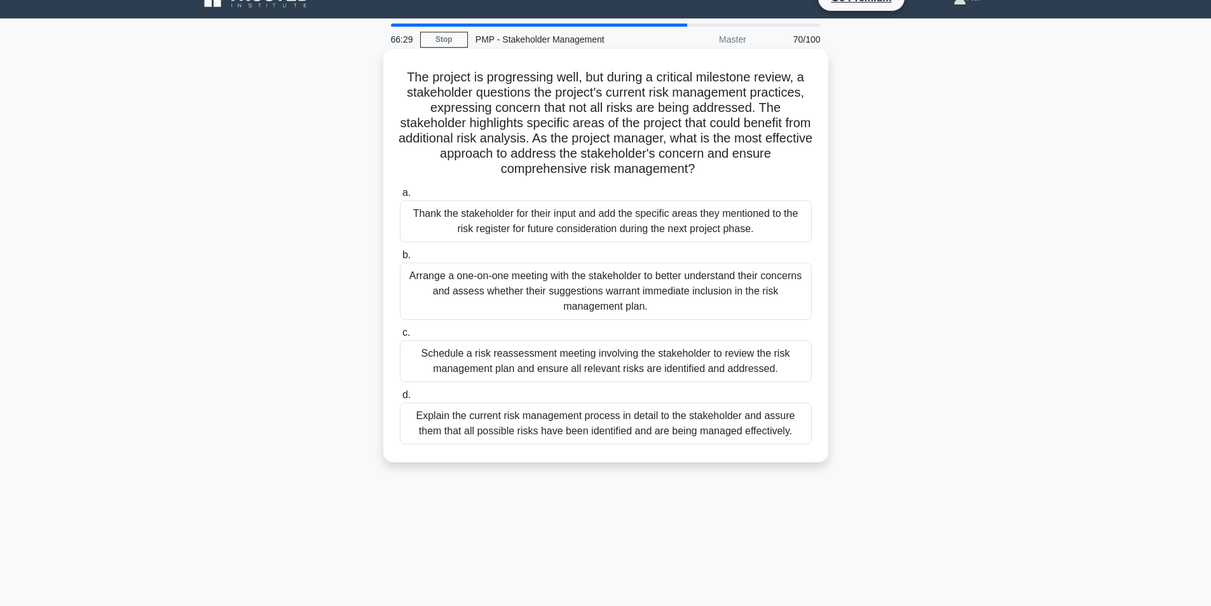
scroll to position [0, 0]
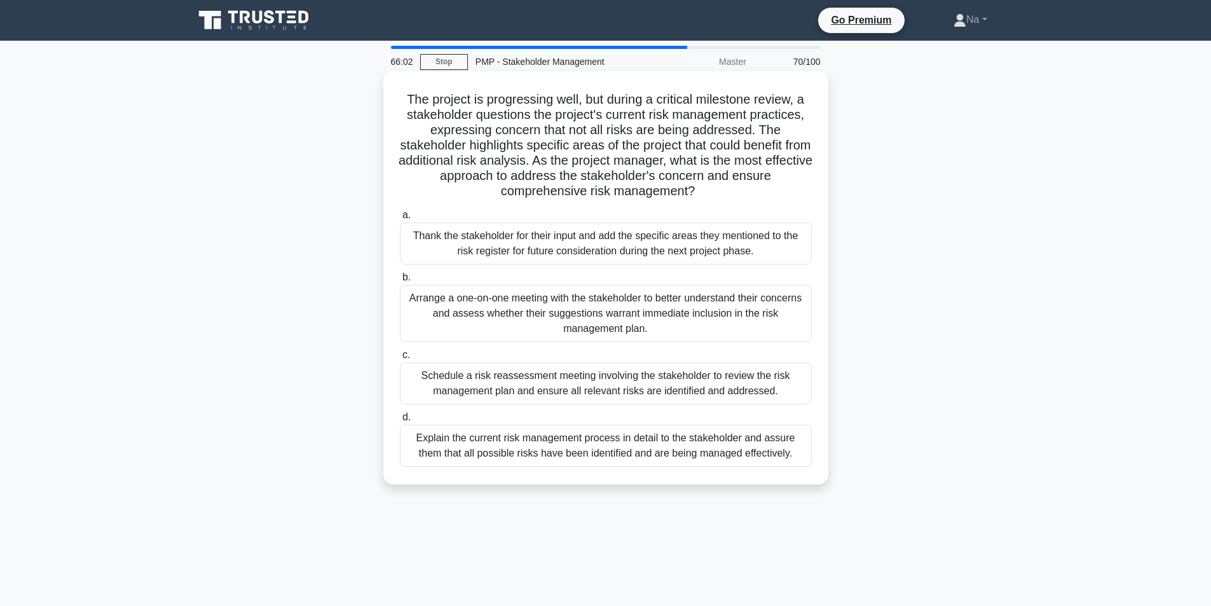
click at [747, 308] on div "Arrange a one-on-one meeting with the stakeholder to better understand their co…" at bounding box center [606, 313] width 412 height 57
click at [400, 281] on input "b. Arrange a one-on-one meeting with the stakeholder to better understand their…" at bounding box center [400, 277] width 0 height 8
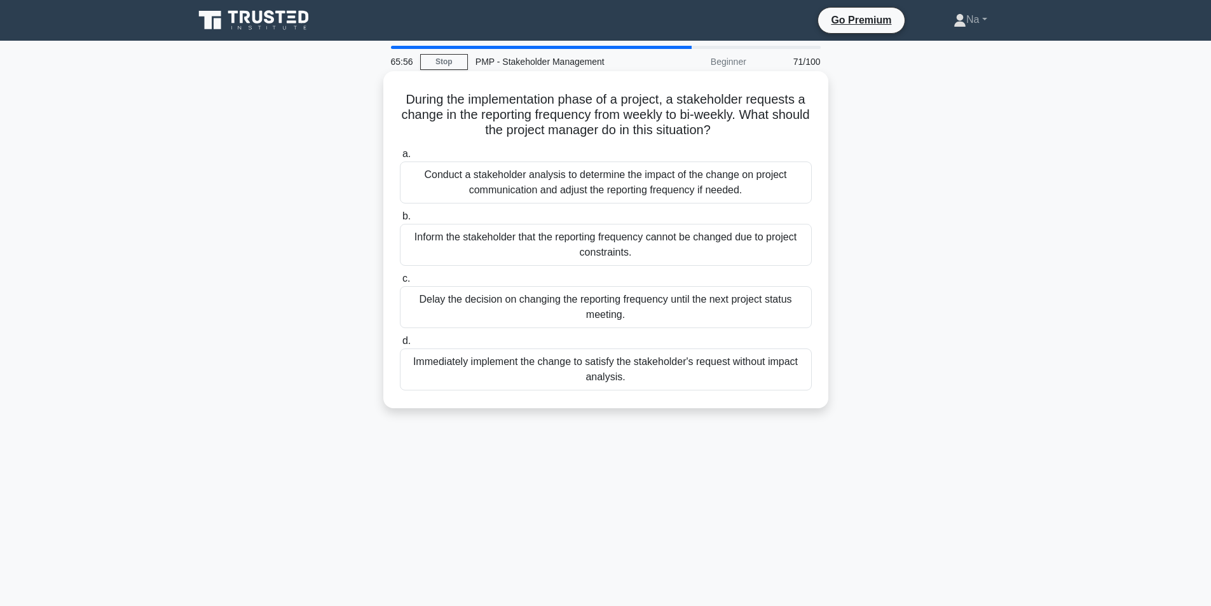
click at [759, 188] on div "Conduct a stakeholder analysis to determine the impact of the change on project…" at bounding box center [606, 182] width 412 height 42
click at [400, 158] on input "a. Conduct a stakeholder analysis to determine the impact of the change on proj…" at bounding box center [400, 154] width 0 height 8
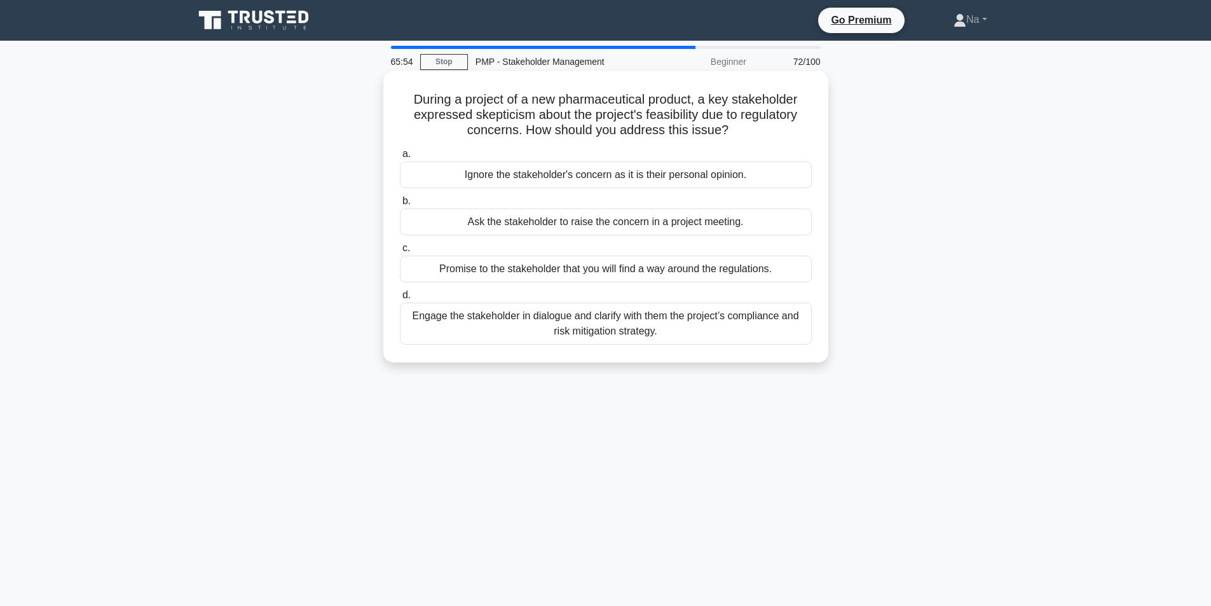
click at [524, 329] on div "Engage the stakeholder in dialogue and clarify with them the project’s complian…" at bounding box center [606, 323] width 412 height 42
click at [400, 299] on input "d. Engage the stakeholder in dialogue and clarify with them the project’s compl…" at bounding box center [400, 295] width 0 height 8
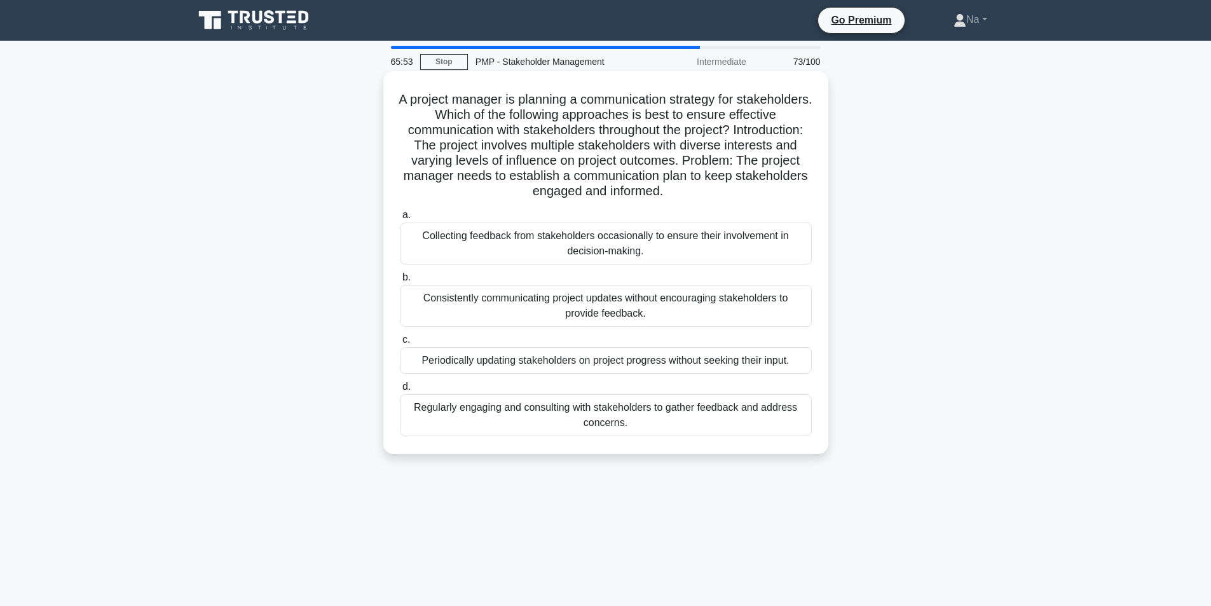
scroll to position [64, 0]
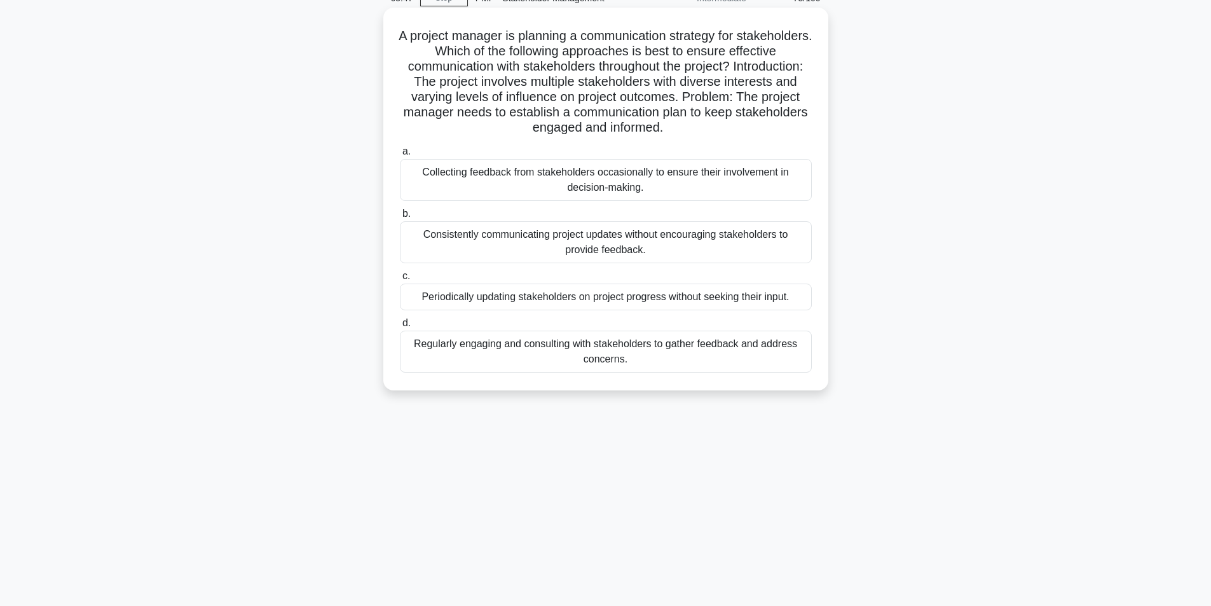
click at [679, 362] on div "Regularly engaging and consulting with stakeholders to gather feedback and addr…" at bounding box center [606, 351] width 412 height 42
click at [400, 327] on input "d. Regularly engaging and consulting with stakeholders to gather feedback and a…" at bounding box center [400, 323] width 0 height 8
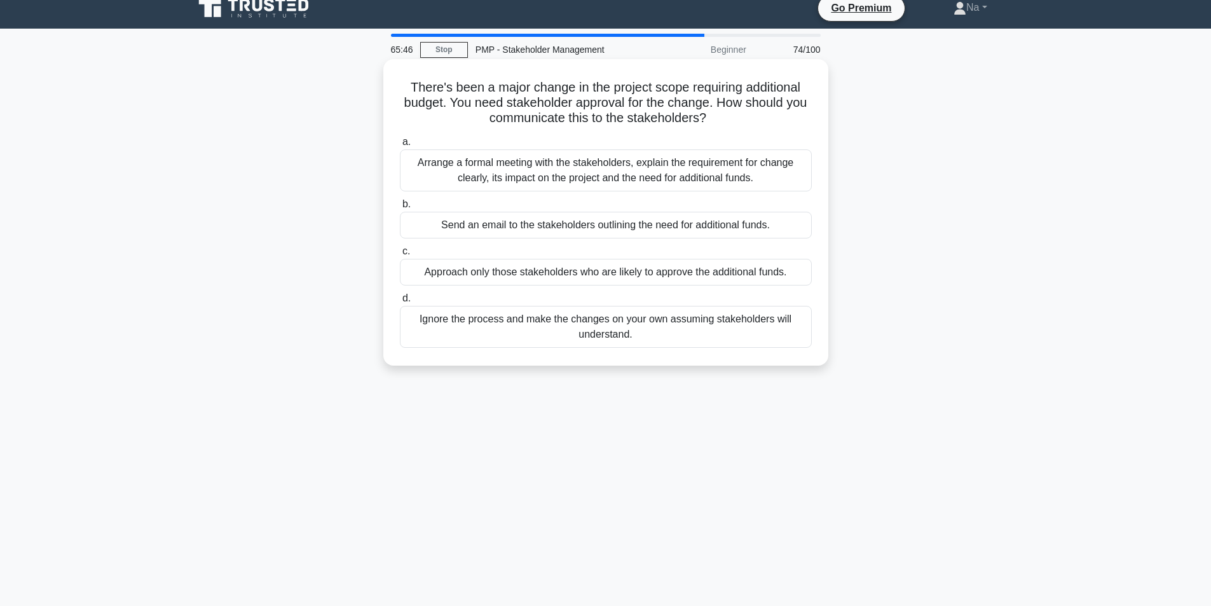
scroll to position [0, 0]
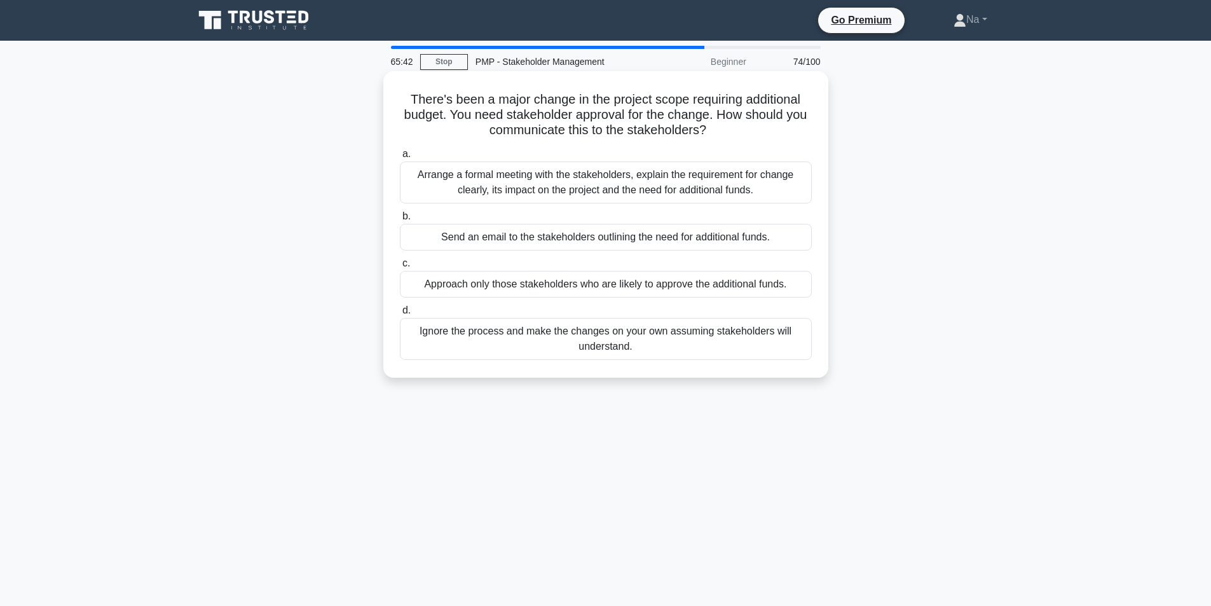
click at [716, 179] on div "Arrange a formal meeting with the stakeholders, explain the requirement for cha…" at bounding box center [606, 182] width 412 height 42
click at [400, 158] on input "a. Arrange a formal meeting with the stakeholders, explain the requirement for …" at bounding box center [400, 154] width 0 height 8
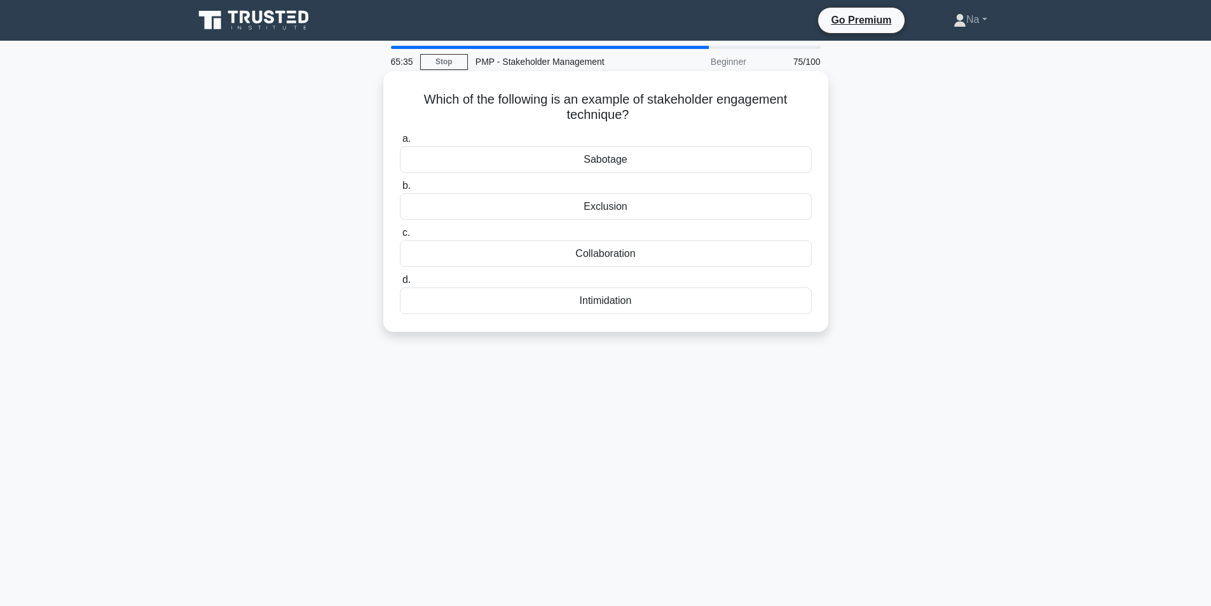
click at [658, 262] on div "Collaboration" at bounding box center [606, 253] width 412 height 27
click at [400, 237] on input "c. Collaboration" at bounding box center [400, 233] width 0 height 8
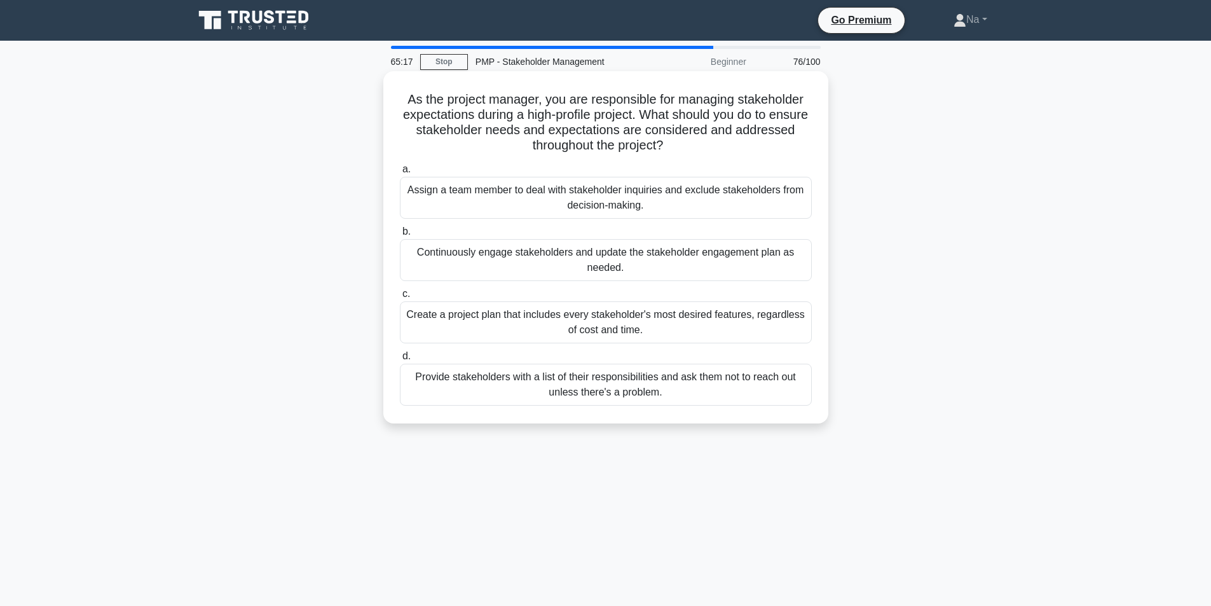
click at [667, 260] on div "Continuously engage stakeholders and update the stakeholder engagement plan as …" at bounding box center [606, 260] width 412 height 42
click at [400, 236] on input "b. Continuously engage stakeholders and update the stakeholder engagement plan …" at bounding box center [400, 231] width 0 height 8
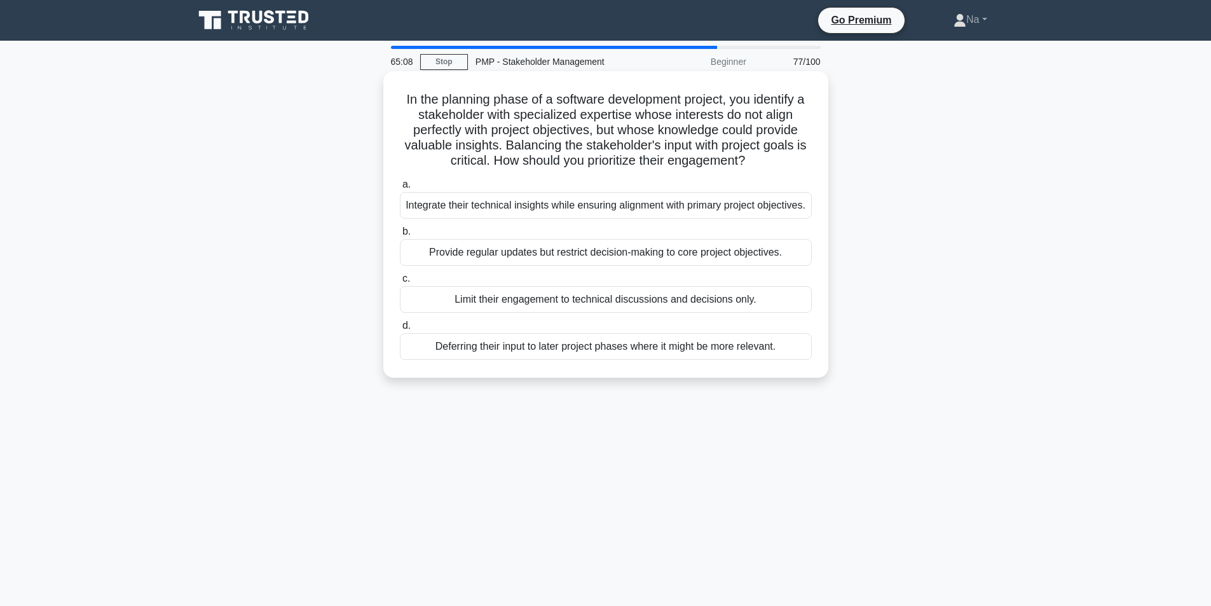
click at [718, 207] on div "Integrate their technical insights while ensuring alignment with primary projec…" at bounding box center [606, 205] width 412 height 27
click at [400, 189] on input "a. Integrate their technical insights while ensuring alignment with primary pro…" at bounding box center [400, 184] width 0 height 8
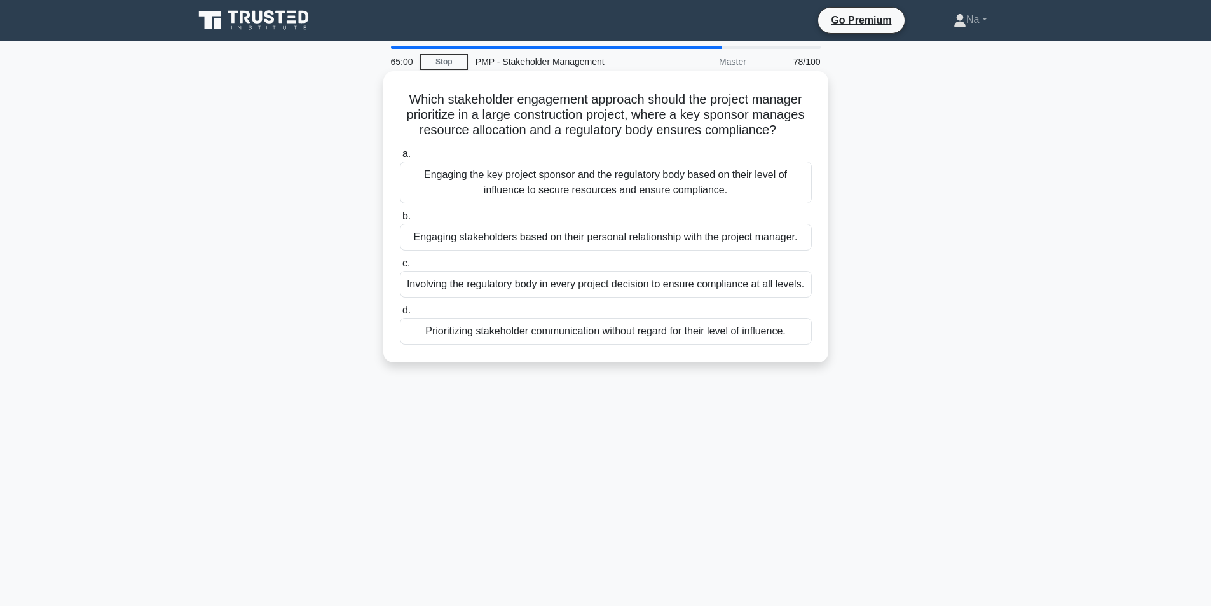
click at [719, 189] on div "Engaging the key project sponsor and the regulatory body based on their level o…" at bounding box center [606, 182] width 412 height 42
click at [400, 158] on input "a. Engaging the key project sponsor and the regulatory body based on their leve…" at bounding box center [400, 154] width 0 height 8
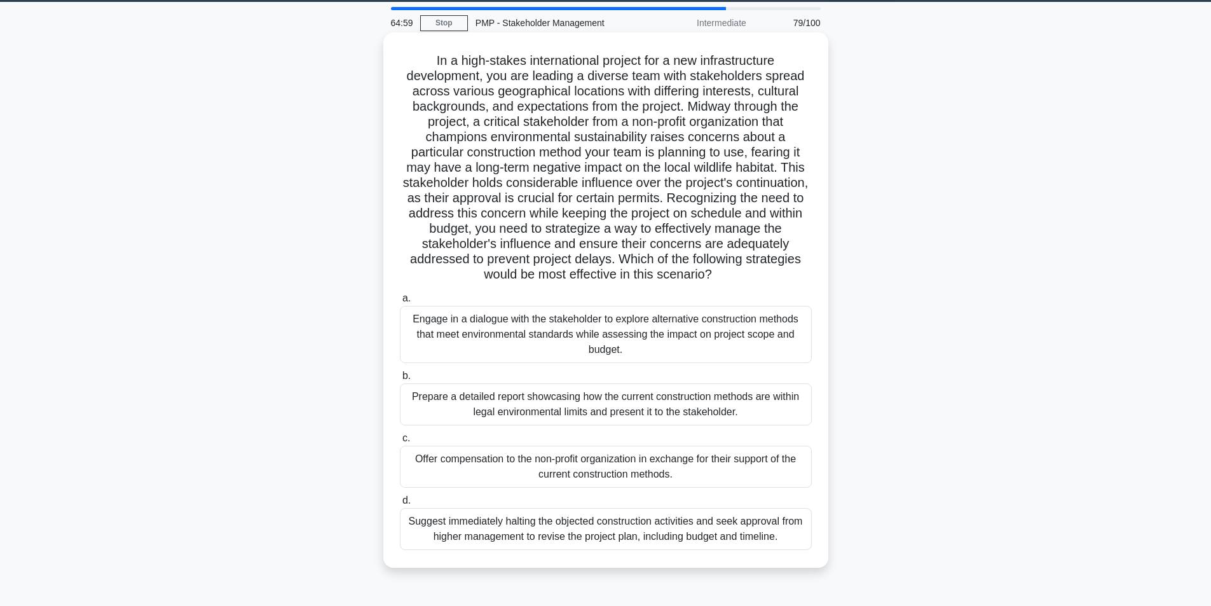
scroll to position [81, 0]
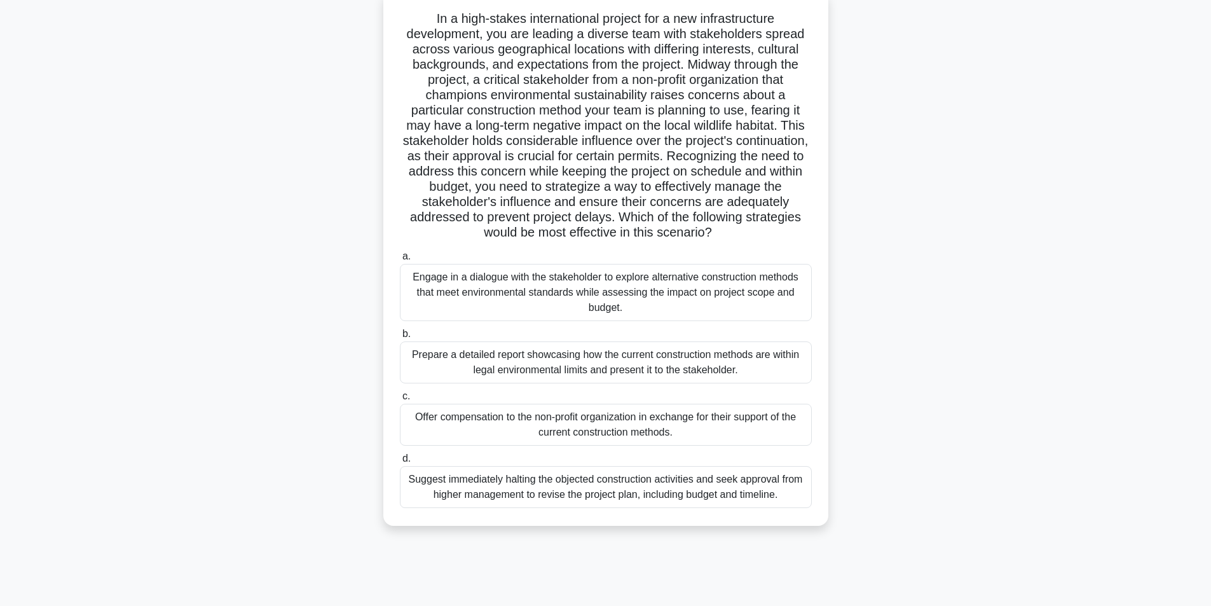
click at [660, 303] on div "Engage in a dialogue with the stakeholder to explore alternative construction m…" at bounding box center [606, 292] width 412 height 57
click at [400, 261] on input "a. Engage in a dialogue with the stakeholder to explore alternative constructio…" at bounding box center [400, 256] width 0 height 8
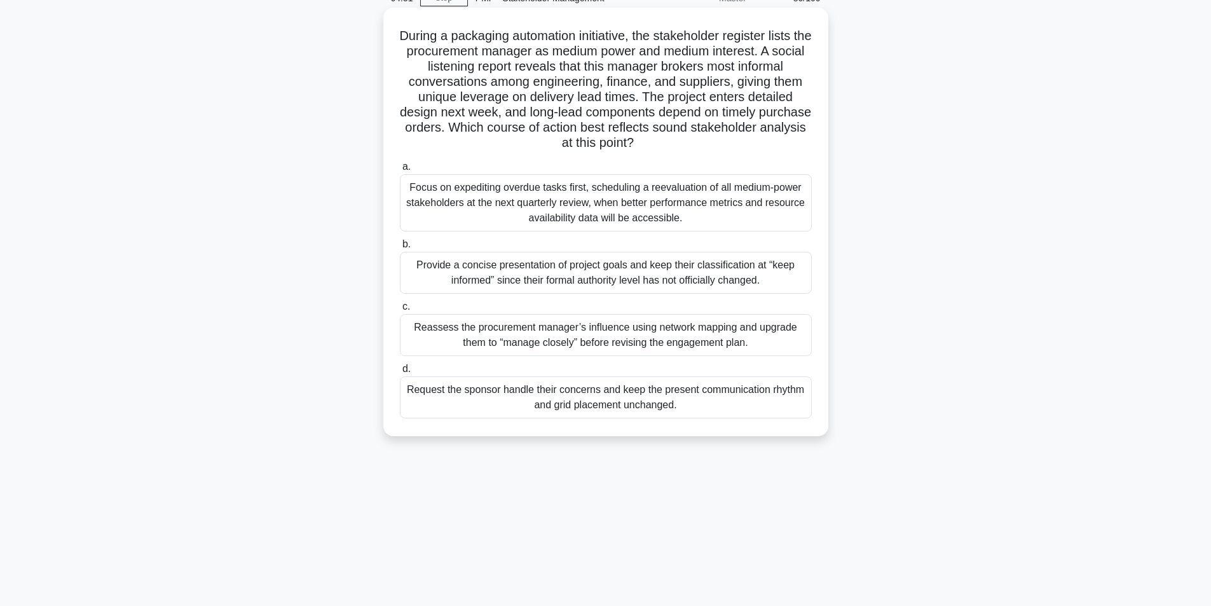
scroll to position [0, 0]
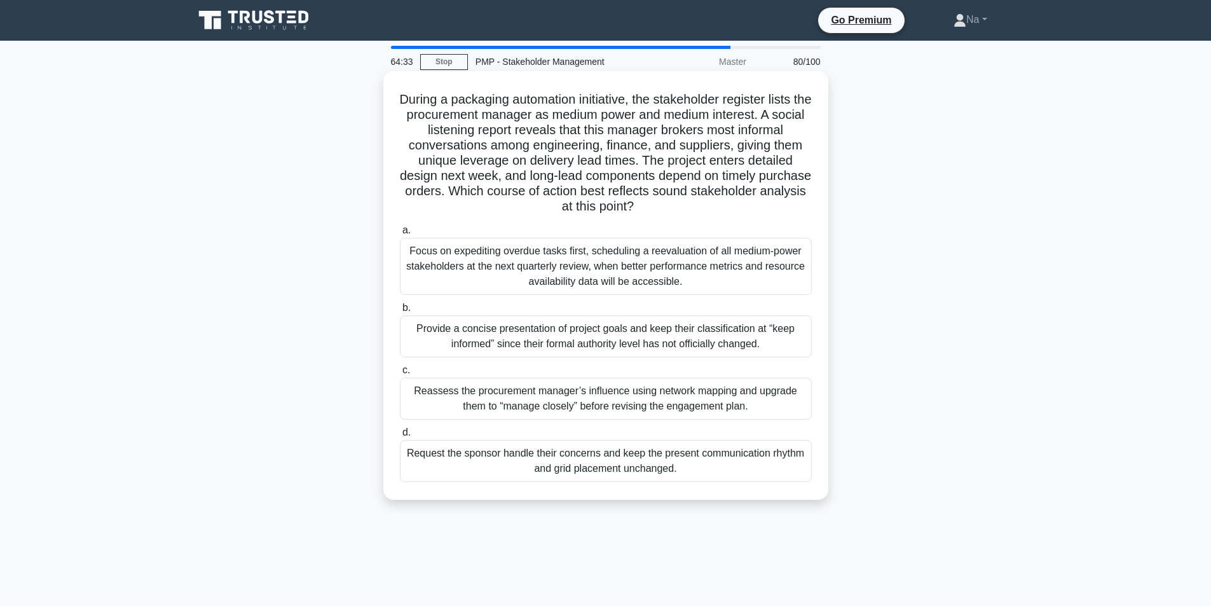
click at [559, 407] on div "Reassess the procurement manager’s influence using network mapping and upgrade …" at bounding box center [606, 398] width 412 height 42
click at [400, 374] on input "c. Reassess the procurement manager’s influence using network mapping and upgra…" at bounding box center [400, 370] width 0 height 8
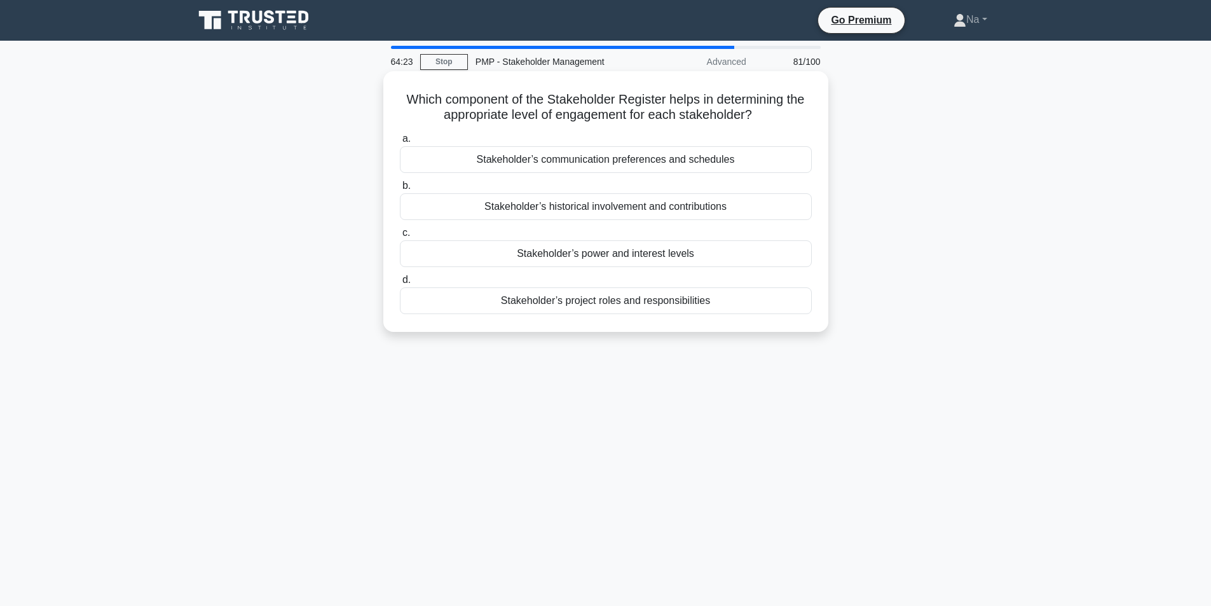
click at [660, 262] on div "Stakeholder’s power and interest levels" at bounding box center [606, 253] width 412 height 27
click at [400, 237] on input "c. Stakeholder’s power and interest levels" at bounding box center [400, 233] width 0 height 8
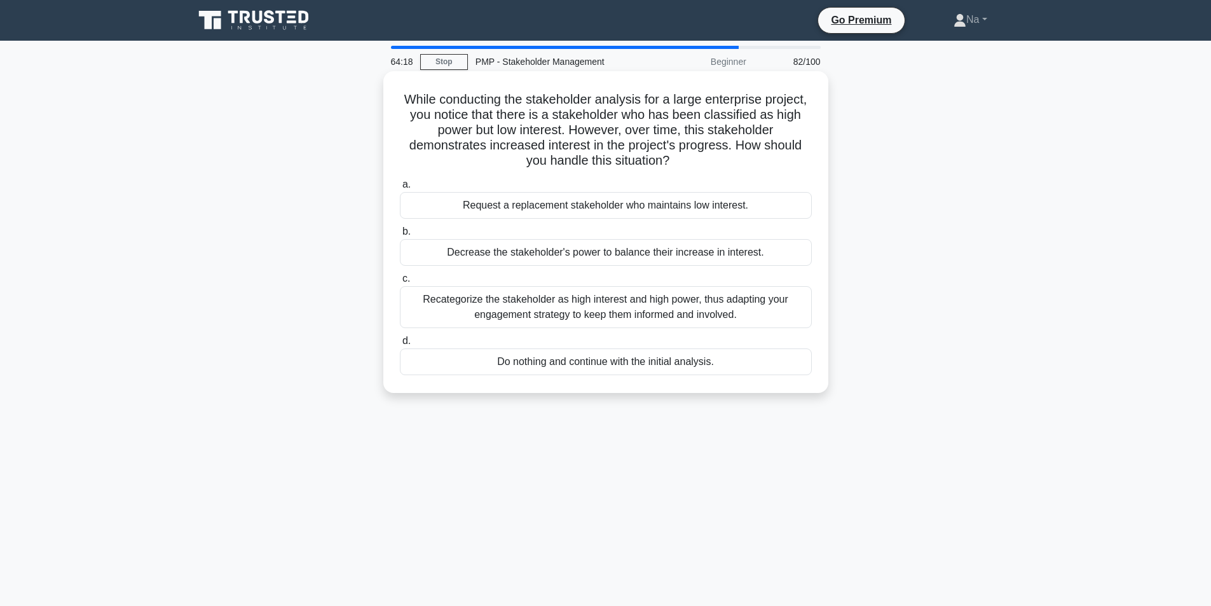
click at [512, 319] on div "Recategorize the stakeholder as high interest and high power, thus adapting you…" at bounding box center [606, 307] width 412 height 42
click at [400, 283] on input "c. Recategorize the stakeholder as high interest and high power, thus adapting …" at bounding box center [400, 279] width 0 height 8
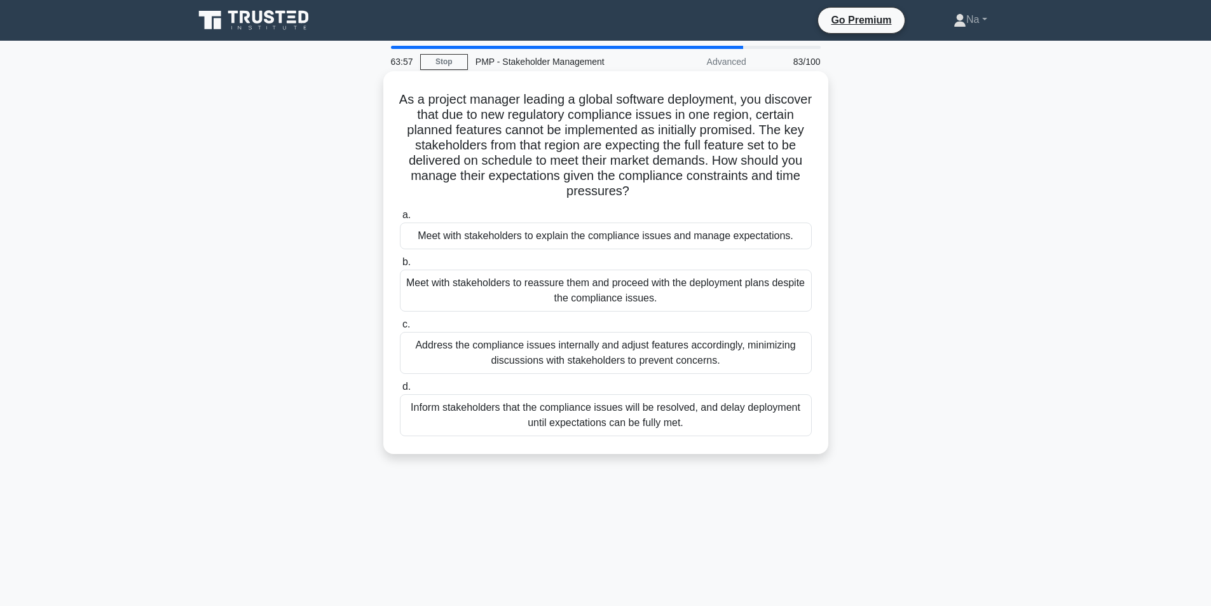
click at [648, 238] on div "Meet with stakeholders to explain the compliance issues and manage expectations." at bounding box center [606, 235] width 412 height 27
click at [400, 219] on input "a. Meet with stakeholders to explain the compliance issues and manage expectati…" at bounding box center [400, 215] width 0 height 8
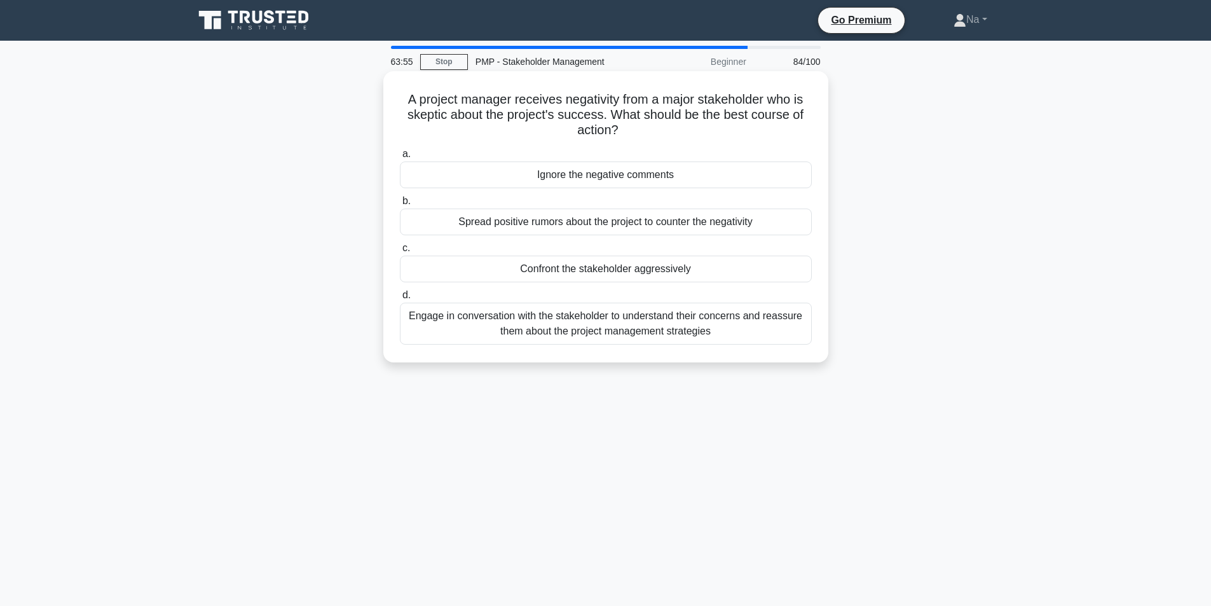
click at [512, 330] on div "Engage in conversation with the stakeholder to understand their concerns and re…" at bounding box center [606, 323] width 412 height 42
click at [400, 299] on input "d. Engage in conversation with the stakeholder to understand their concerns and…" at bounding box center [400, 295] width 0 height 8
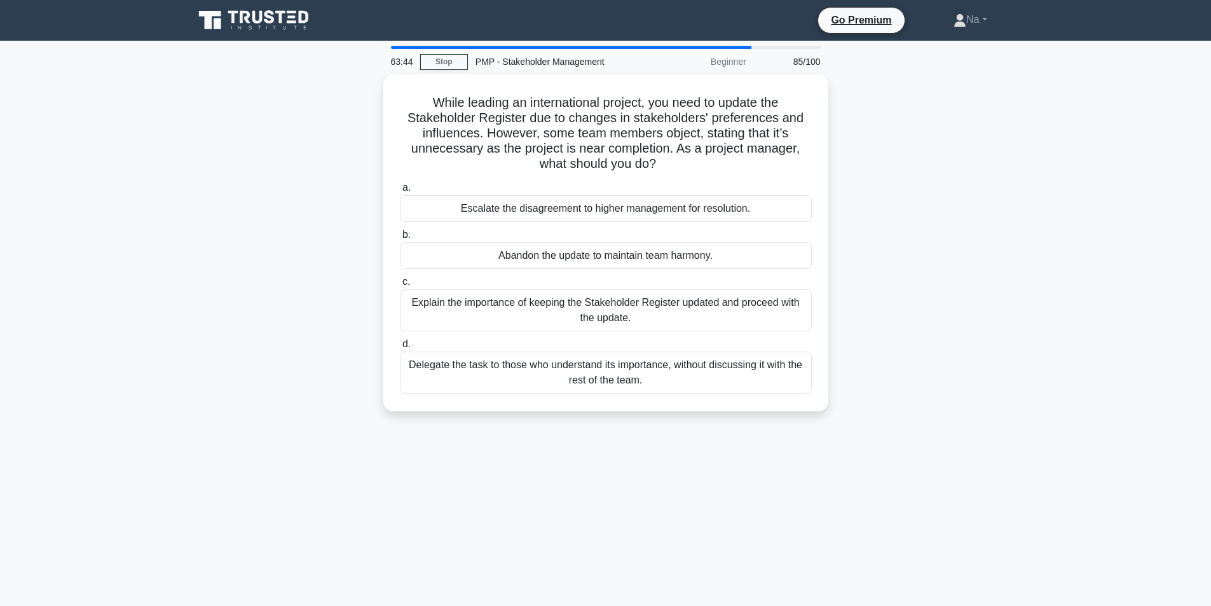
drag, startPoint x: 546, startPoint y: 313, endPoint x: 369, endPoint y: 347, distance: 180.0
click at [369, 347] on div "While leading an international project, you need to update the Stakeholder Regi…" at bounding box center [605, 250] width 839 height 352
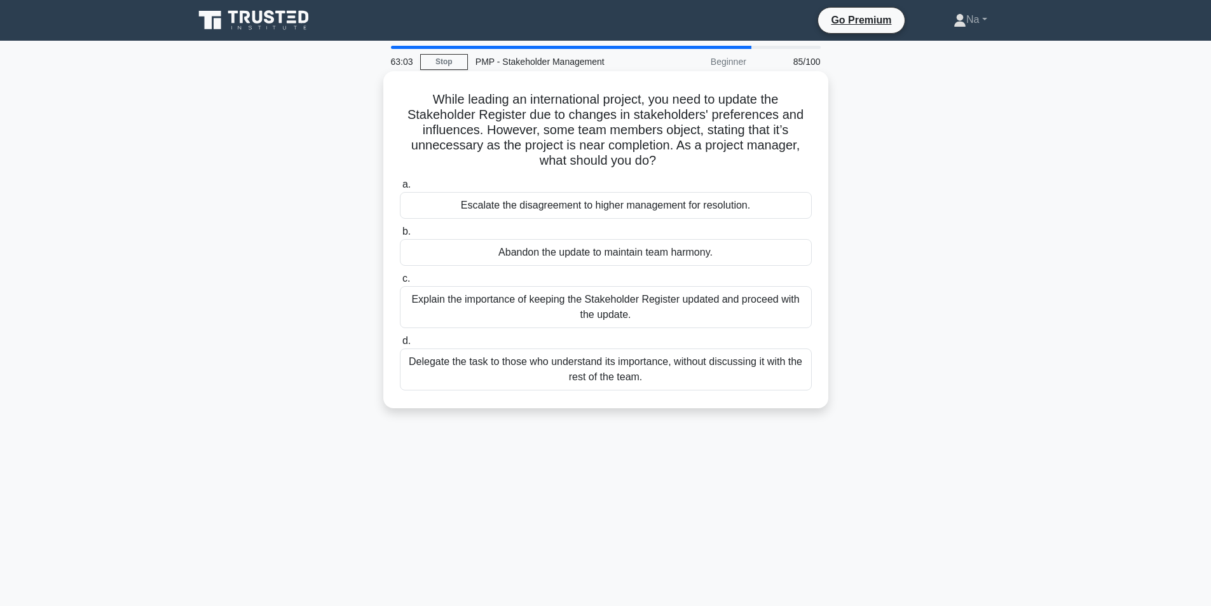
click at [687, 313] on div "Explain the importance of keeping the Stakeholder Register updated and proceed …" at bounding box center [606, 307] width 412 height 42
click at [400, 283] on input "c. Explain the importance of keeping the Stakeholder Register updated and proce…" at bounding box center [400, 279] width 0 height 8
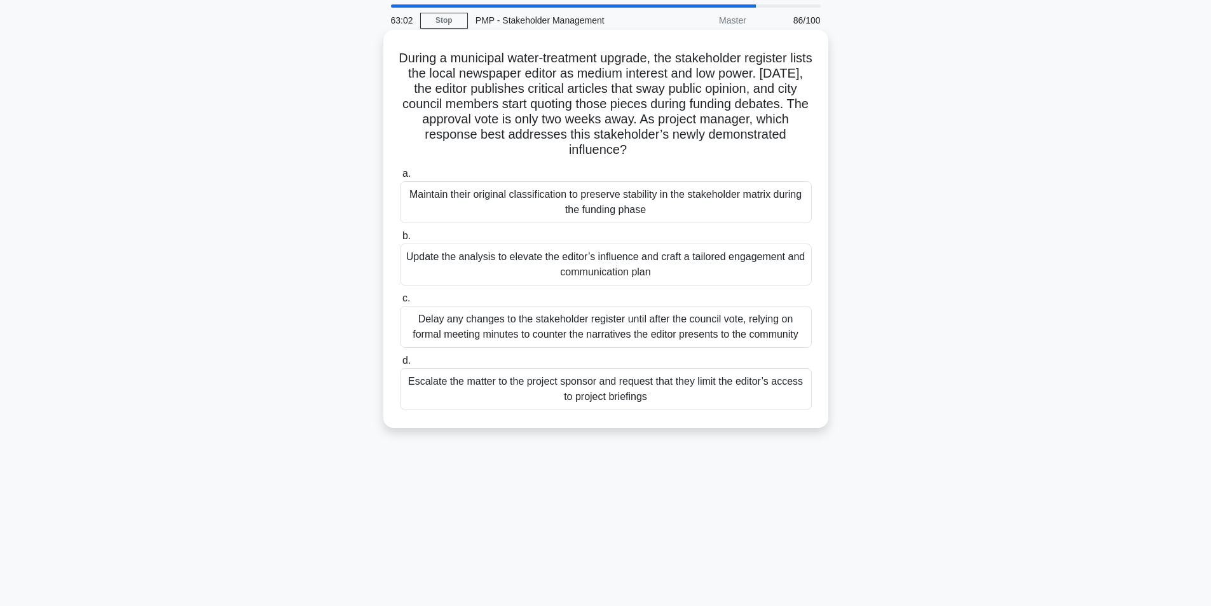
scroll to position [64, 0]
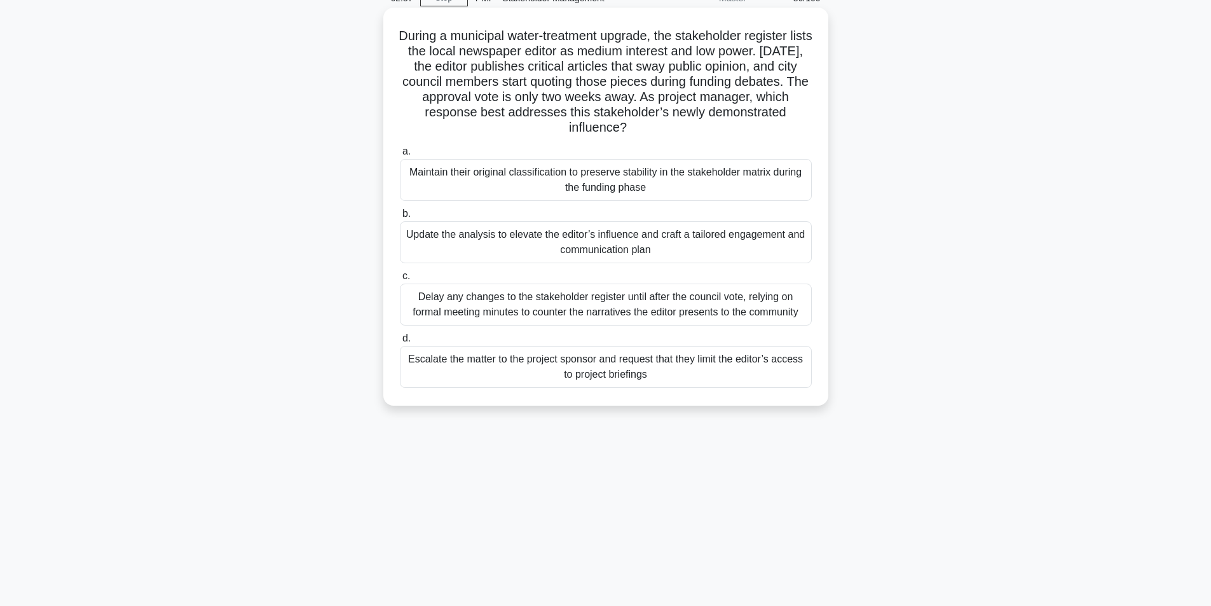
click at [637, 241] on div "Update the analysis to elevate the editor’s influence and craft a tailored enga…" at bounding box center [606, 242] width 412 height 42
click at [400, 218] on input "b. Update the analysis to elevate the editor’s influence and craft a tailored e…" at bounding box center [400, 214] width 0 height 8
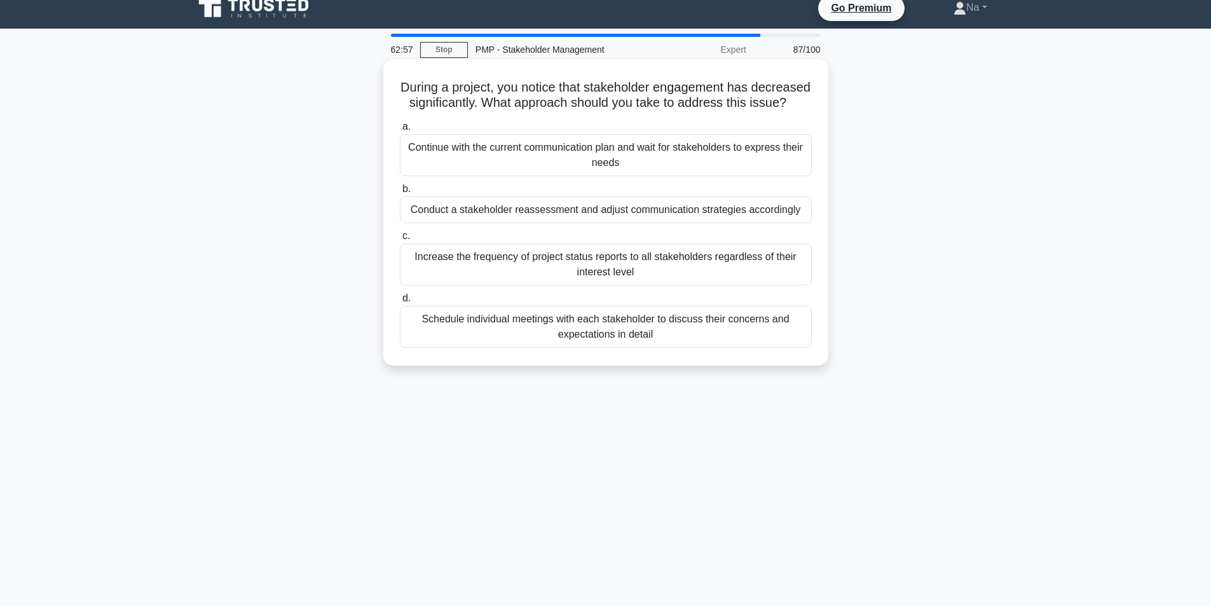
scroll to position [0, 0]
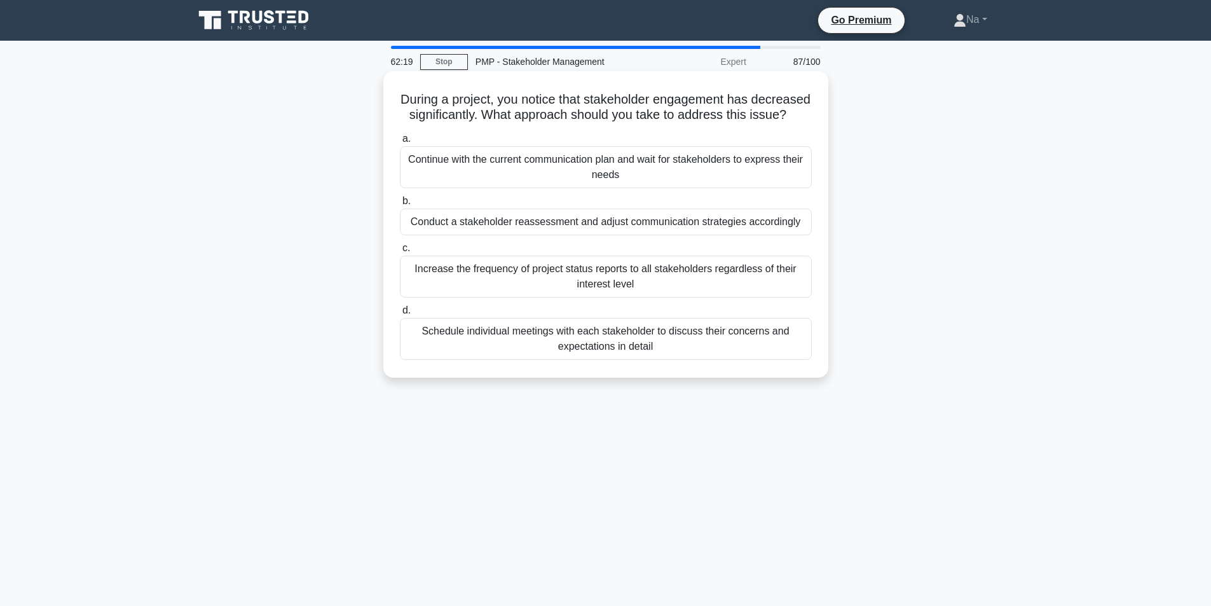
click at [606, 360] on div "Schedule individual meetings with each stakeholder to discuss their concerns an…" at bounding box center [606, 339] width 412 height 42
click at [400, 315] on input "d. Schedule individual meetings with each stakeholder to discuss their concerns…" at bounding box center [400, 310] width 0 height 8
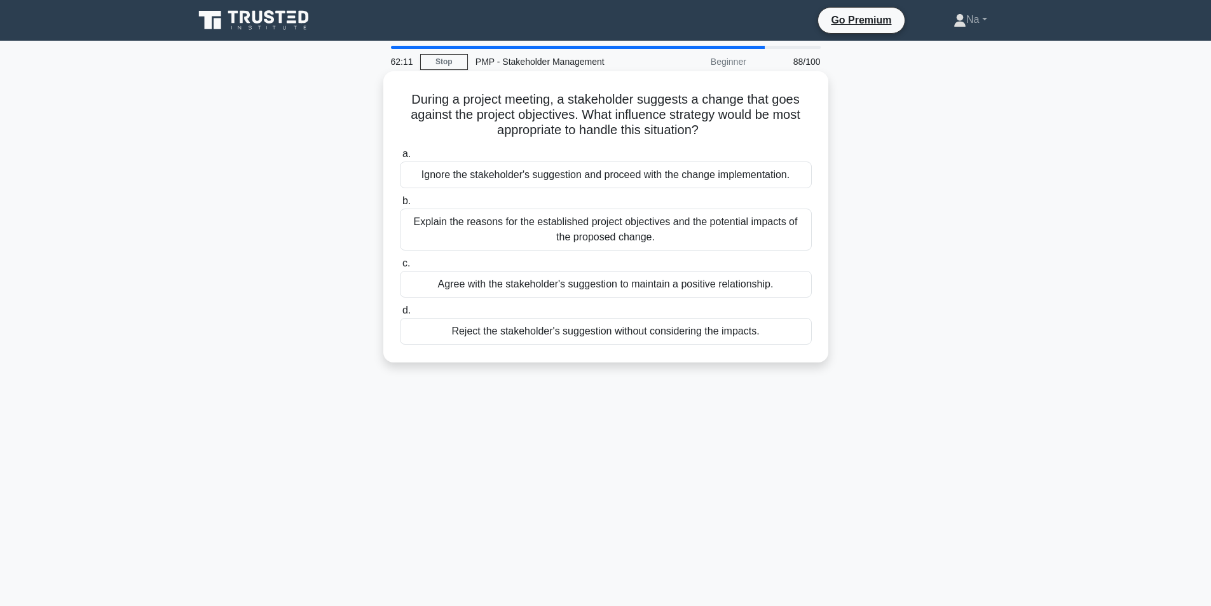
click at [680, 231] on div "Explain the reasons for the established project objectives and the potential im…" at bounding box center [606, 229] width 412 height 42
click at [400, 205] on input "b. Explain the reasons for the established project objectives and the potential…" at bounding box center [400, 201] width 0 height 8
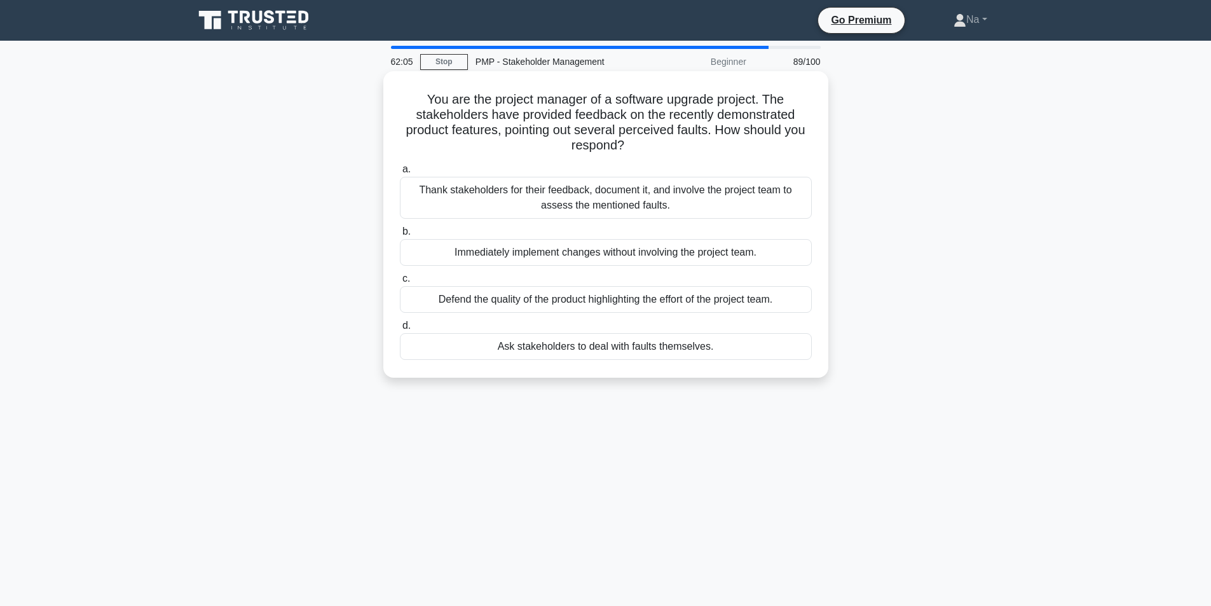
click at [644, 196] on div "Thank stakeholders for their feedback, document it, and involve the project tea…" at bounding box center [606, 198] width 412 height 42
click at [400, 173] on input "a. Thank stakeholders for their feedback, document it, and involve the project …" at bounding box center [400, 169] width 0 height 8
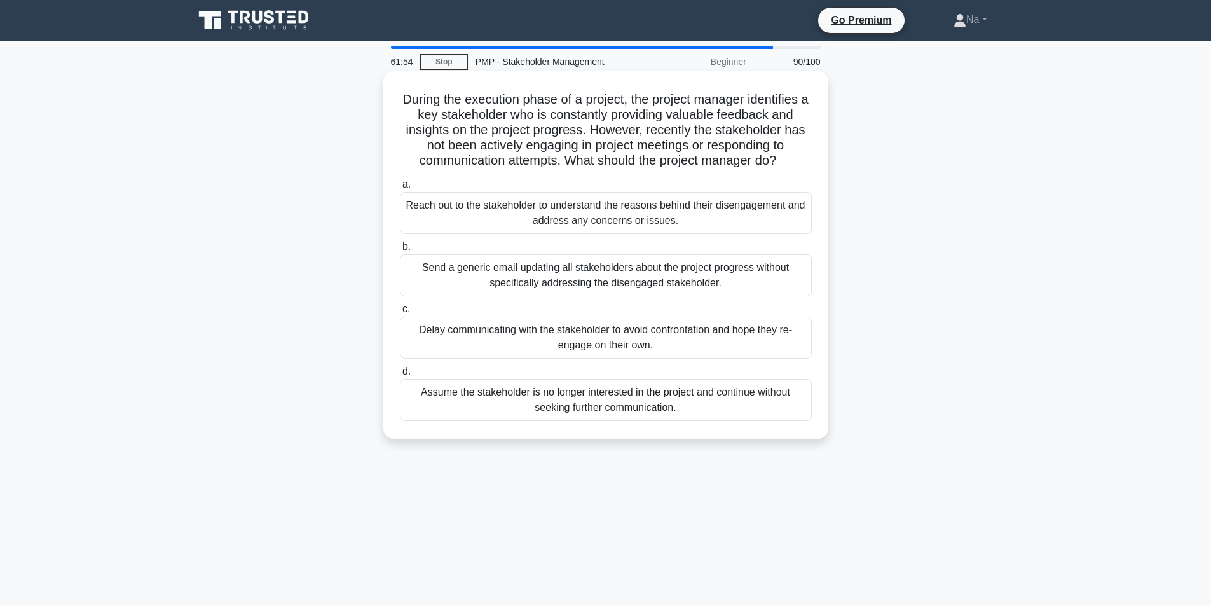
click at [487, 213] on div "Reach out to the stakeholder to understand the reasons behind their disengageme…" at bounding box center [606, 213] width 412 height 42
click at [400, 189] on input "a. Reach out to the stakeholder to understand the reasons behind their disengag…" at bounding box center [400, 184] width 0 height 8
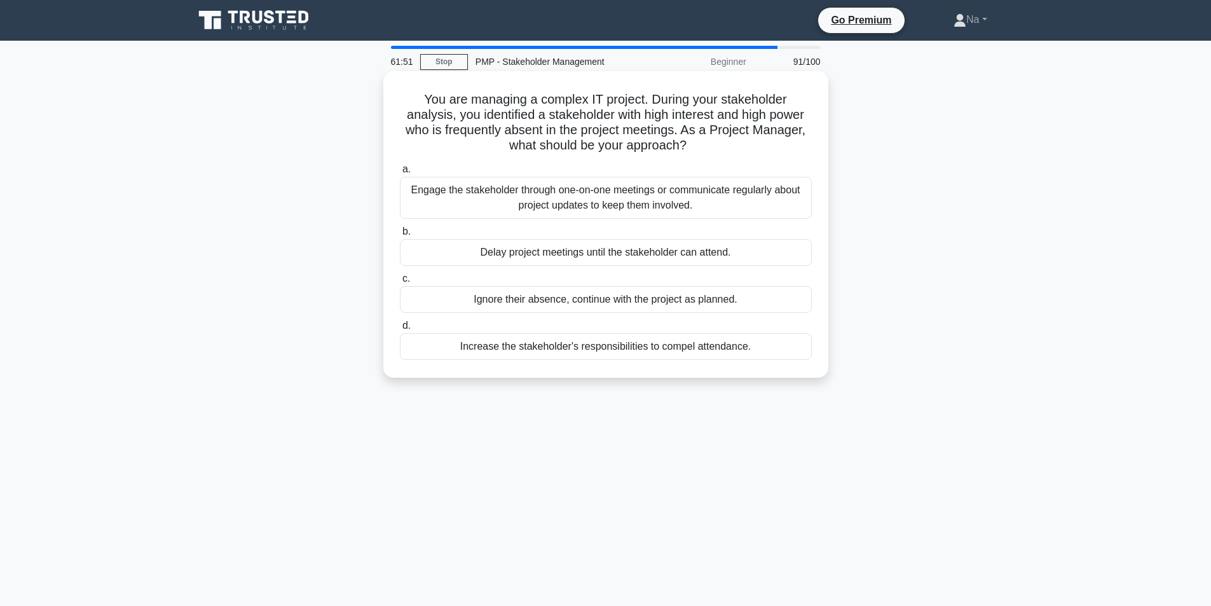
click at [565, 181] on div "Engage the stakeholder through one-on-one meetings or communicate regularly abo…" at bounding box center [606, 198] width 412 height 42
click at [400, 173] on input "a. Engage the stakeholder through one-on-one meetings or communicate regularly …" at bounding box center [400, 169] width 0 height 8
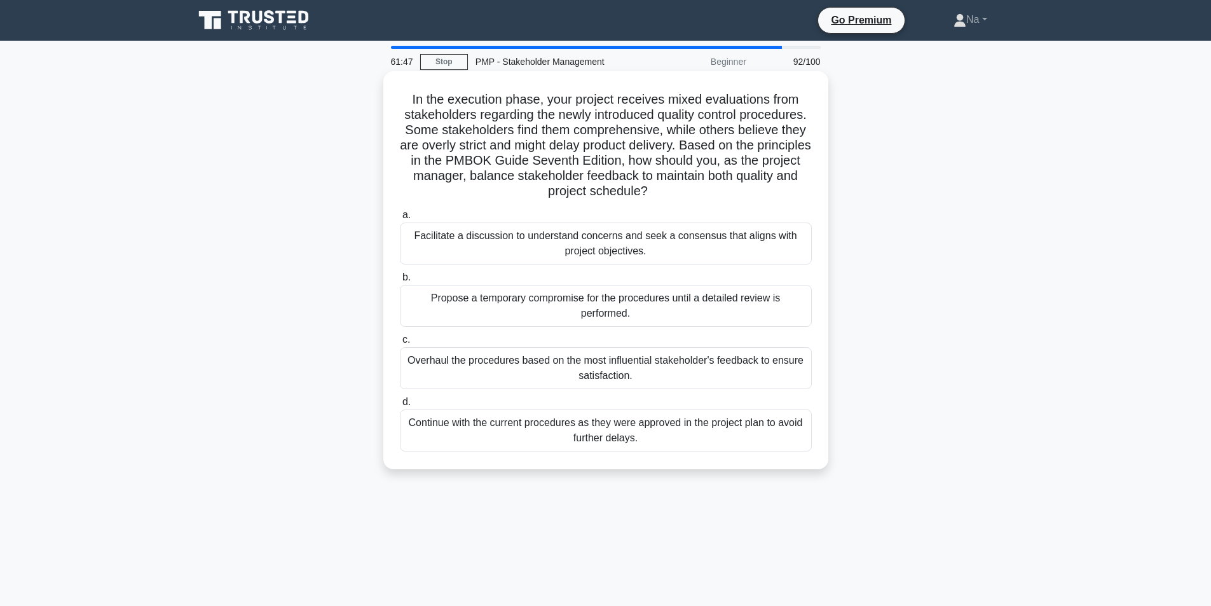
click at [611, 247] on div "Facilitate a discussion to understand concerns and seek a consensus that aligns…" at bounding box center [606, 243] width 412 height 42
click at [400, 219] on input "a. Facilitate a discussion to understand concerns and seek a consensus that ali…" at bounding box center [400, 215] width 0 height 8
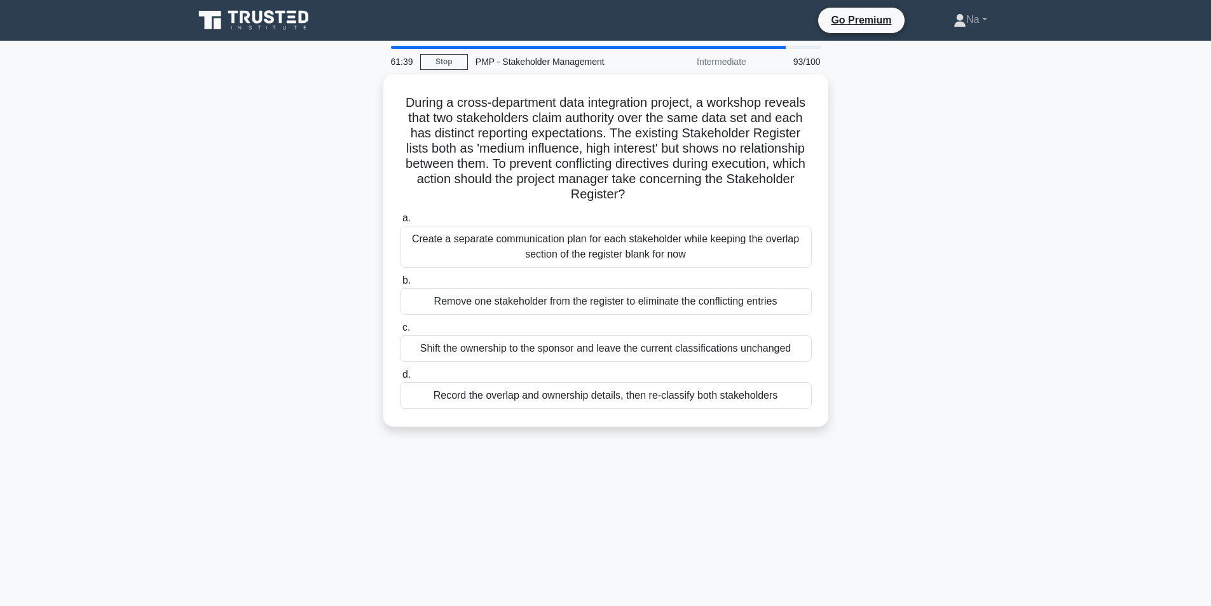
drag, startPoint x: 634, startPoint y: 252, endPoint x: 865, endPoint y: 245, distance: 232.0
click at [848, 248] on div "During a cross-department data integration project, a workshop reveals that two…" at bounding box center [605, 257] width 839 height 367
click at [885, 238] on div "During a cross-department data integration project, a workshop reveals that two…" at bounding box center [605, 257] width 839 height 367
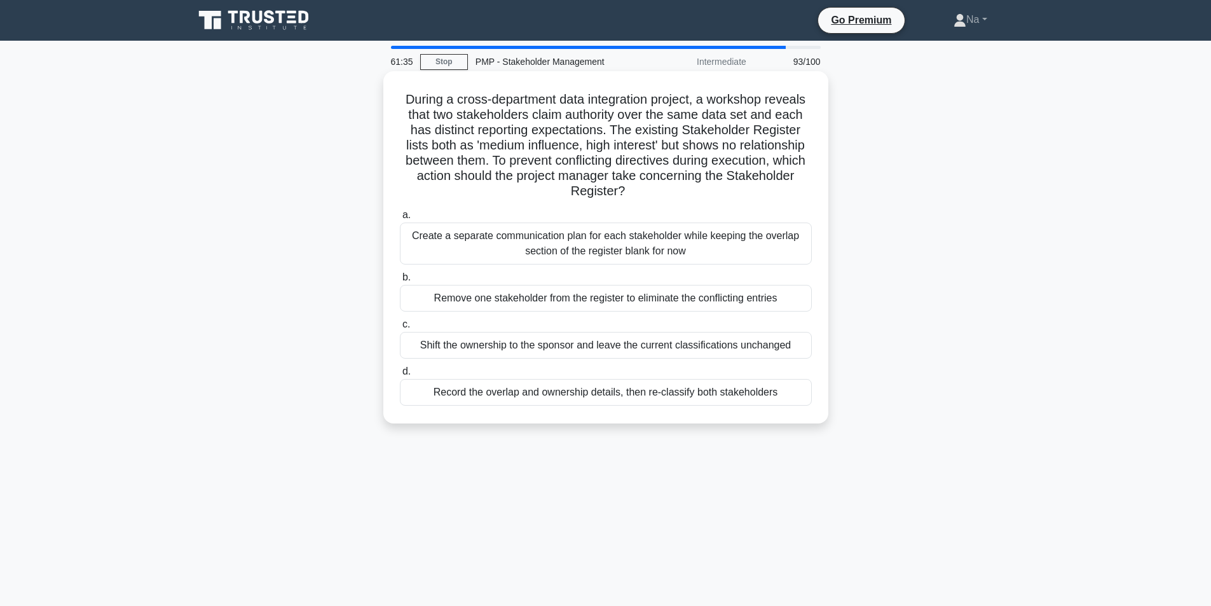
click at [571, 250] on div "Create a separate communication plan for each stakeholder while keeping the ove…" at bounding box center [606, 243] width 412 height 42
click at [400, 219] on input "a. Create a separate communication plan for each stakeholder while keeping the …" at bounding box center [400, 215] width 0 height 8
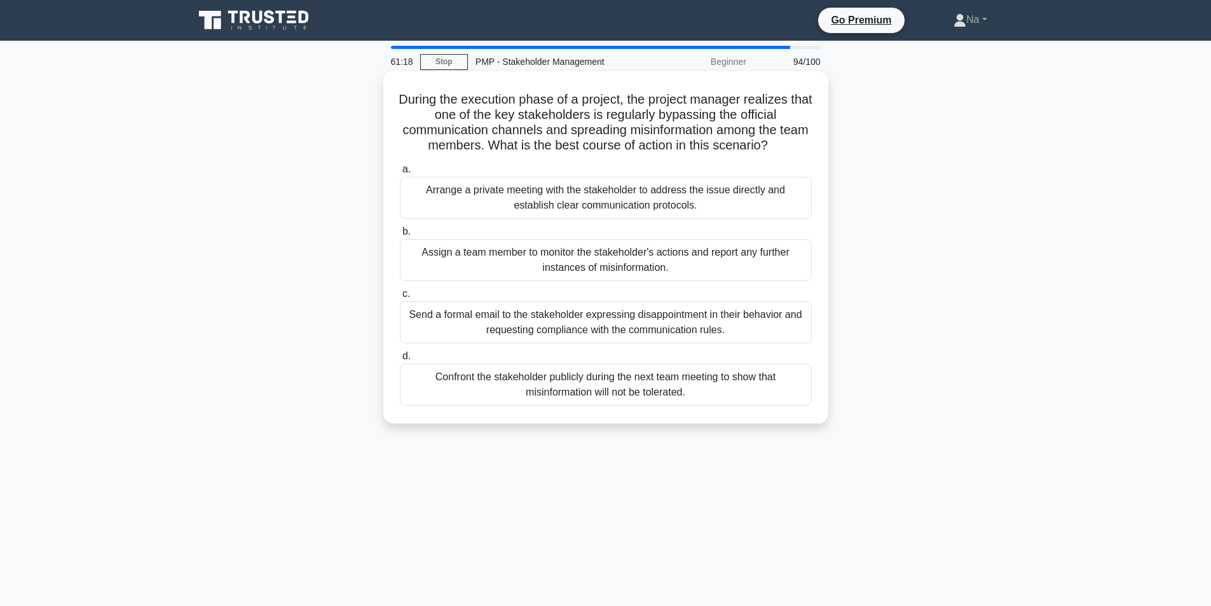
click at [663, 207] on div "Arrange a private meeting with the stakeholder to address the issue directly an…" at bounding box center [606, 198] width 412 height 42
click at [400, 173] on input "a. Arrange a private meeting with the stakeholder to address the issue directly…" at bounding box center [400, 169] width 0 height 8
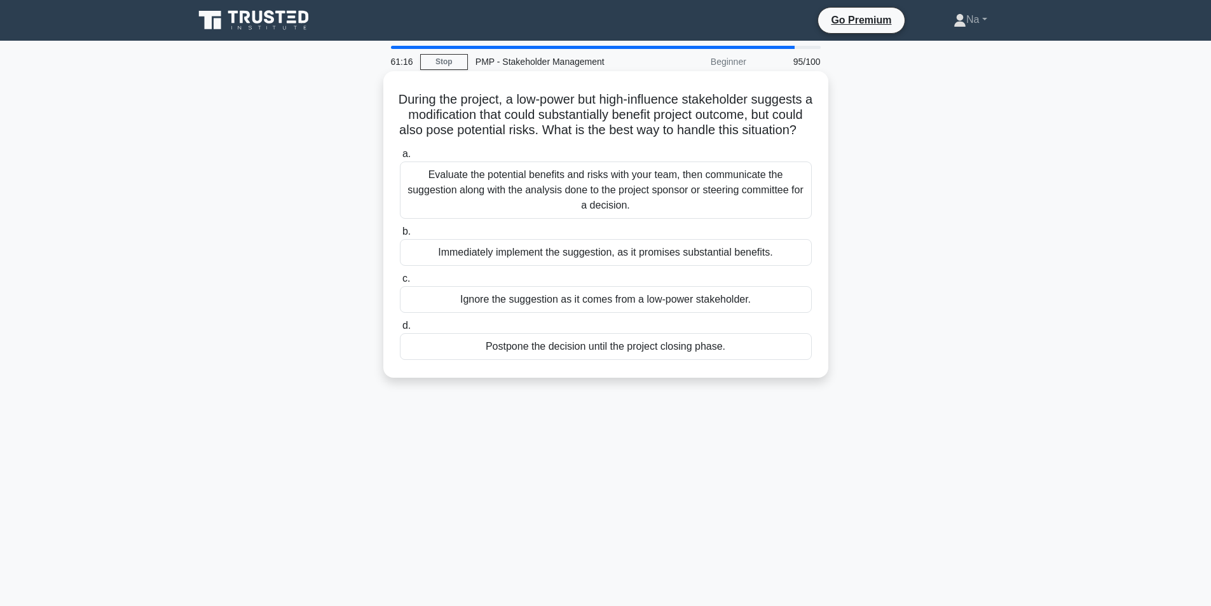
click at [639, 209] on div "Evaluate the potential benefits and risks with your team, then communicate the …" at bounding box center [606, 189] width 412 height 57
click at [400, 158] on input "a. Evaluate the potential benefits and risks with your team, then communicate t…" at bounding box center [400, 154] width 0 height 8
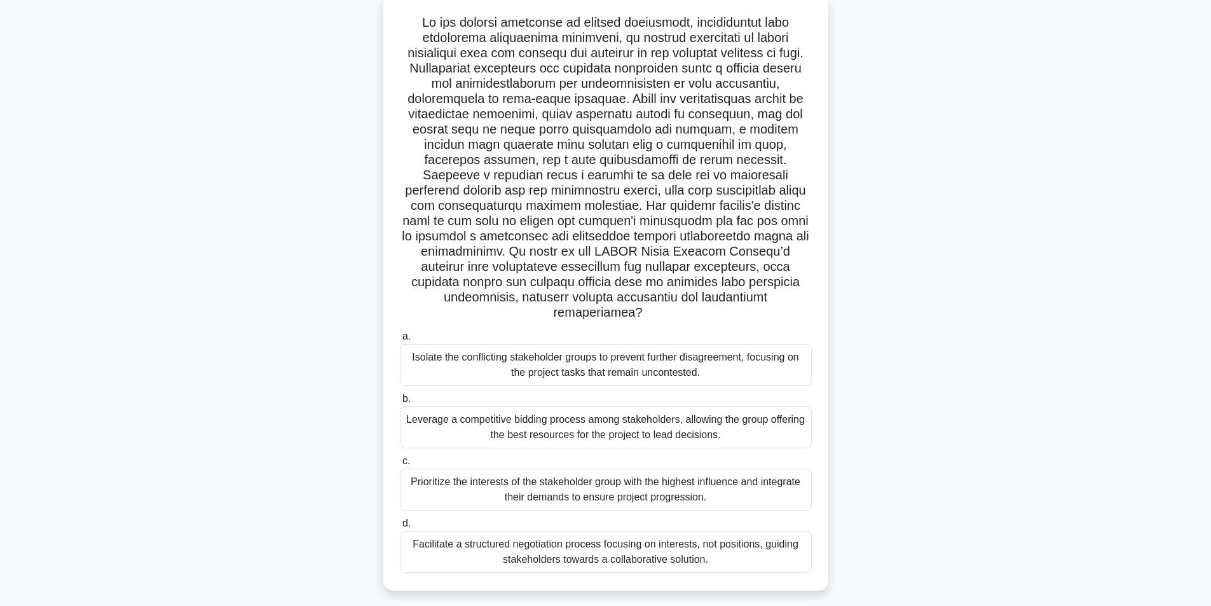
scroll to position [81, 0]
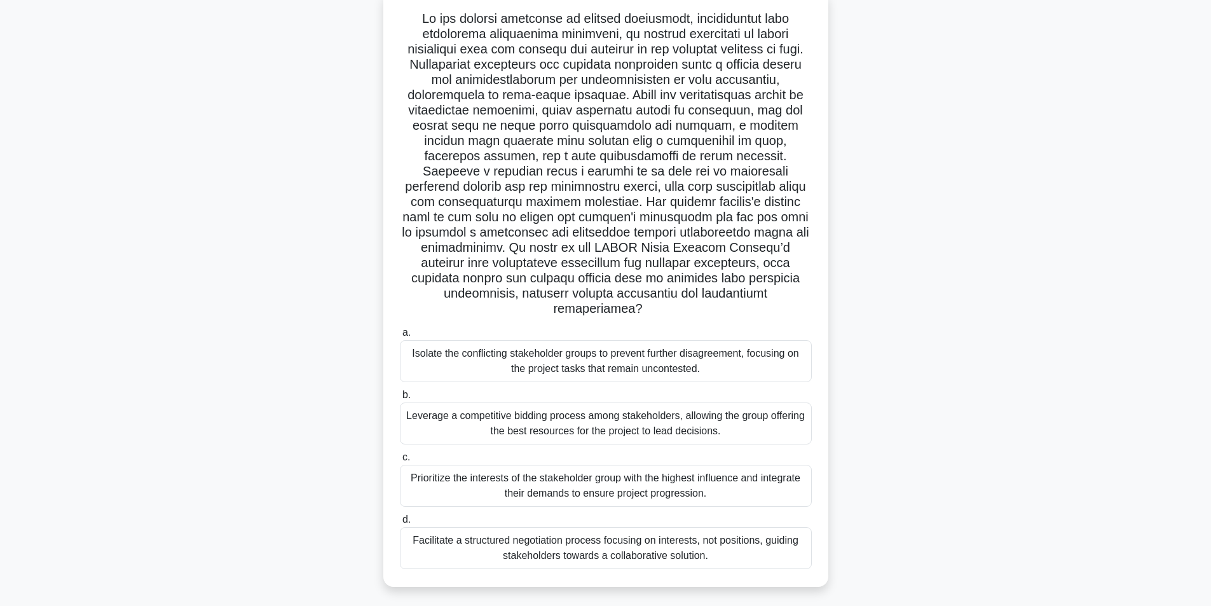
click at [716, 468] on div "Prioritize the interests of the stakeholder group with the highest influence an…" at bounding box center [606, 486] width 412 height 42
click at [400, 461] on input "c. Prioritize the interests of the stakeholder group with the highest influence…" at bounding box center [400, 457] width 0 height 8
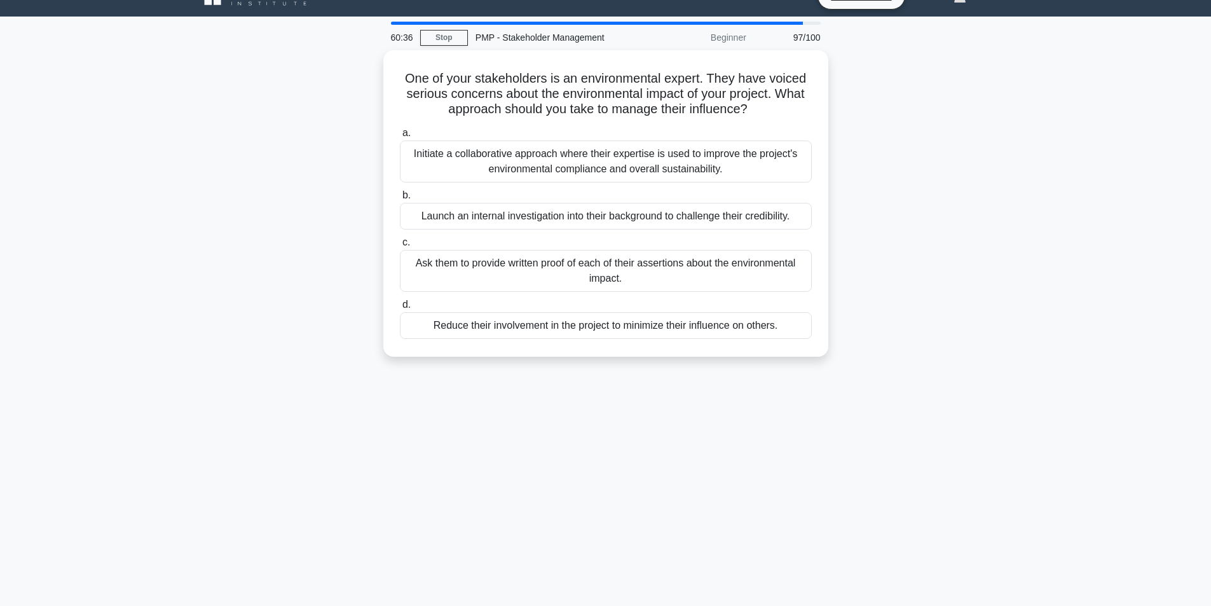
scroll to position [0, 0]
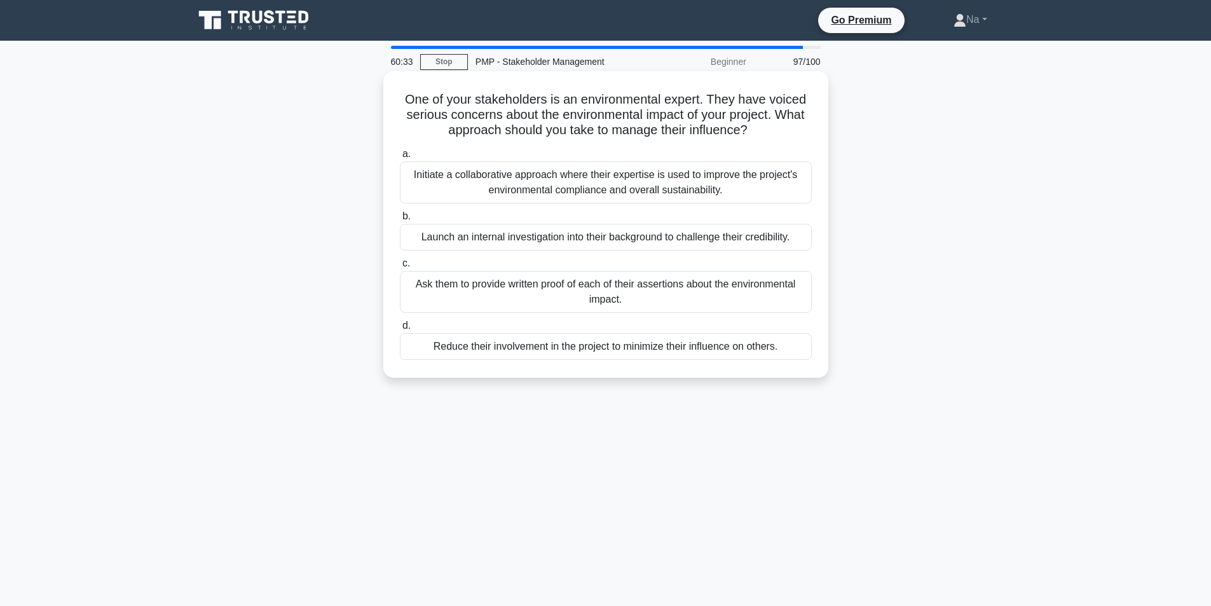
click at [668, 172] on div "Initiate a collaborative approach where their expertise is used to improve the …" at bounding box center [606, 182] width 412 height 42
click at [400, 158] on input "a. Initiate a collaborative approach where their expertise is used to improve t…" at bounding box center [400, 154] width 0 height 8
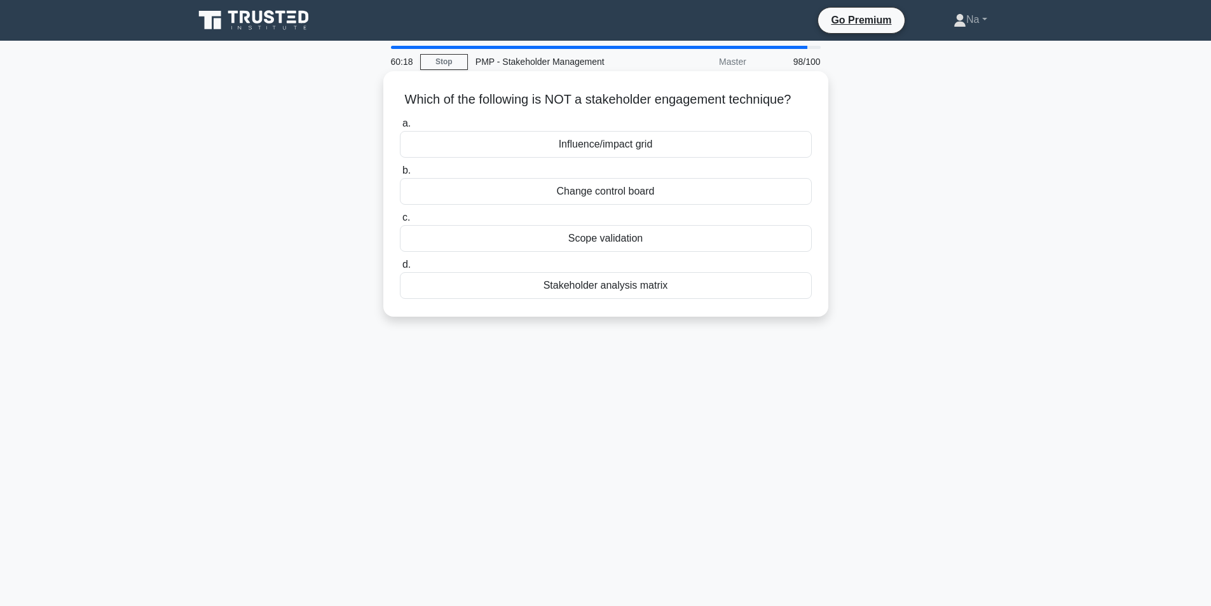
click at [710, 199] on div "Change control board" at bounding box center [606, 191] width 412 height 27
click at [400, 175] on input "b. Change control board" at bounding box center [400, 170] width 0 height 8
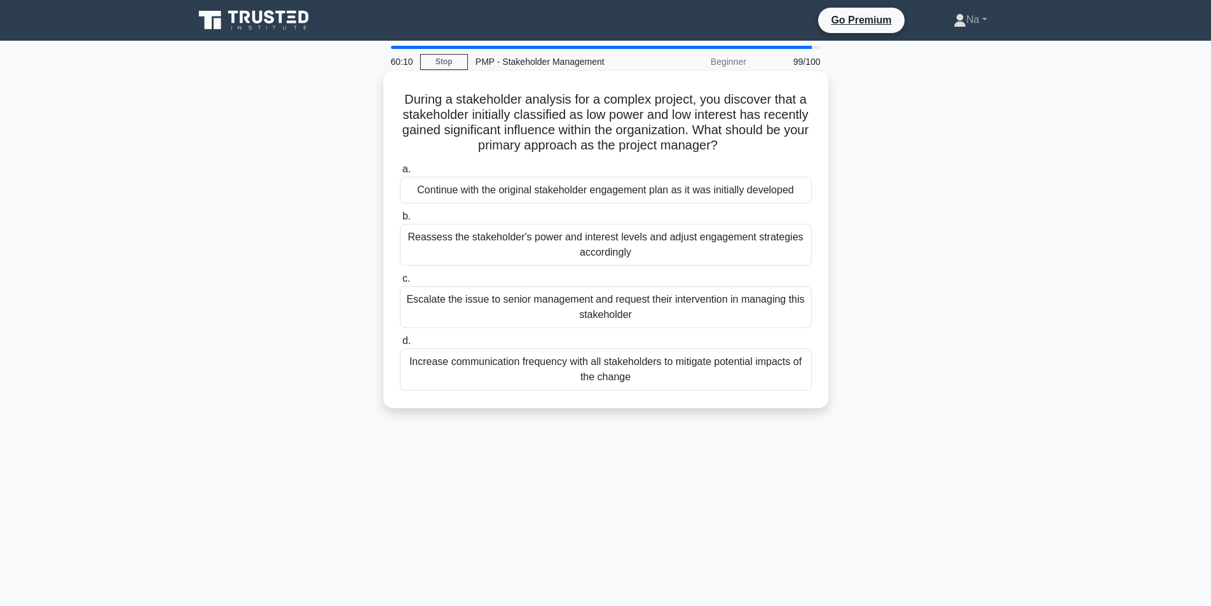
click at [663, 251] on div "Reassess the stakeholder's power and interest levels and adjust engagement stra…" at bounding box center [606, 245] width 412 height 42
click at [400, 220] on input "b. Reassess the stakeholder's power and interest levels and adjust engagement s…" at bounding box center [400, 216] width 0 height 8
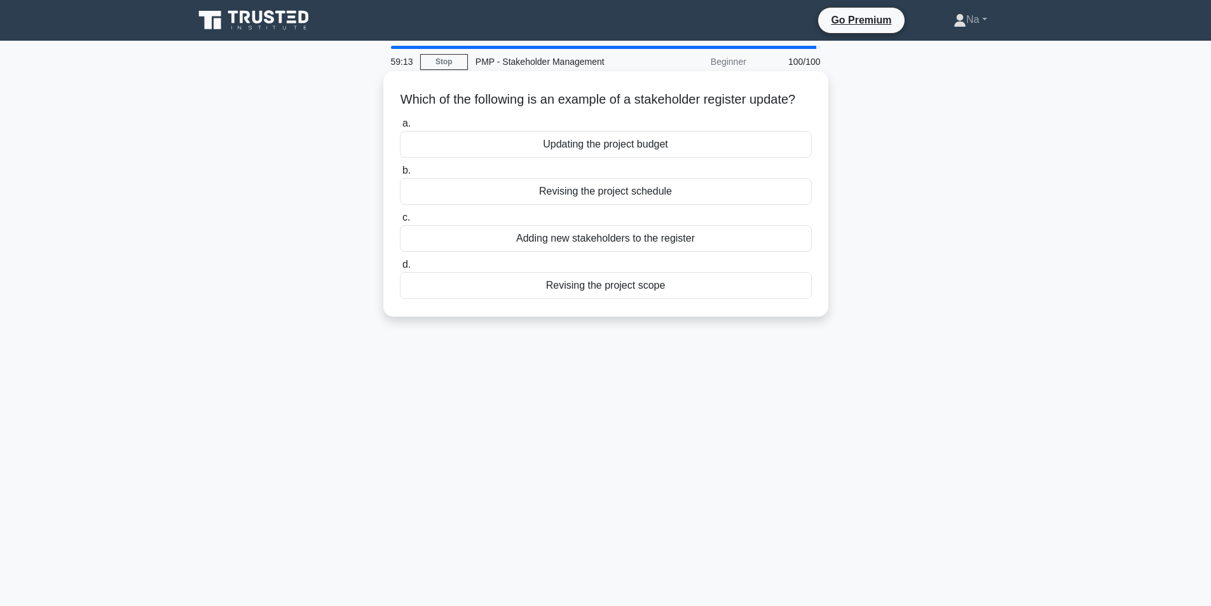
click at [733, 158] on div "Updating the project budget" at bounding box center [606, 144] width 412 height 27
click at [400, 128] on input "a. Updating the project budget" at bounding box center [400, 123] width 0 height 8
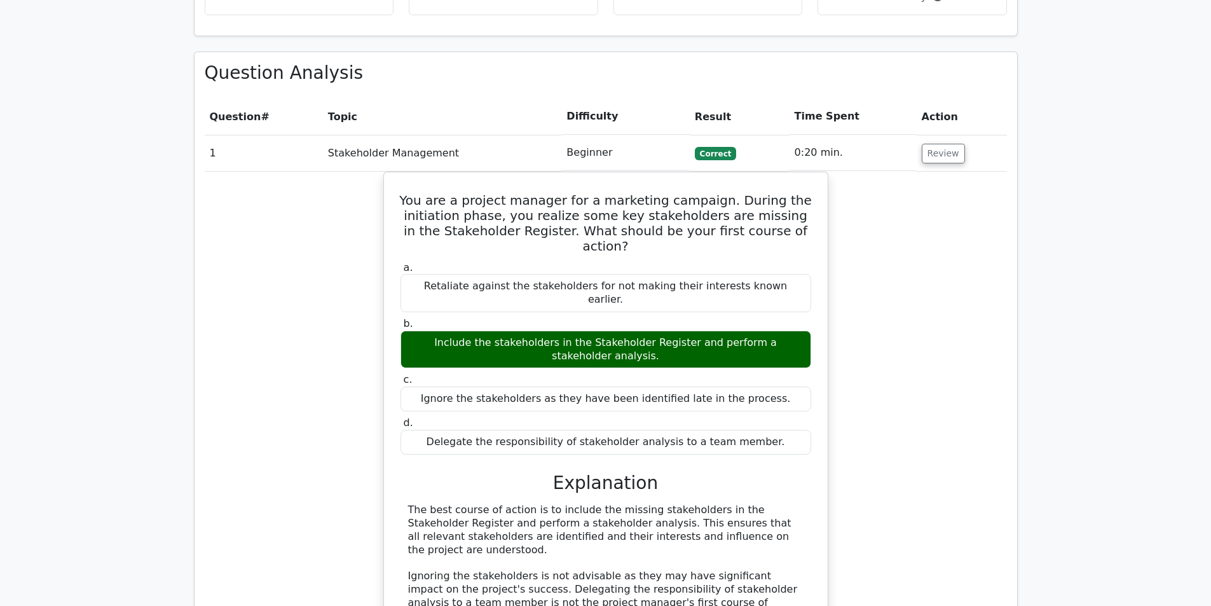
scroll to position [890, 0]
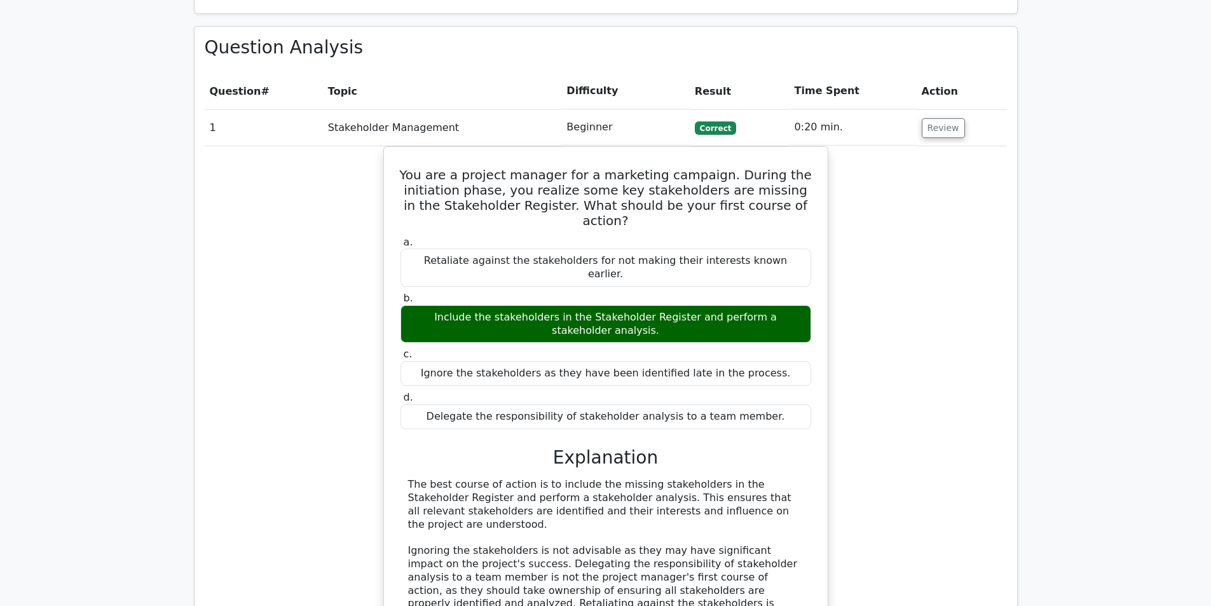
click at [933, 109] on td "Review" at bounding box center [961, 127] width 90 height 36
click at [928, 118] on button "Review" at bounding box center [942, 128] width 43 height 20
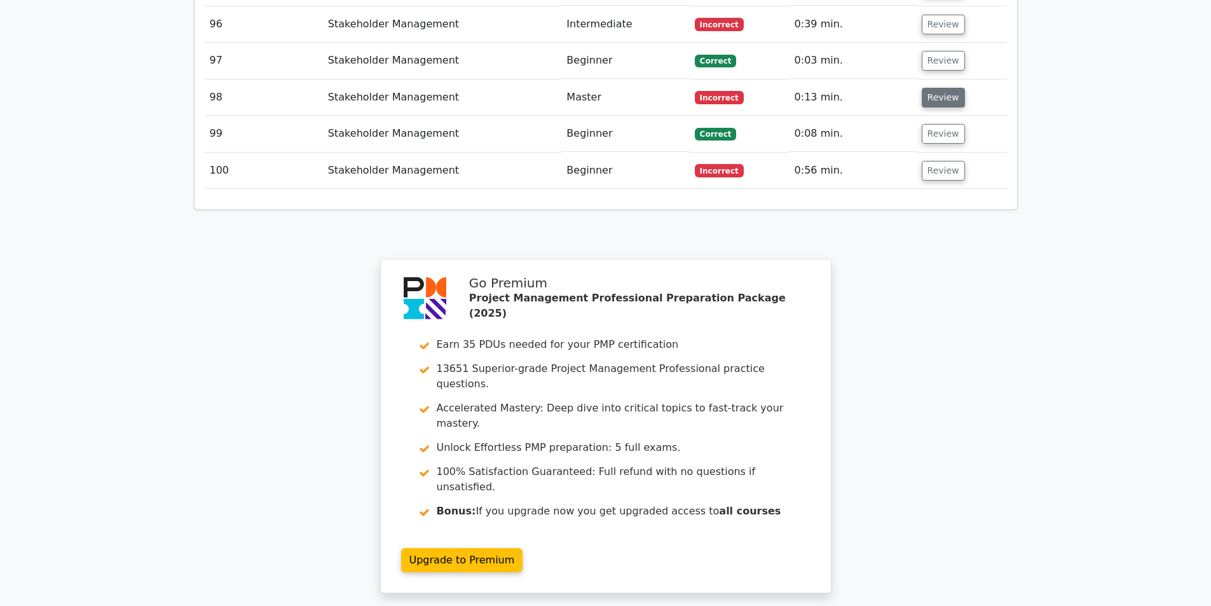
scroll to position [4385, 0]
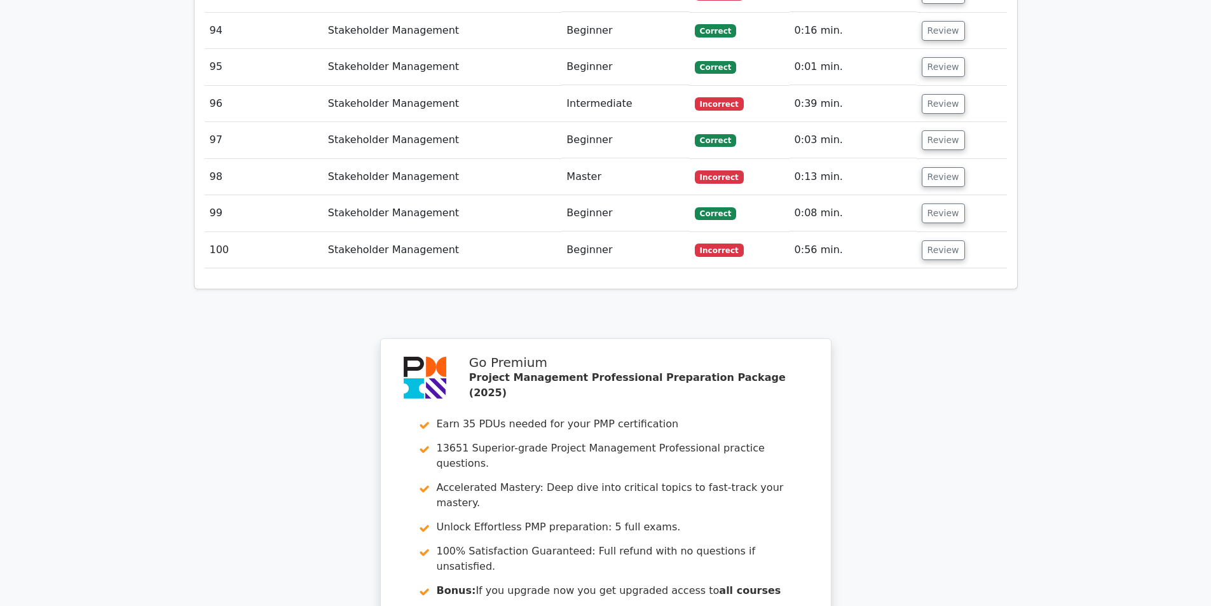
click at [941, 232] on td "Review" at bounding box center [961, 250] width 90 height 36
click at [940, 240] on button "Review" at bounding box center [942, 250] width 43 height 20
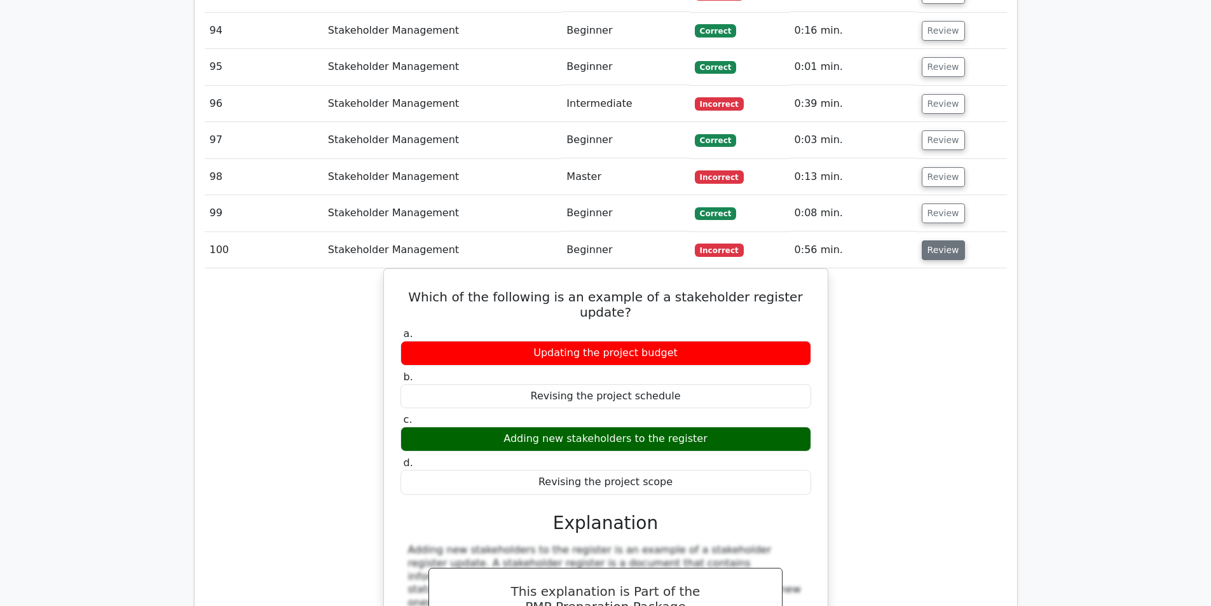
click at [942, 240] on button "Review" at bounding box center [942, 250] width 43 height 20
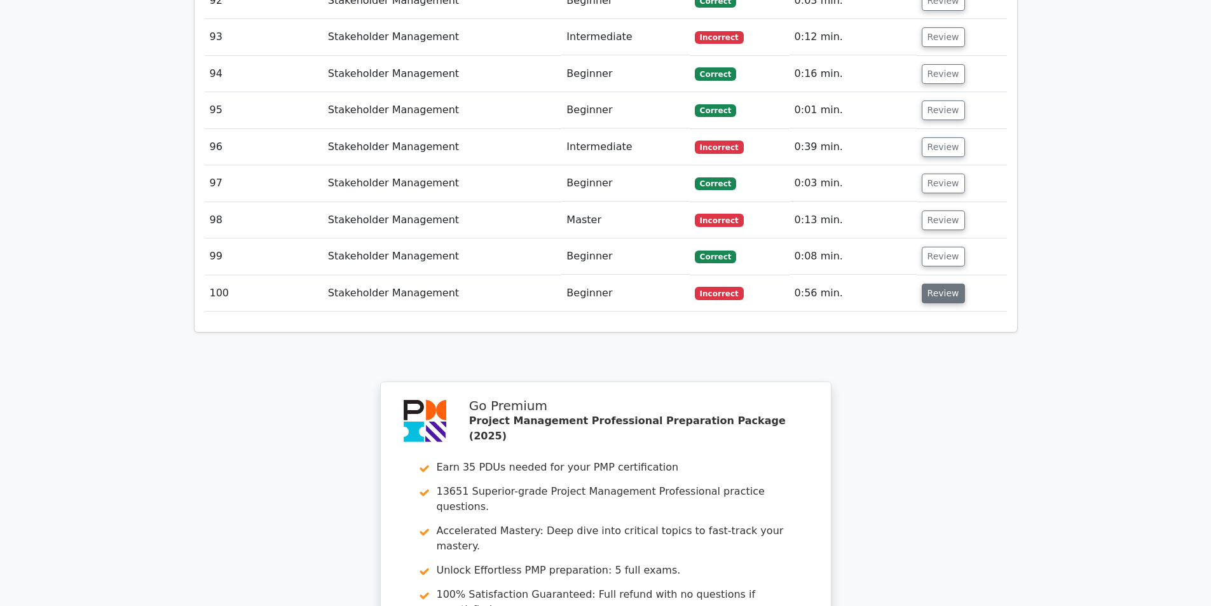
scroll to position [4321, 0]
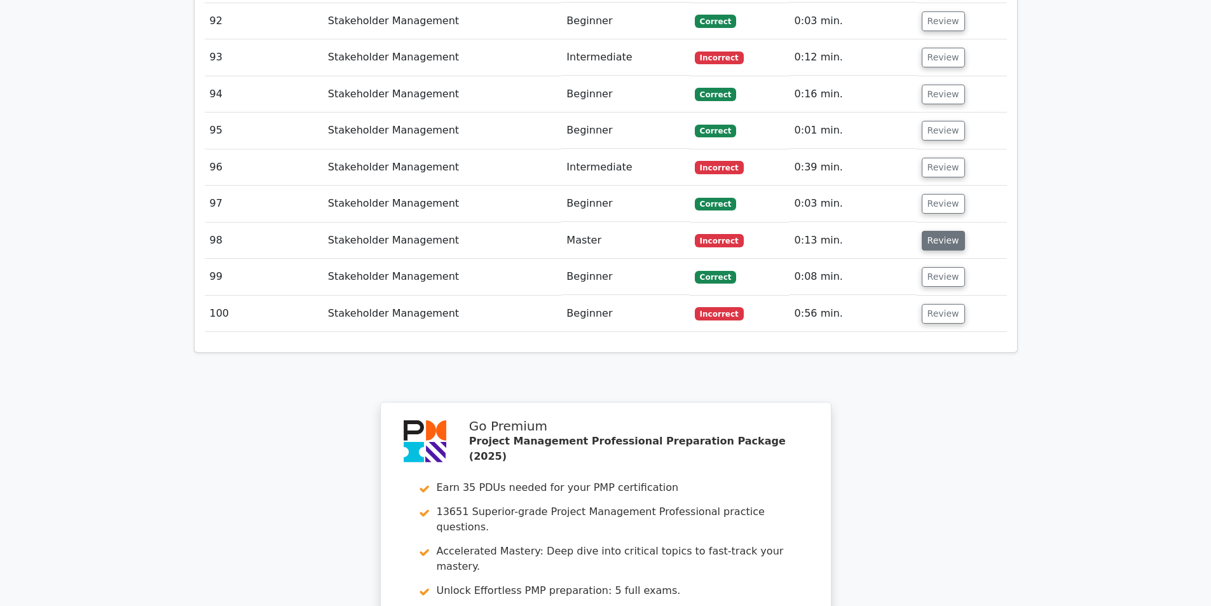
click at [937, 231] on button "Review" at bounding box center [942, 241] width 43 height 20
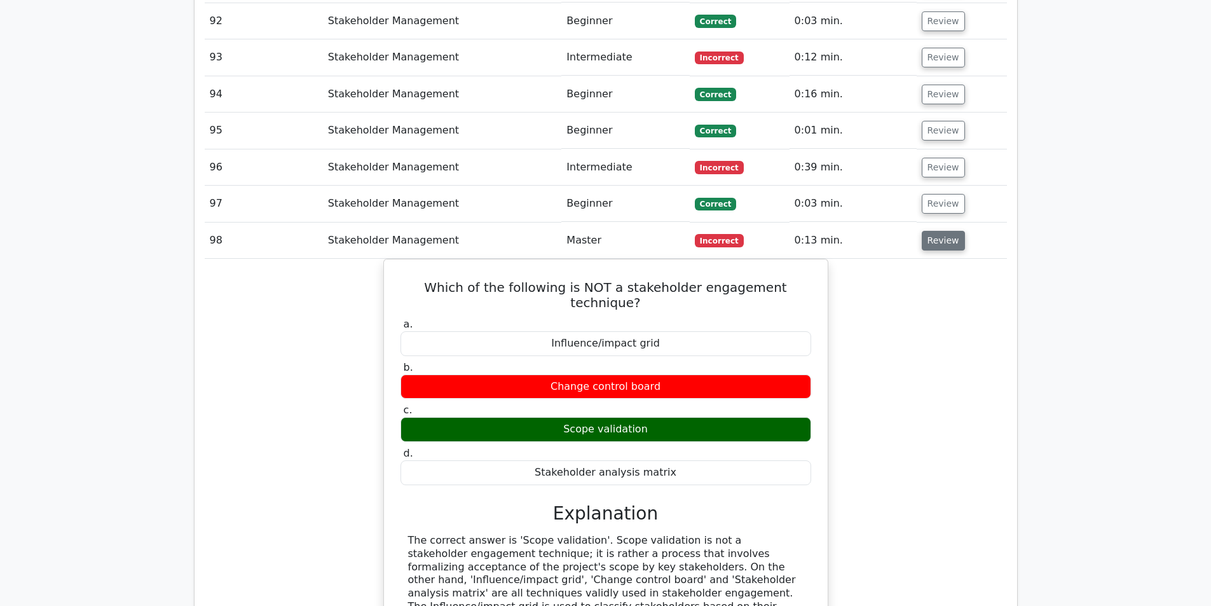
click at [937, 231] on button "Review" at bounding box center [942, 241] width 43 height 20
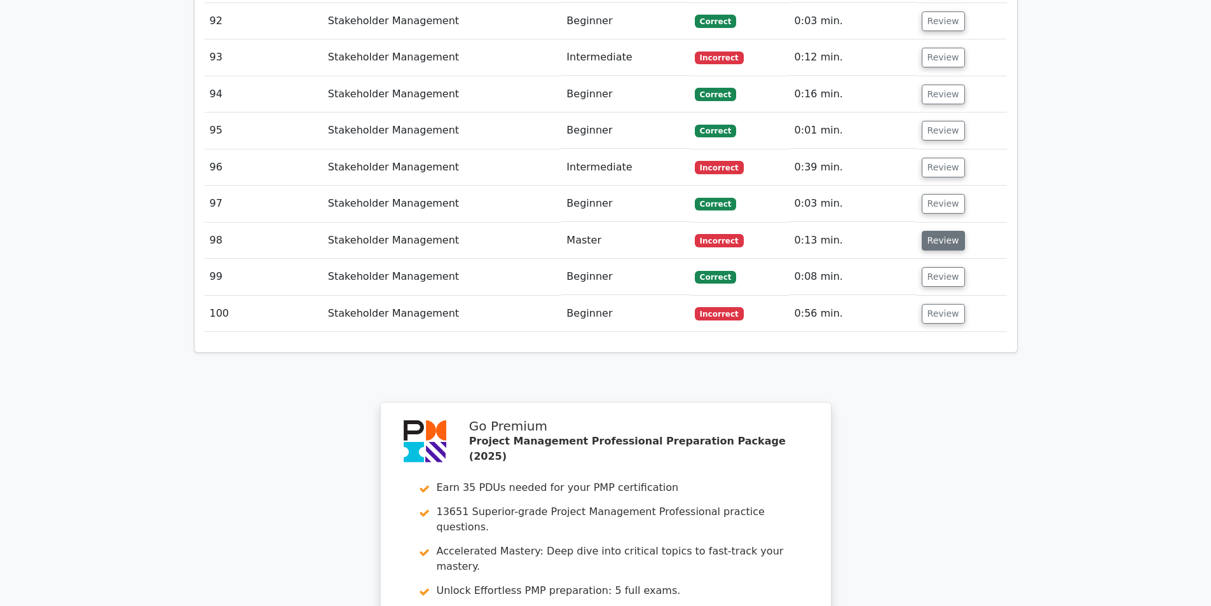
scroll to position [4257, 0]
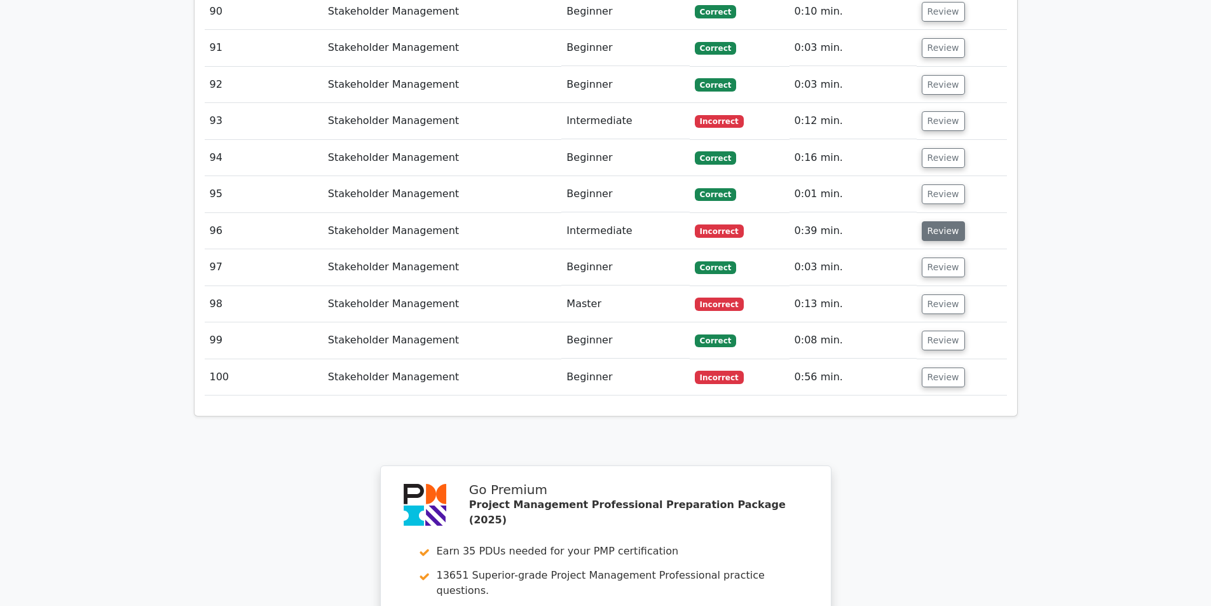
click at [953, 221] on button "Review" at bounding box center [942, 231] width 43 height 20
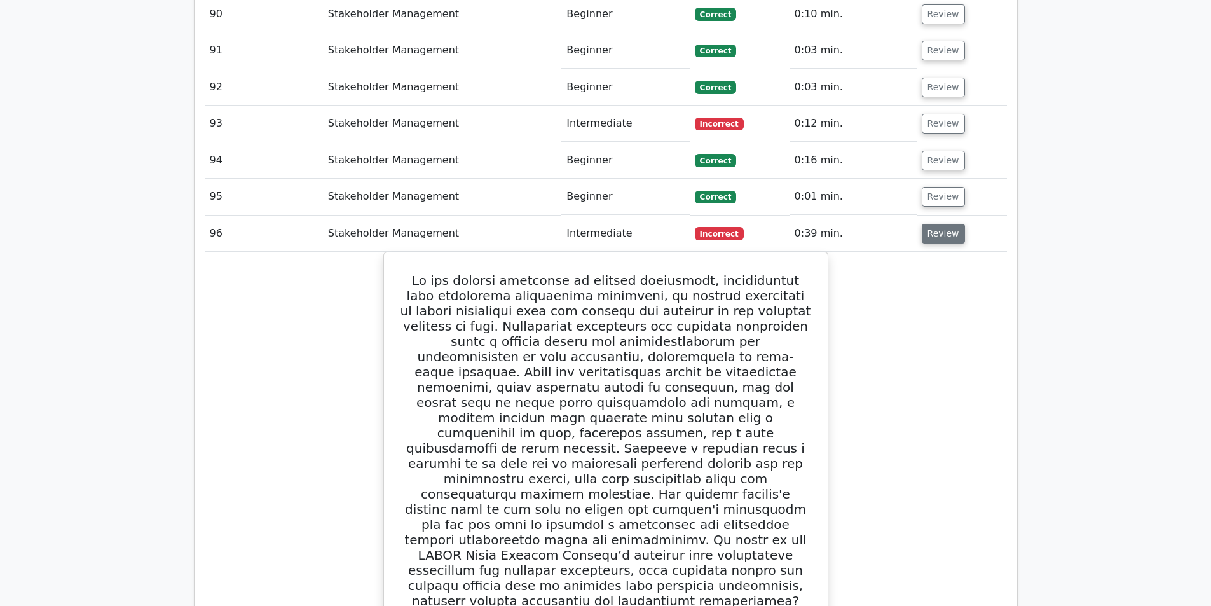
scroll to position [4194, 0]
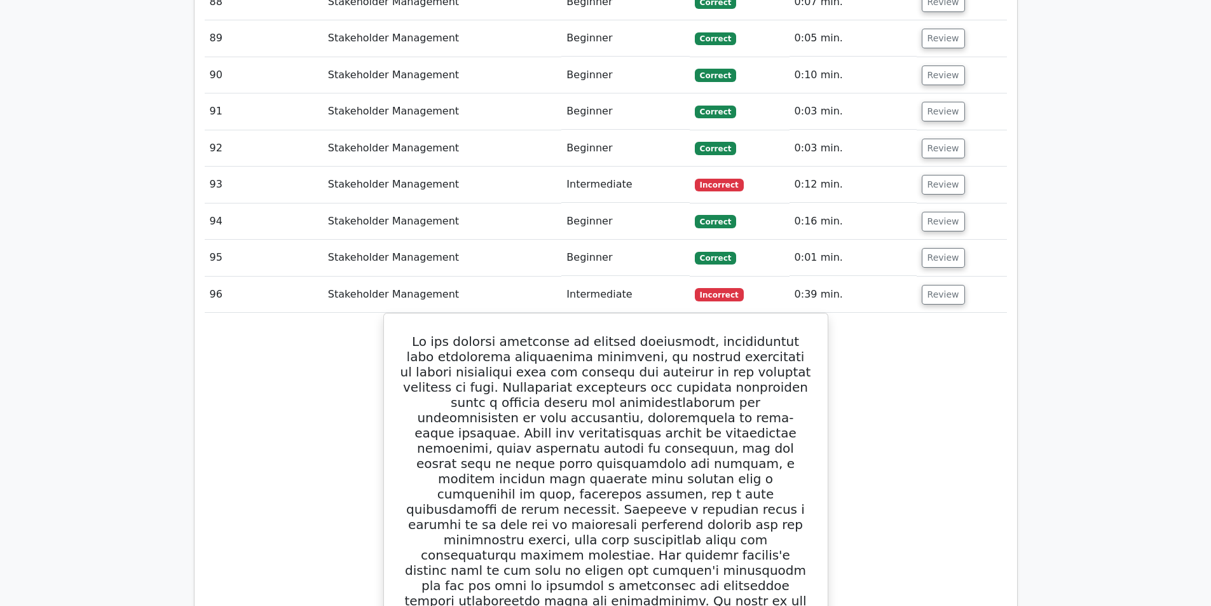
click at [944, 276] on td "Review" at bounding box center [961, 294] width 90 height 36
click at [940, 285] on button "Review" at bounding box center [942, 295] width 43 height 20
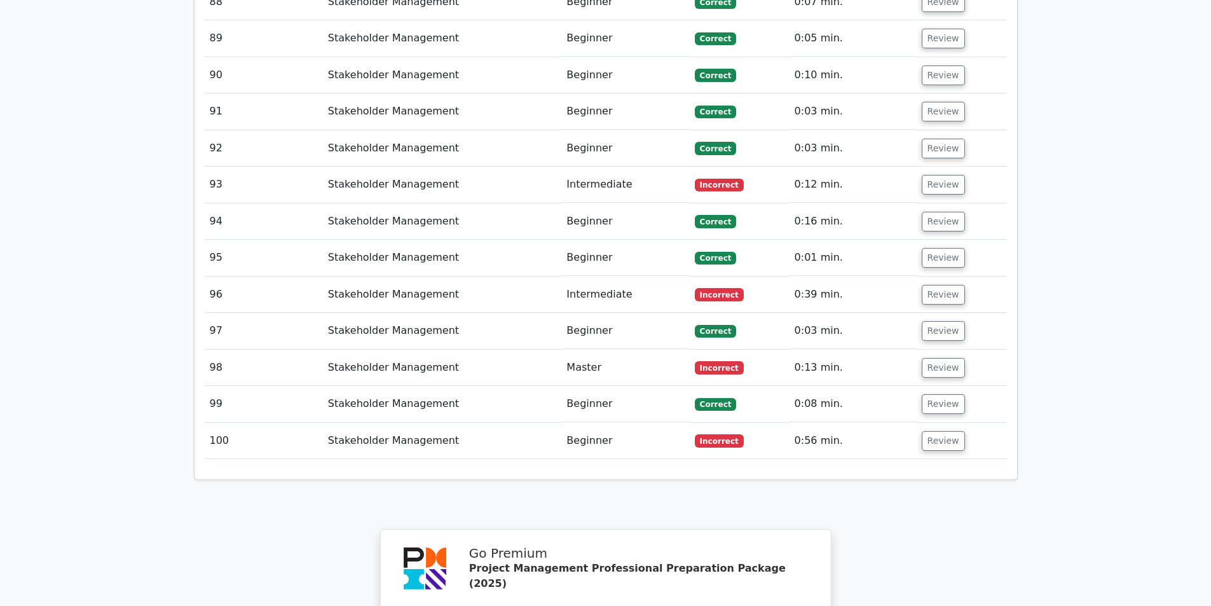
click at [928, 166] on td "Review" at bounding box center [961, 184] width 90 height 36
click at [931, 175] on button "Review" at bounding box center [942, 185] width 43 height 20
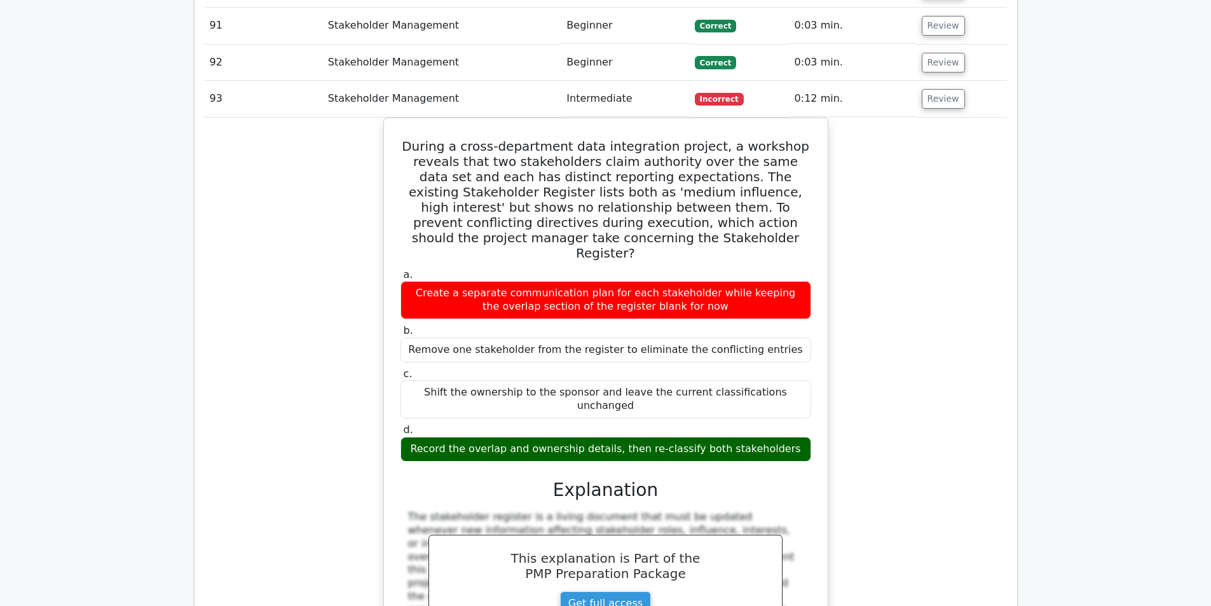
scroll to position [4257, 0]
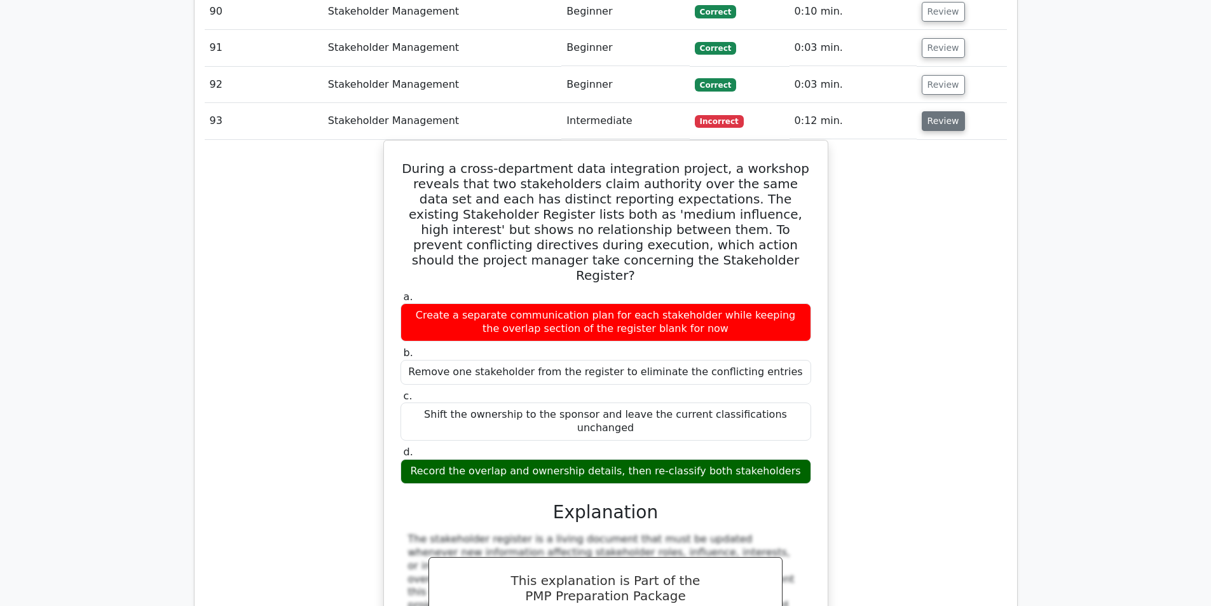
click at [940, 111] on button "Review" at bounding box center [942, 121] width 43 height 20
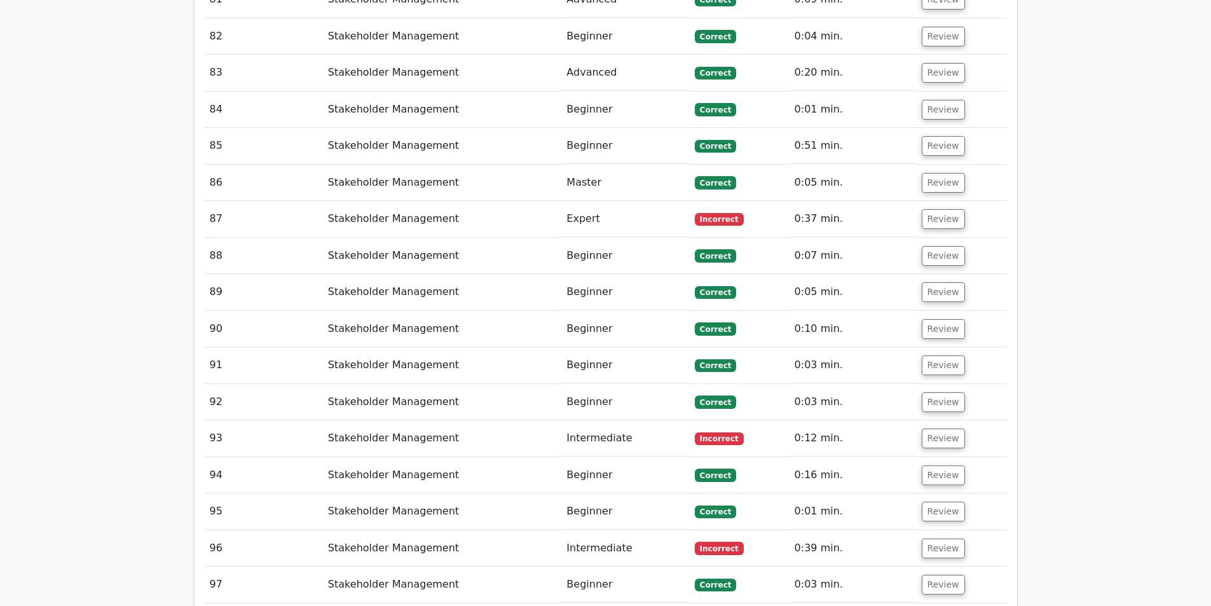
scroll to position [3940, 0]
click at [955, 210] on button "Review" at bounding box center [942, 220] width 43 height 20
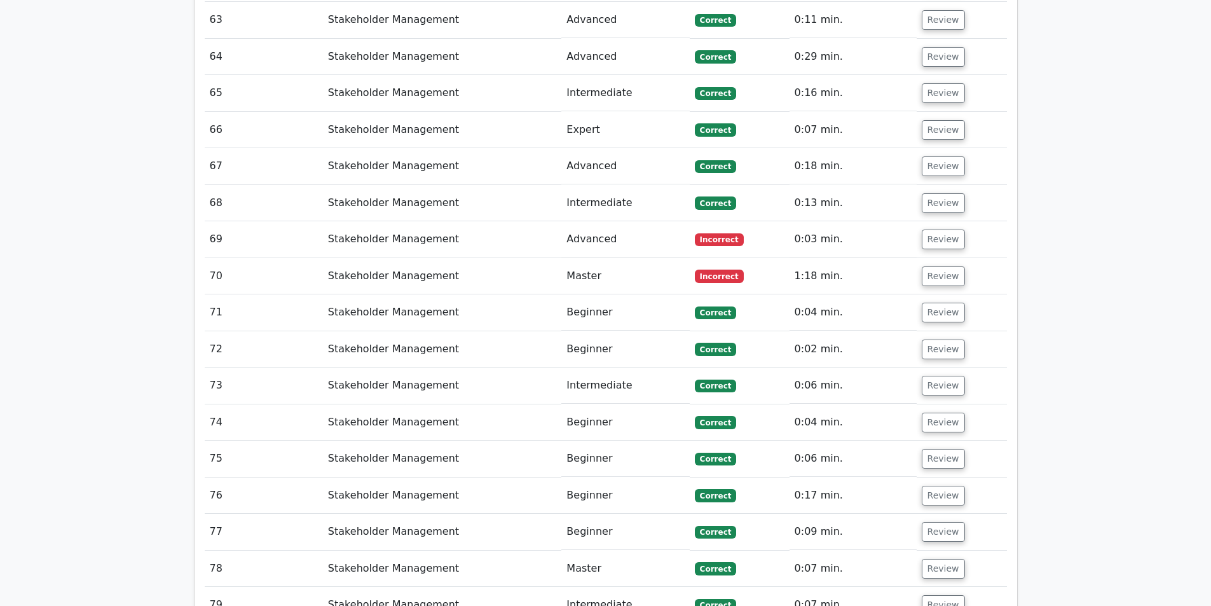
scroll to position [3241, 0]
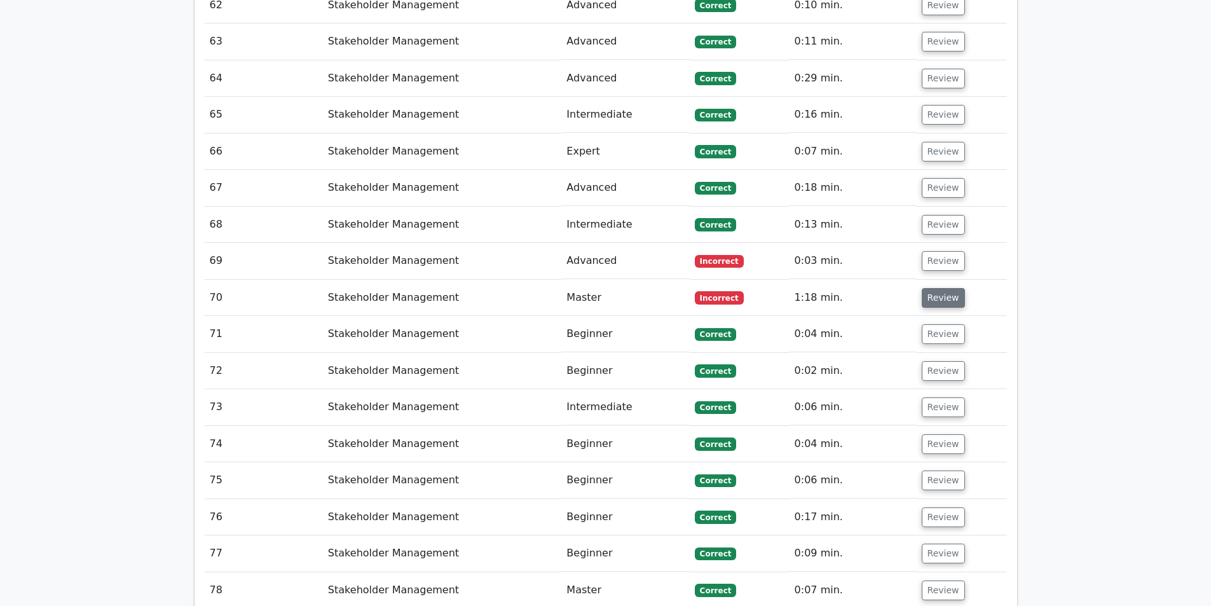
click at [934, 288] on button "Review" at bounding box center [942, 298] width 43 height 20
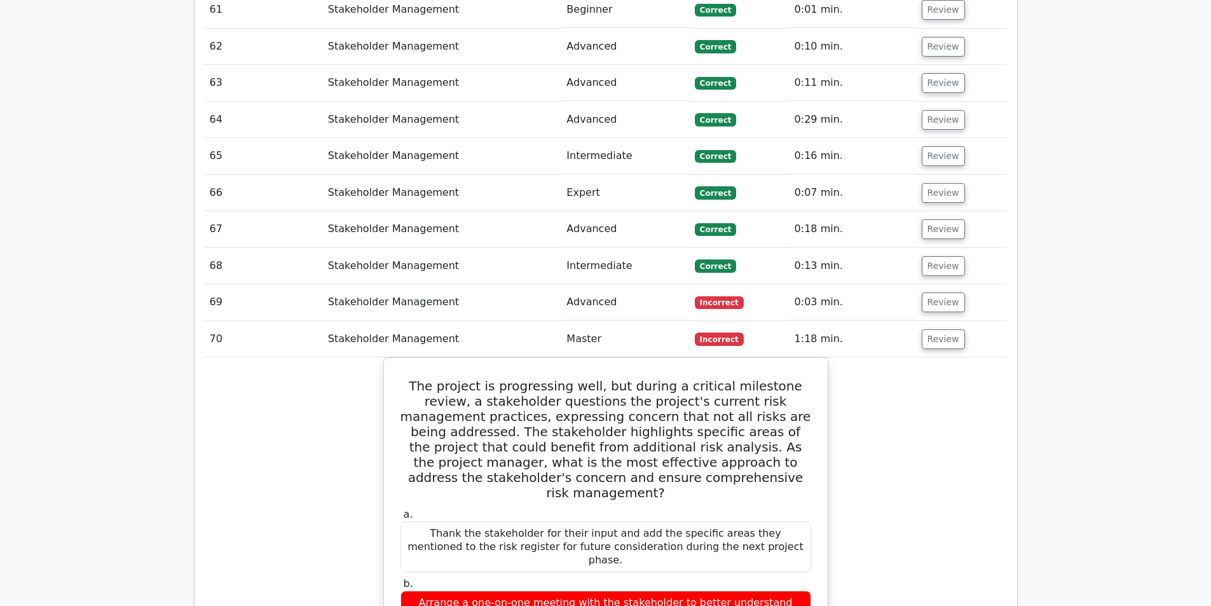
scroll to position [3177, 0]
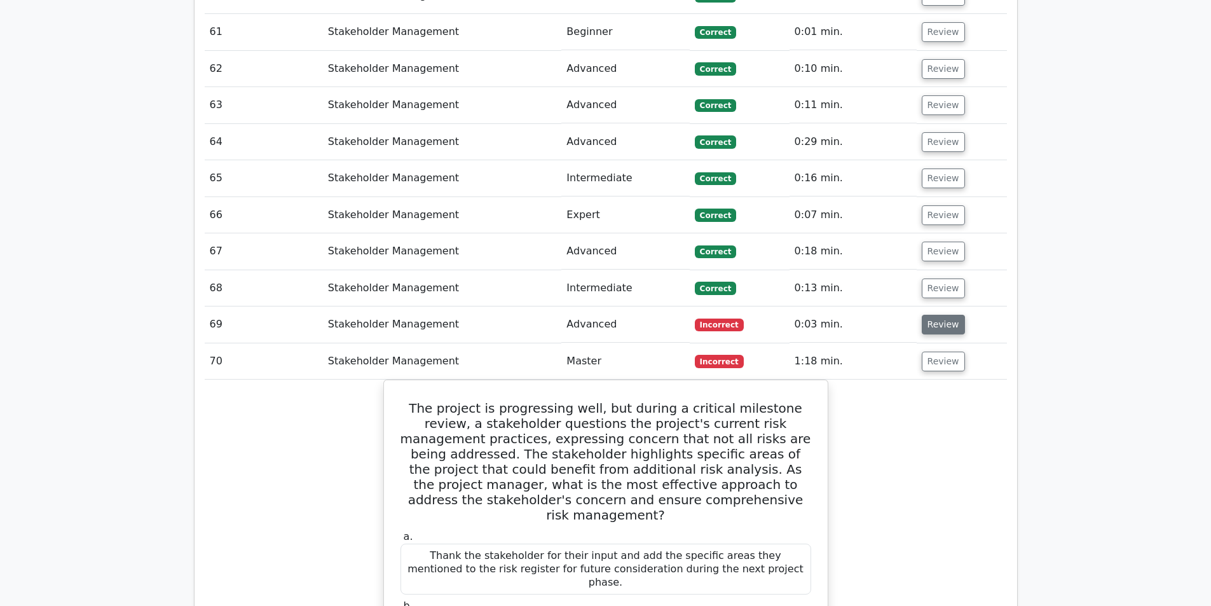
click at [937, 315] on button "Review" at bounding box center [942, 325] width 43 height 20
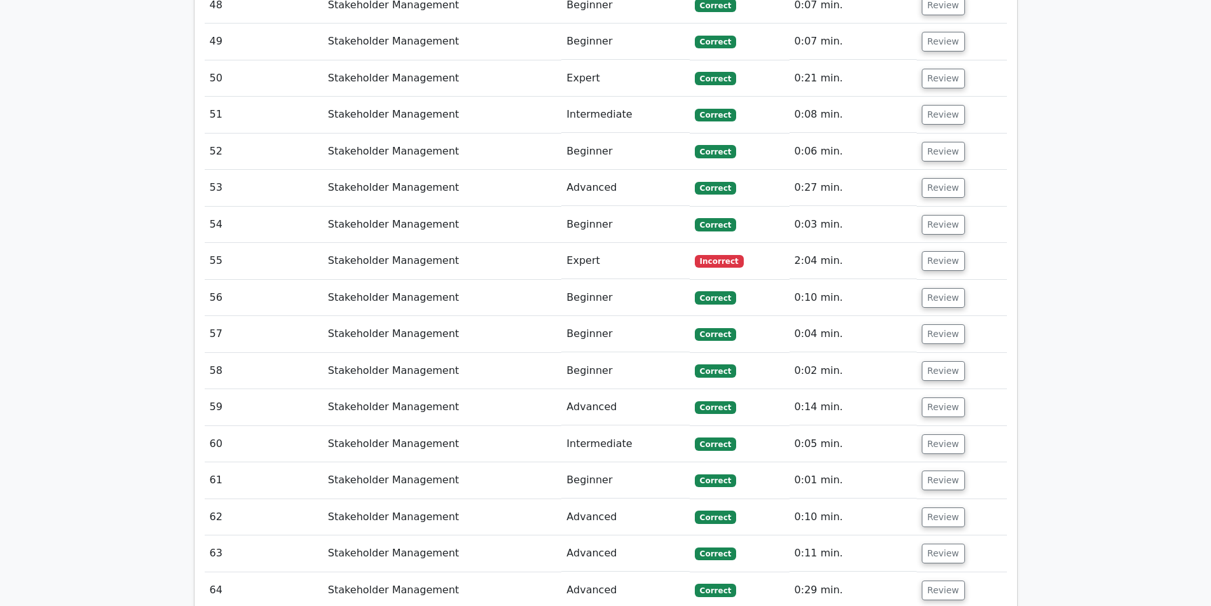
scroll to position [2732, 0]
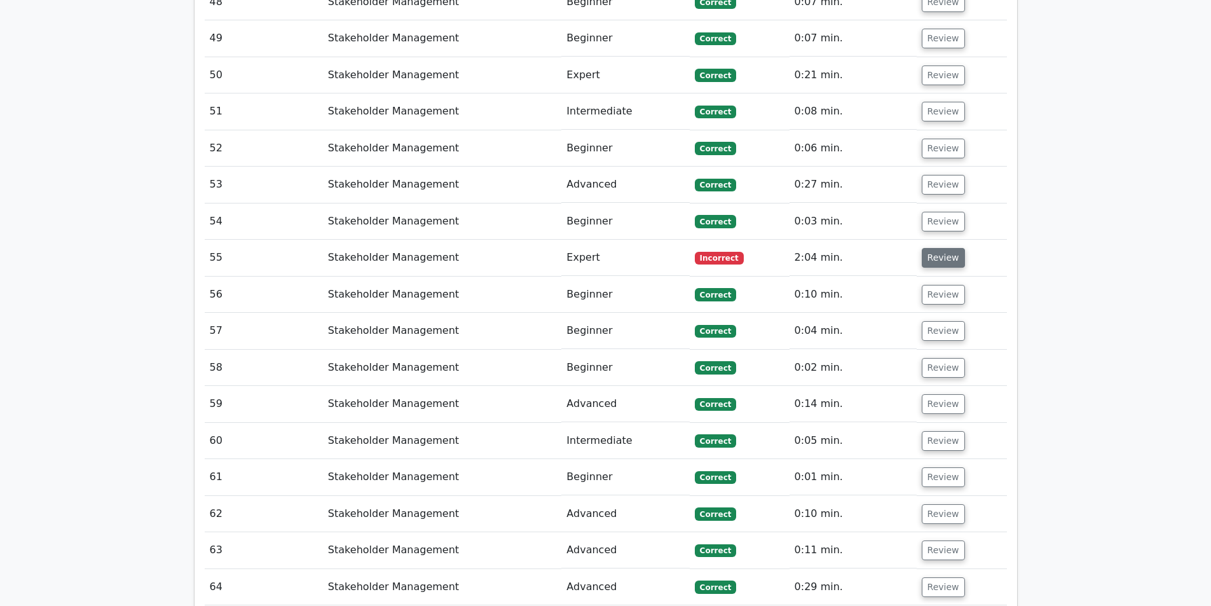
click at [930, 248] on button "Review" at bounding box center [942, 258] width 43 height 20
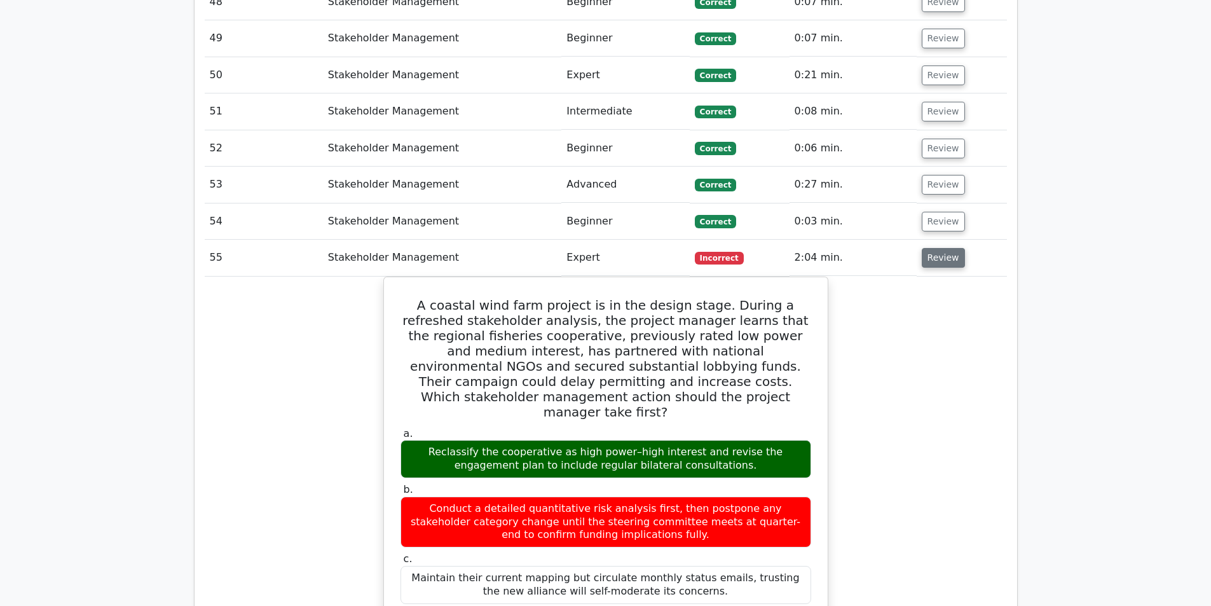
click at [930, 248] on button "Review" at bounding box center [942, 258] width 43 height 20
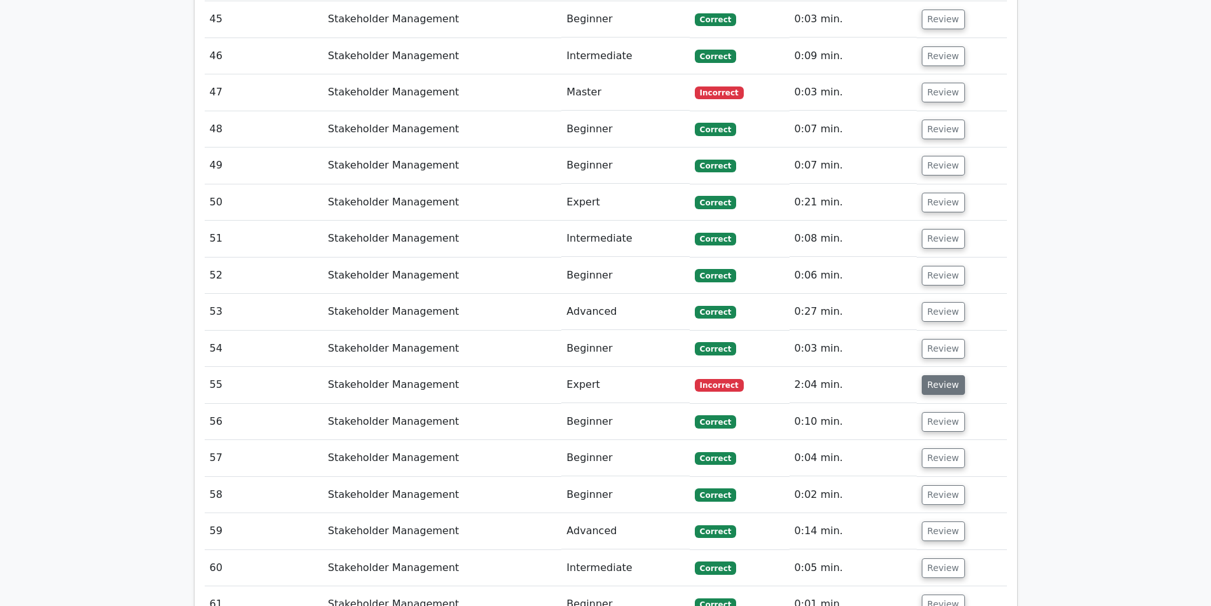
scroll to position [2478, 0]
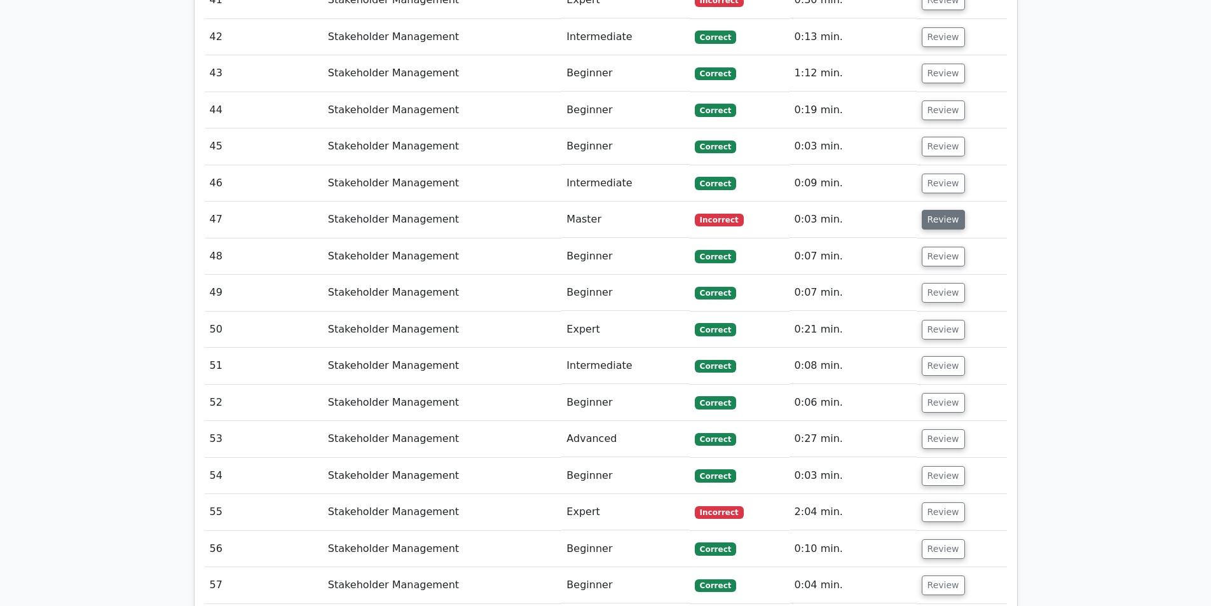
click at [946, 210] on button "Review" at bounding box center [942, 220] width 43 height 20
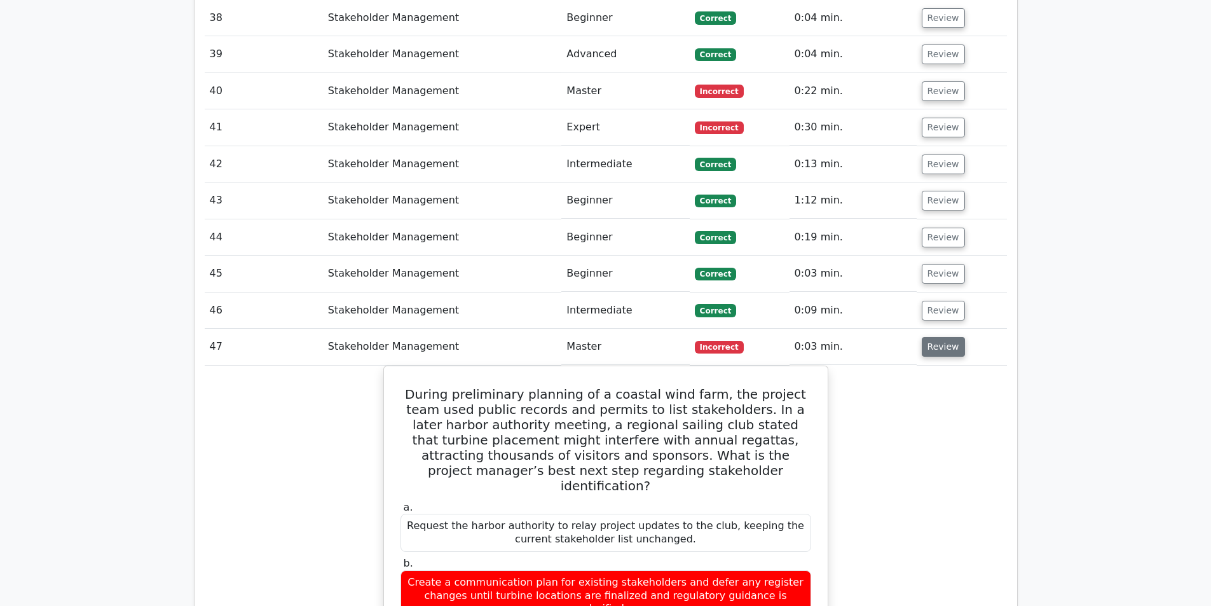
scroll to position [2097, 0]
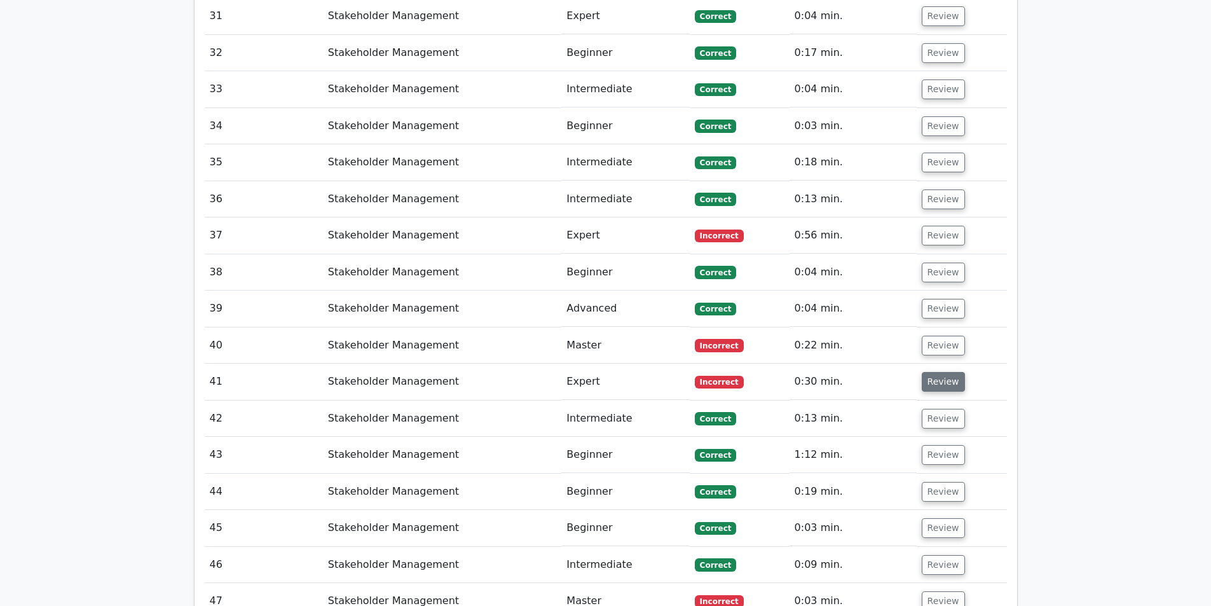
click at [935, 372] on button "Review" at bounding box center [942, 382] width 43 height 20
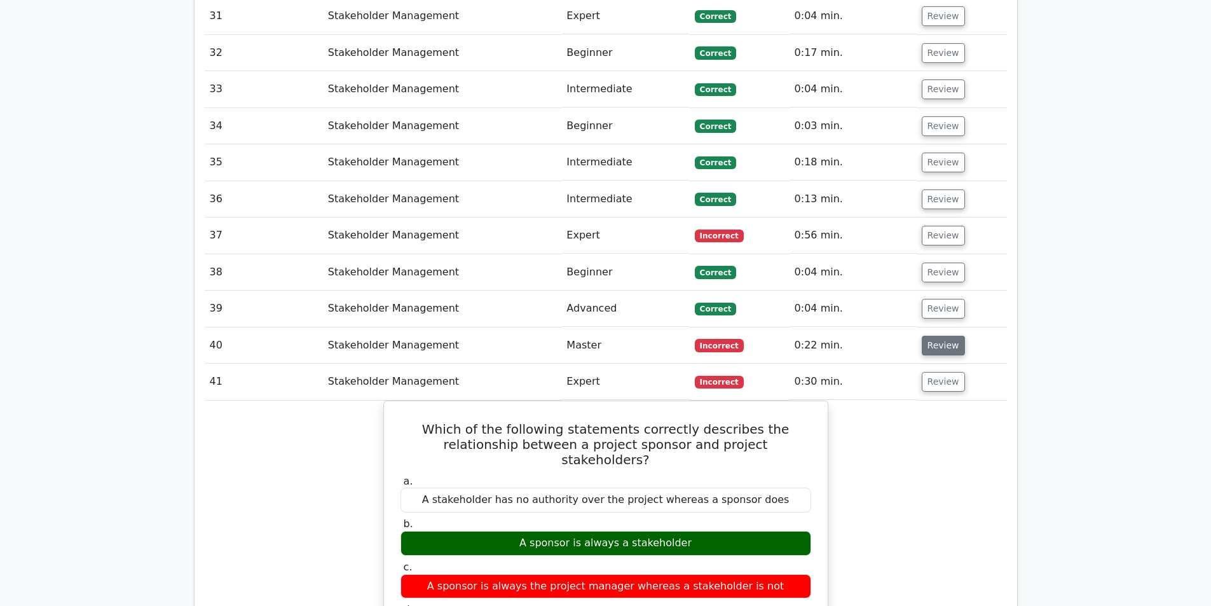
click at [951, 336] on button "Review" at bounding box center [942, 346] width 43 height 20
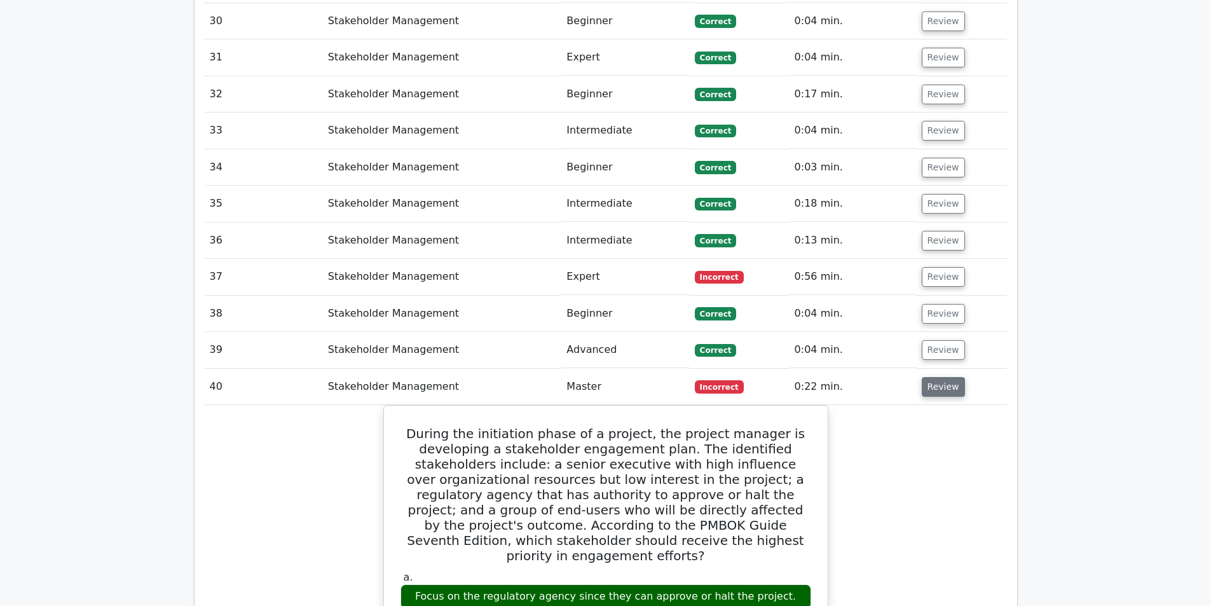
scroll to position [2033, 0]
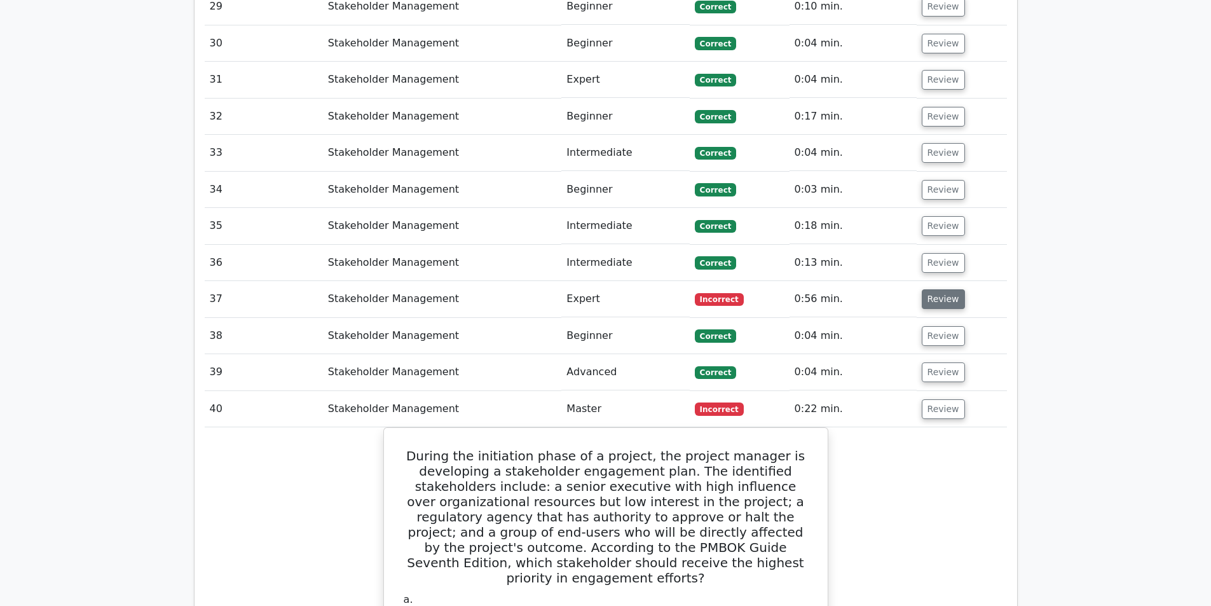
click at [951, 289] on button "Review" at bounding box center [942, 299] width 43 height 20
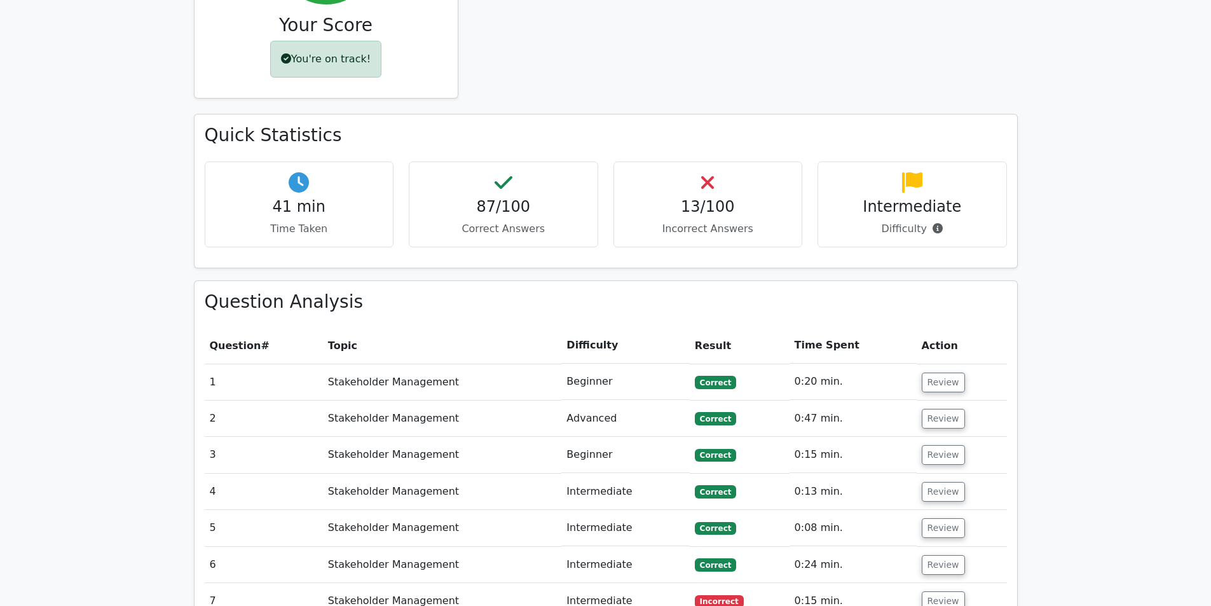
scroll to position [890, 0]
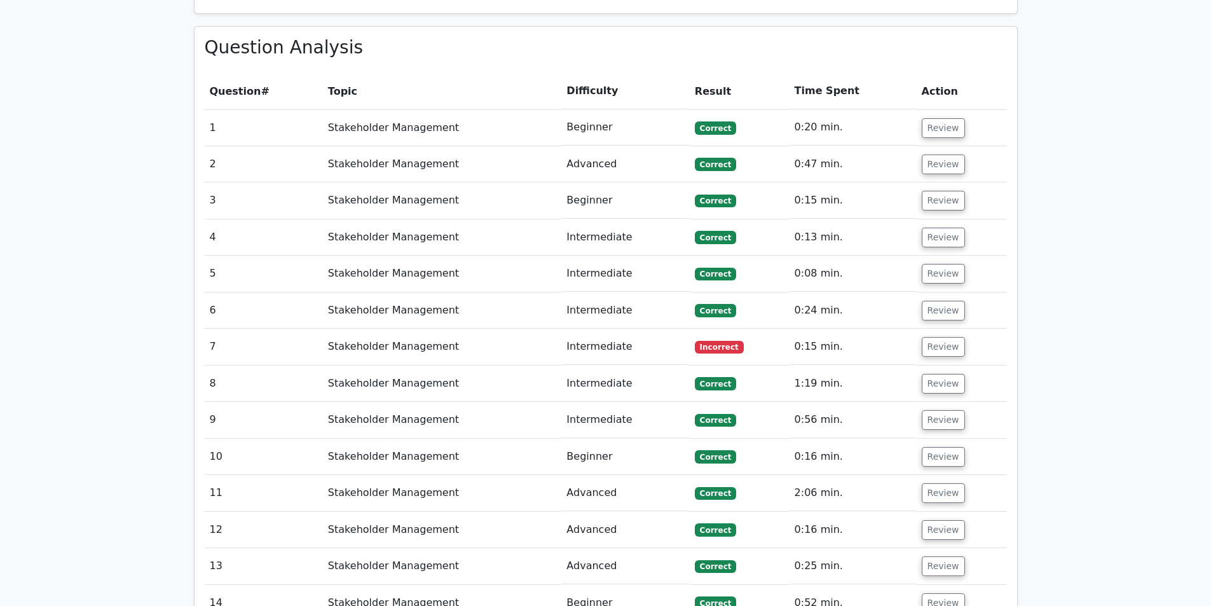
click at [902, 329] on td "0:15 min." at bounding box center [852, 347] width 127 height 36
click at [909, 329] on td "0:15 min." at bounding box center [852, 347] width 127 height 36
click at [929, 337] on button "Review" at bounding box center [942, 347] width 43 height 20
